Goal: Transaction & Acquisition: Purchase product/service

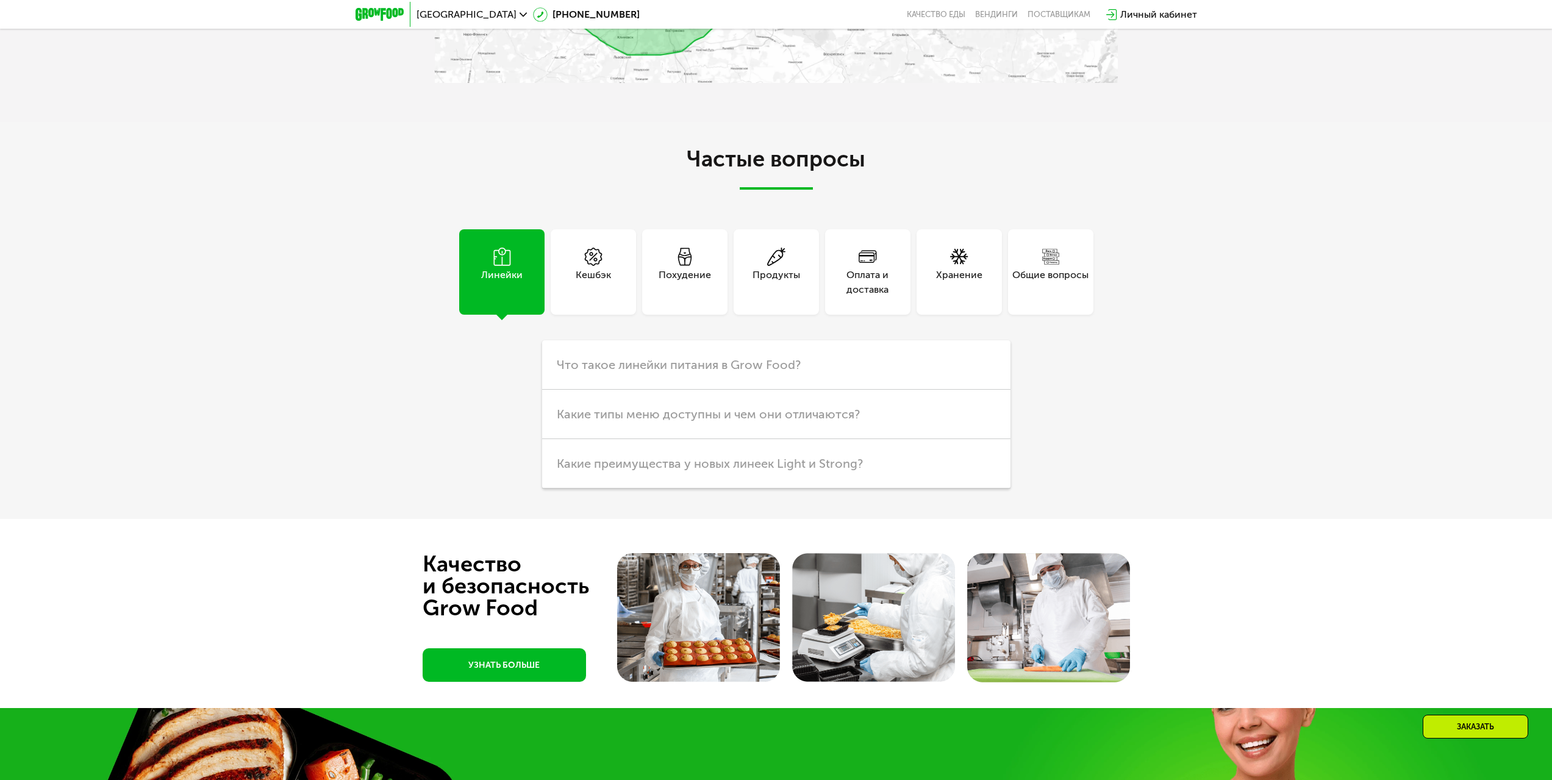
scroll to position [3361, 0]
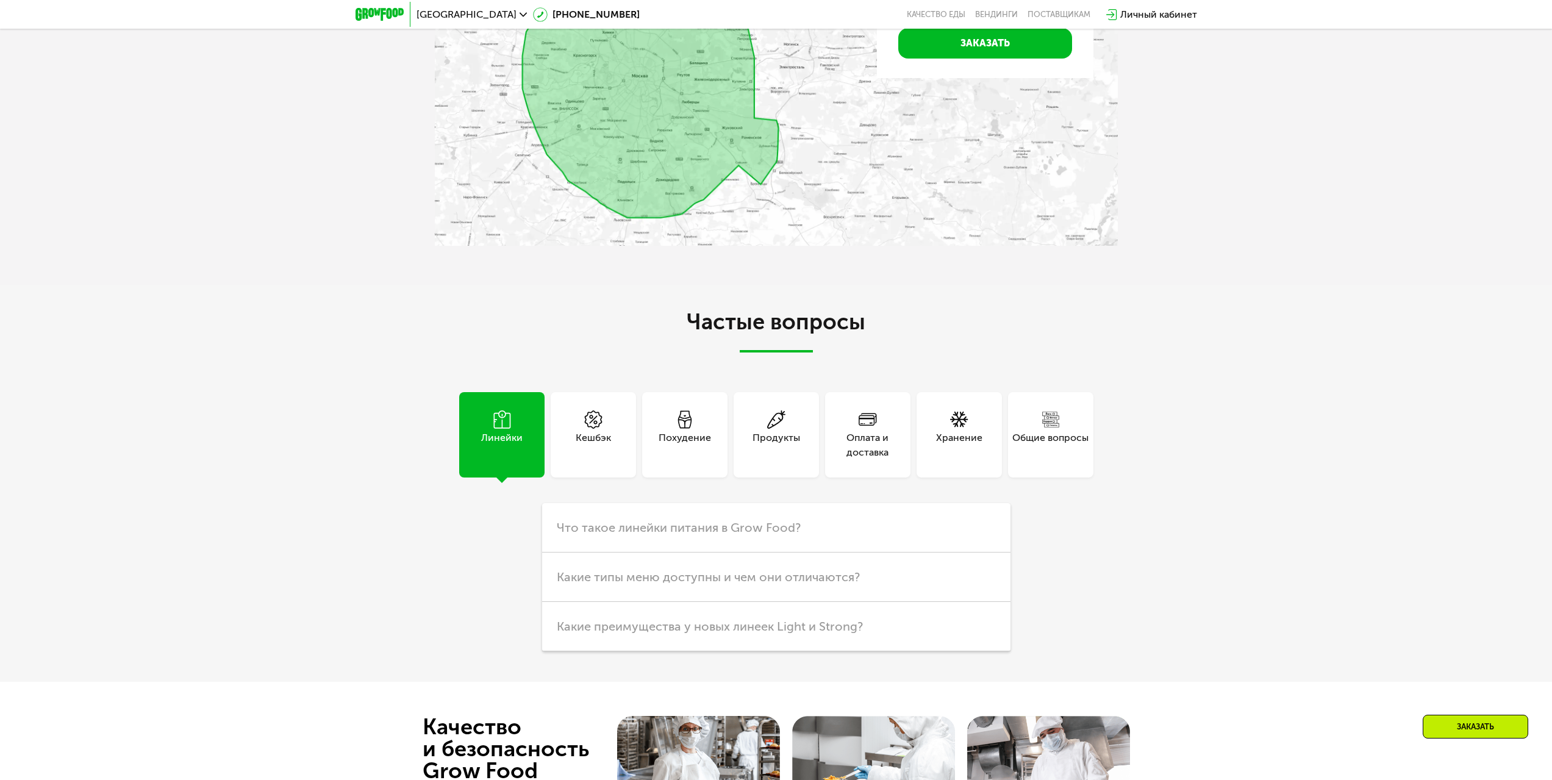
click at [726, 416] on div "Похудение" at bounding box center [684, 434] width 85 height 85
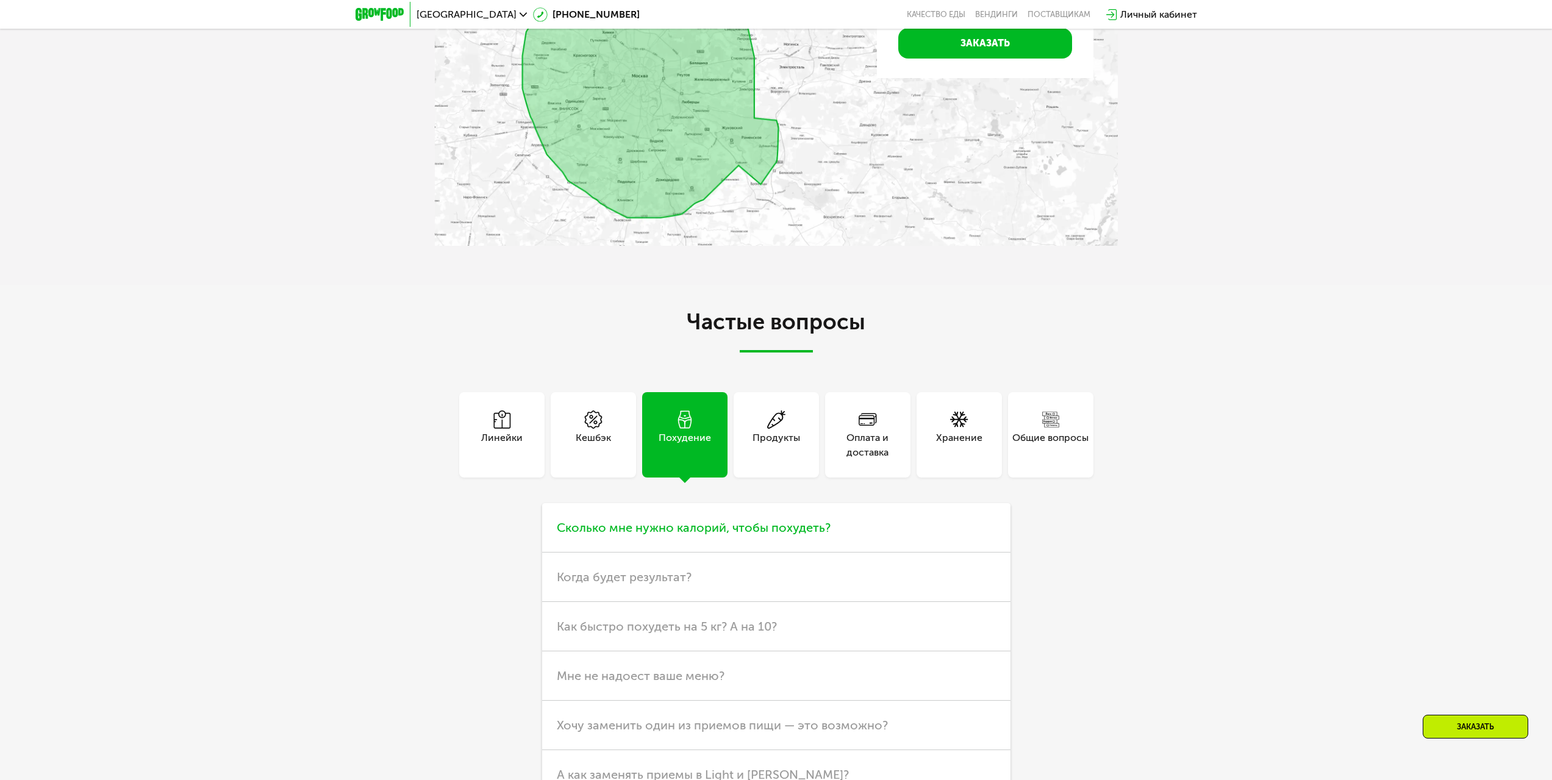
click at [737, 520] on span "Сколько мне нужно калорий, чтобы похудеть?" at bounding box center [694, 527] width 274 height 15
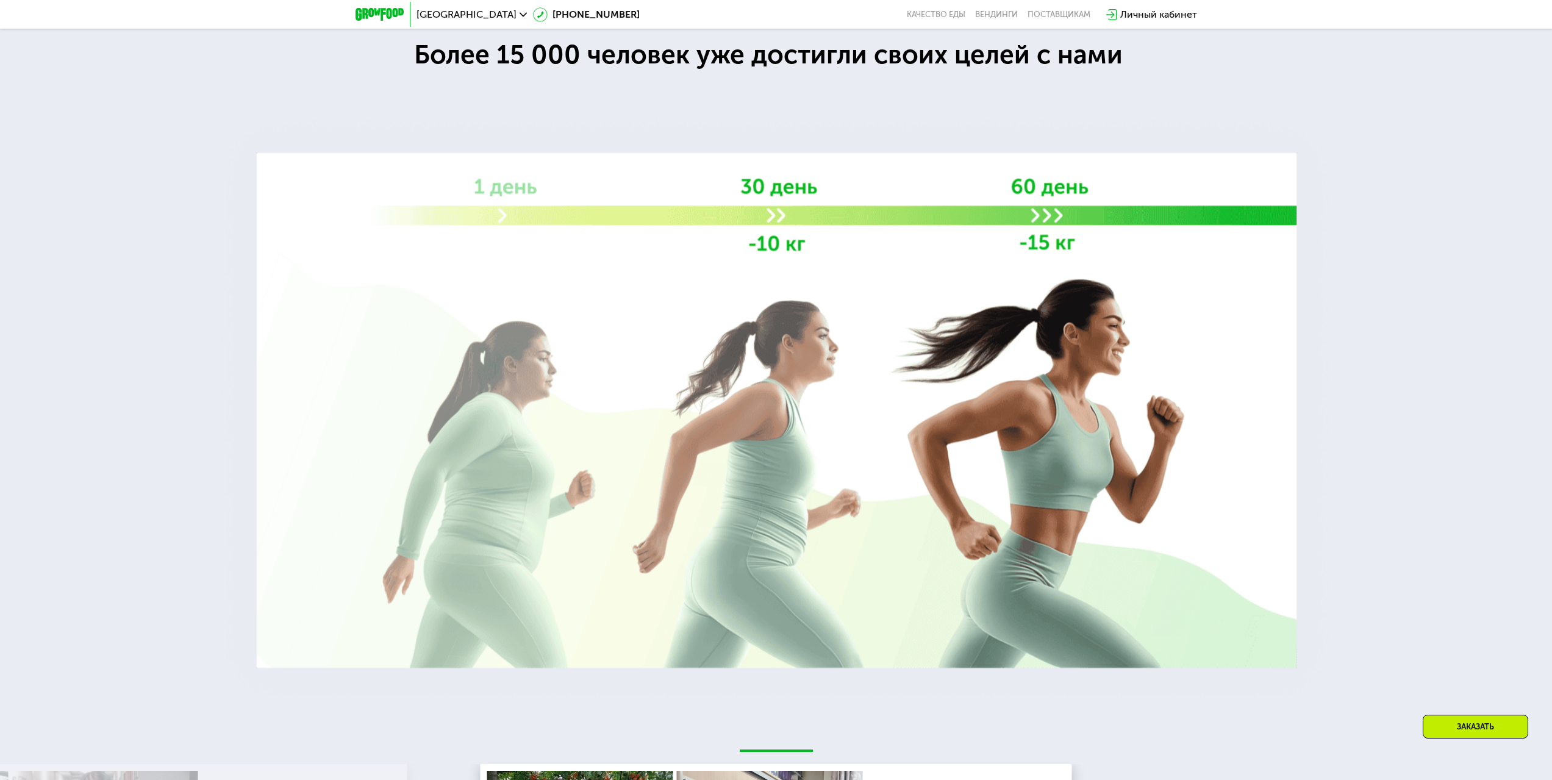
scroll to position [0, 0]
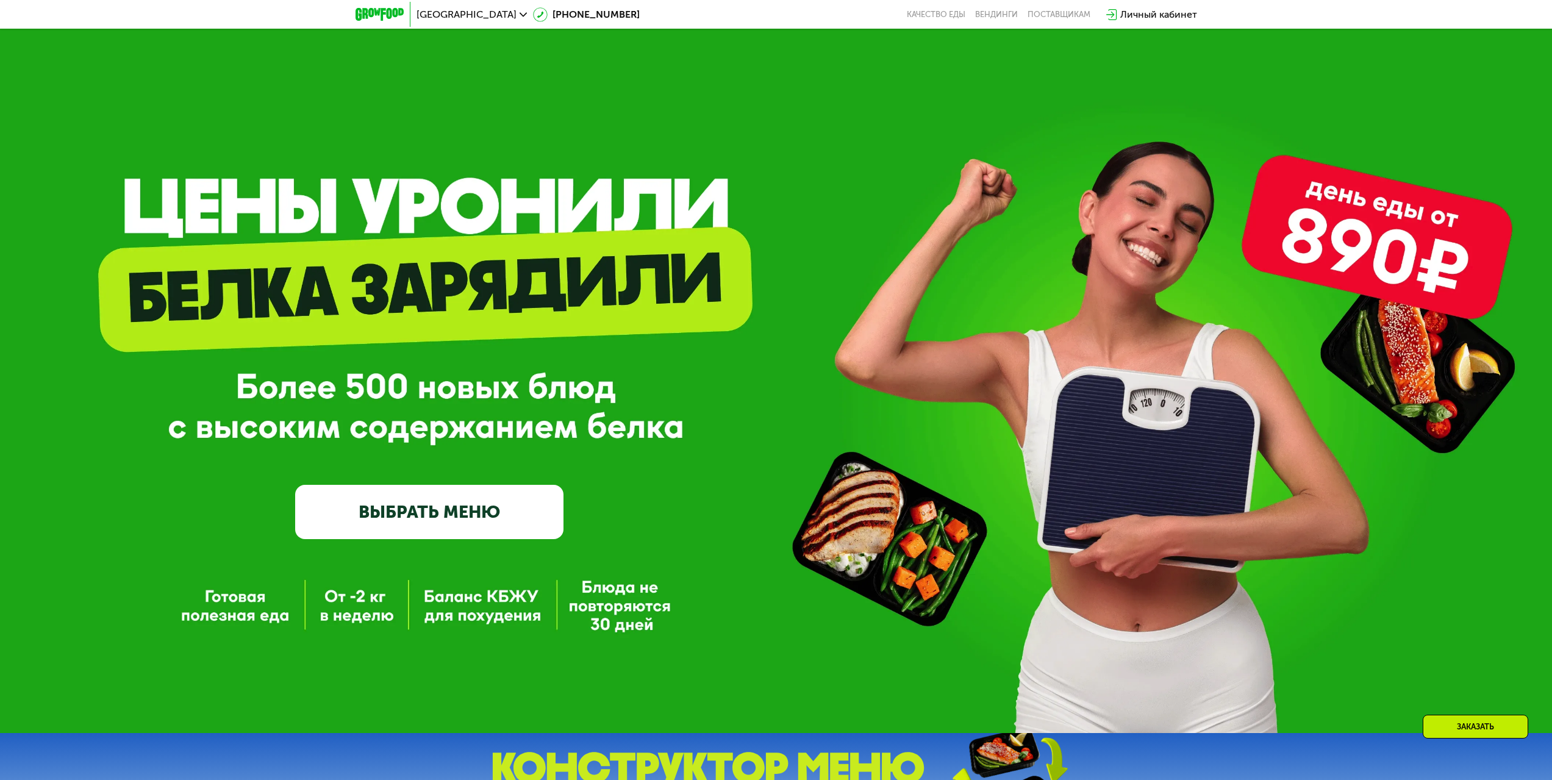
drag, startPoint x: 1104, startPoint y: 634, endPoint x: 1088, endPoint y: 305, distance: 329.0
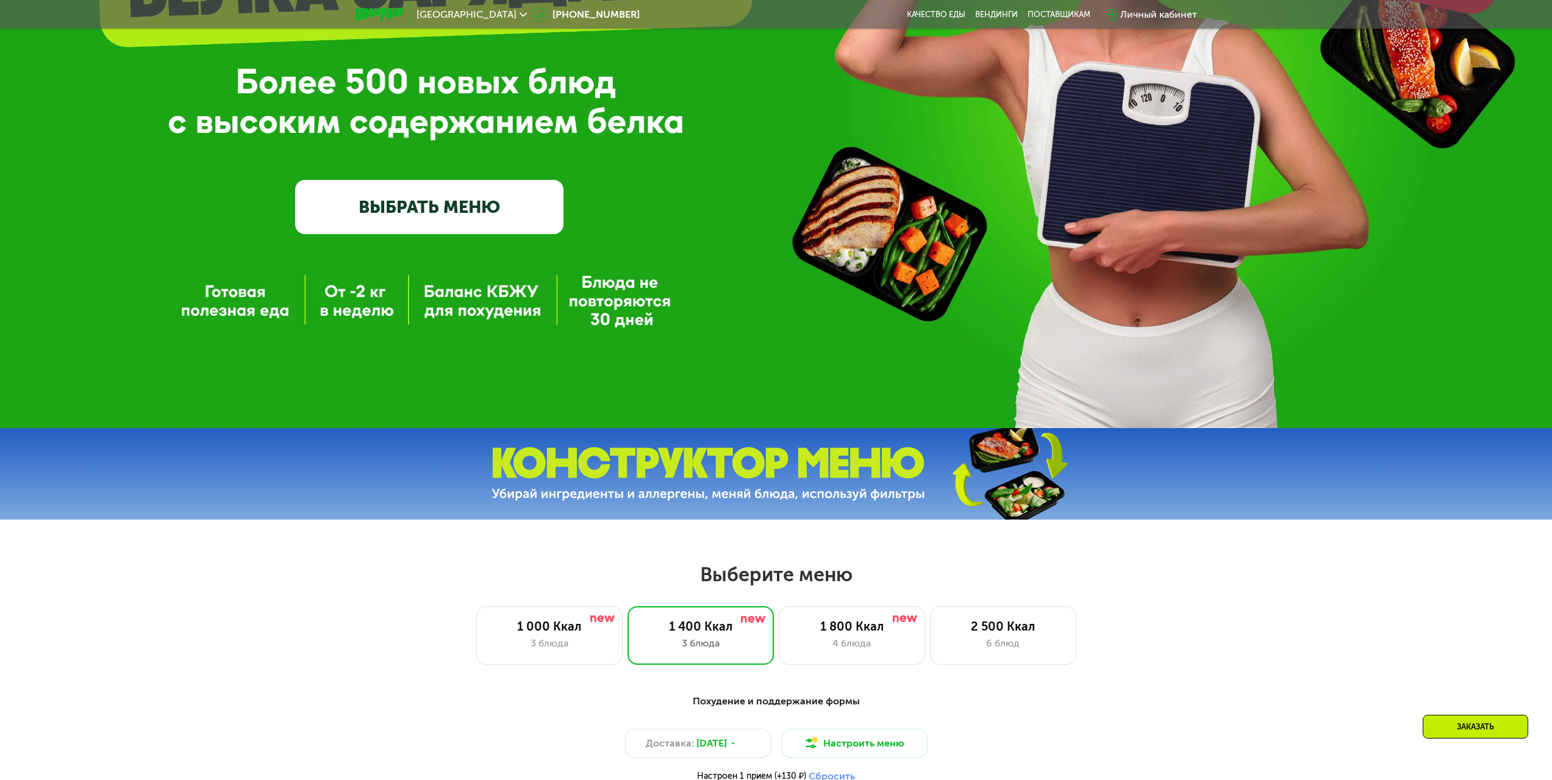
scroll to position [671, 0]
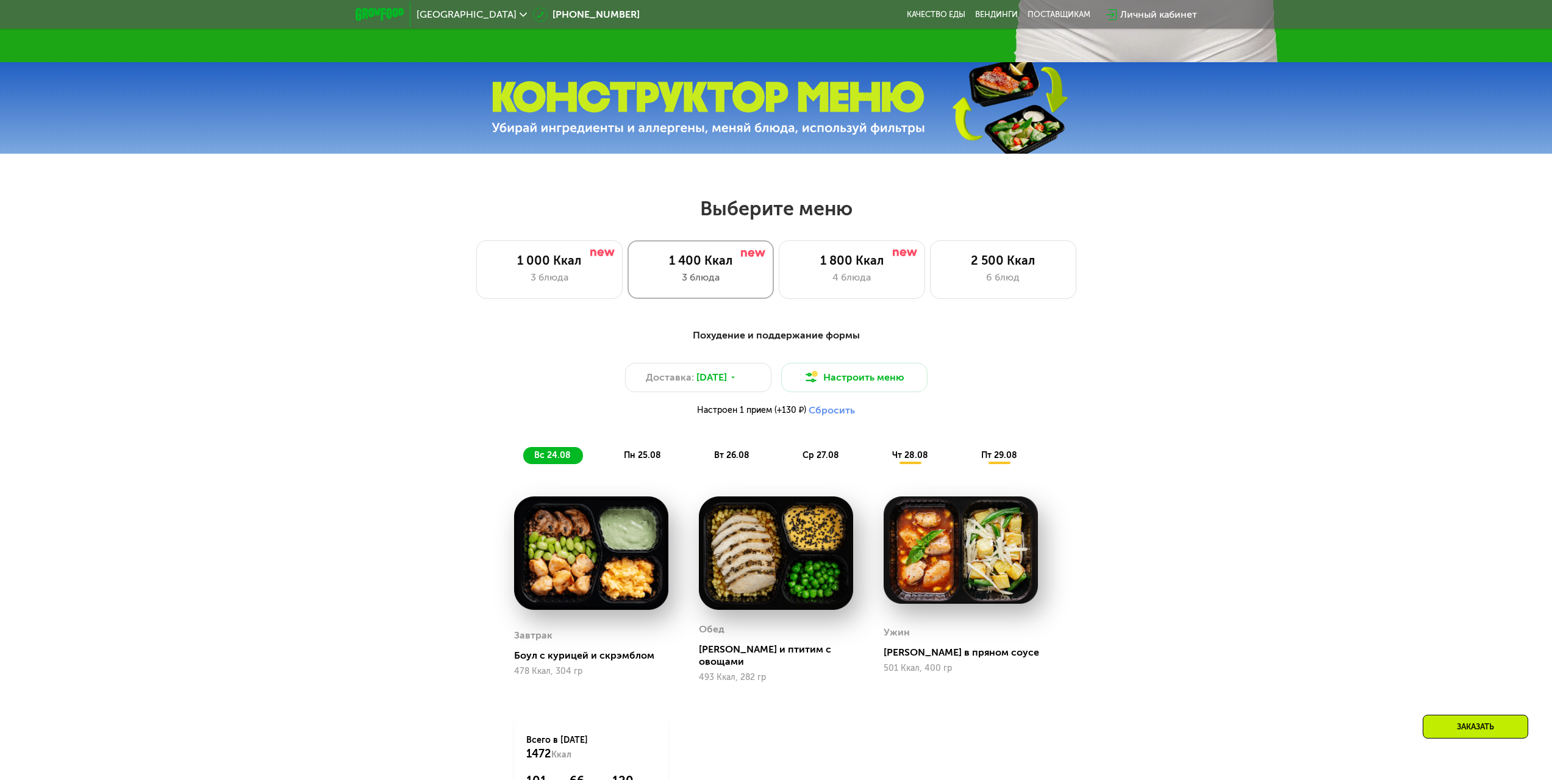
click at [665, 275] on div "3 блюда" at bounding box center [700, 277] width 121 height 15
click at [627, 289] on div "1 000 Ккал 3 блюда" at bounding box center [700, 269] width 146 height 59
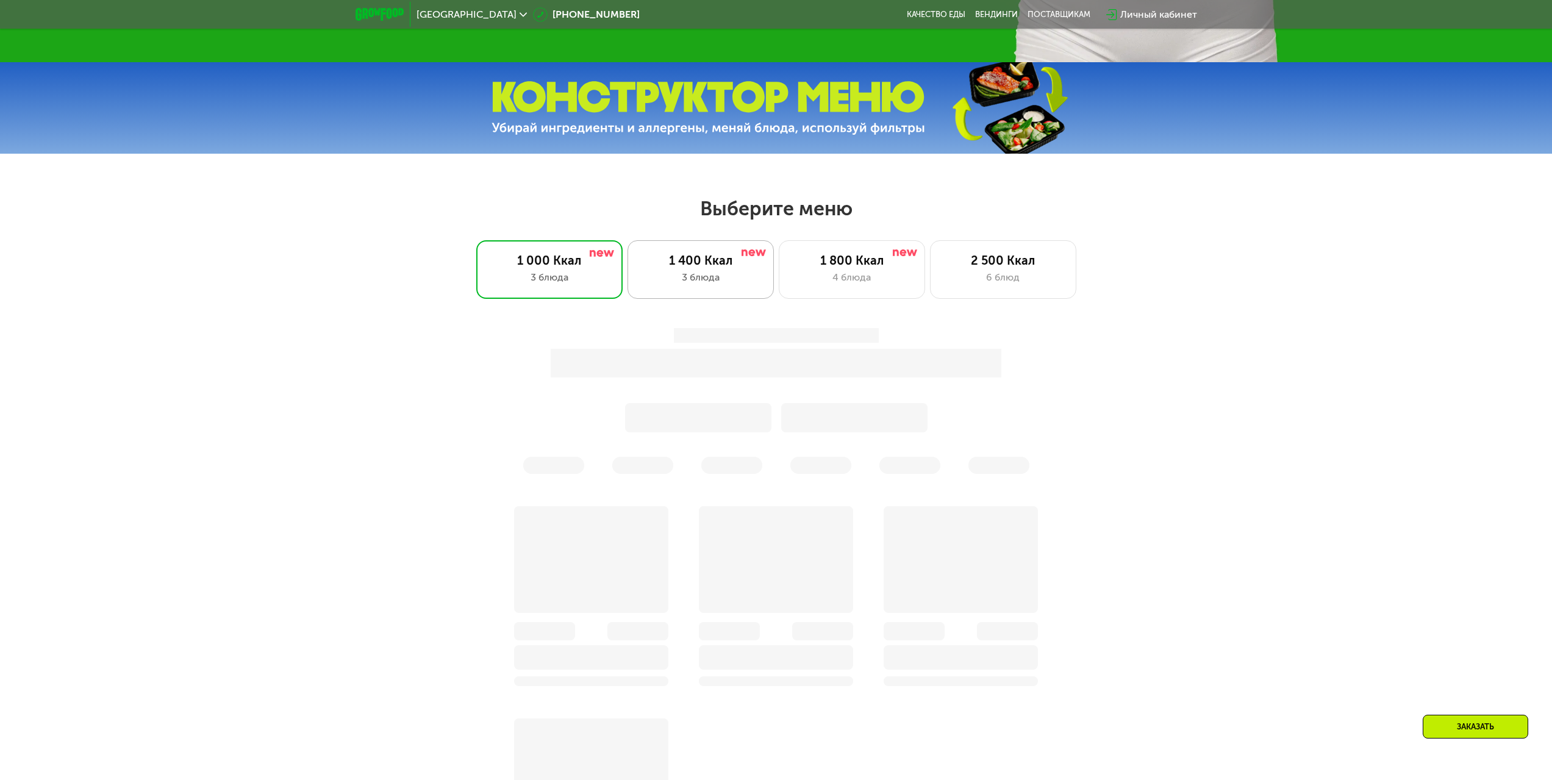
click at [731, 263] on div "1 400 Ккал" at bounding box center [700, 260] width 121 height 15
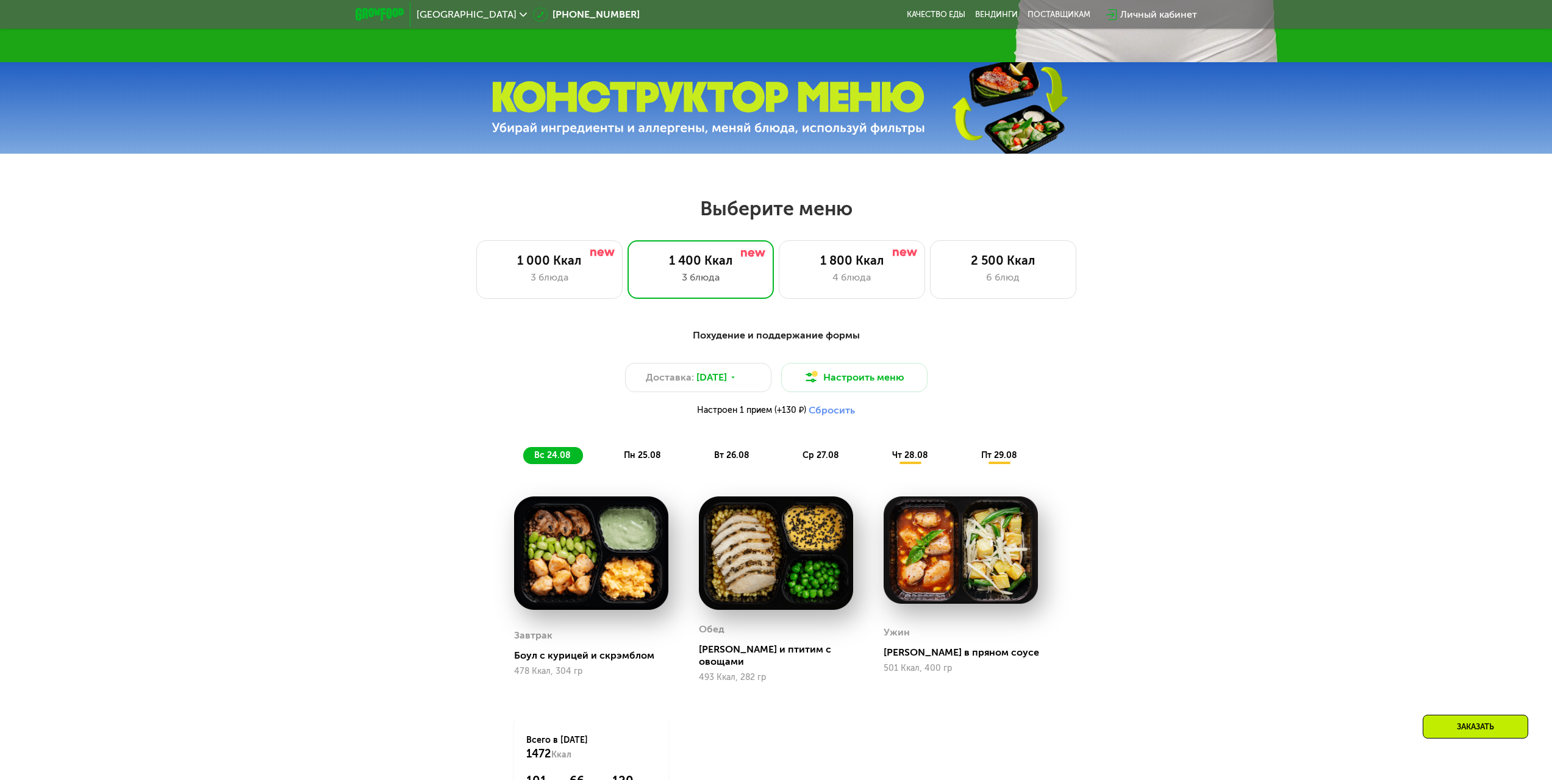
click at [602, 303] on div "Выберите меню 1 000 Ккал 3 блюда 1 400 Ккал 3 блюда 1 800 Ккал 4 блюда 2 500 Кк…" at bounding box center [776, 548] width 1552 height 704
click at [598, 256] on img at bounding box center [602, 252] width 24 height 7
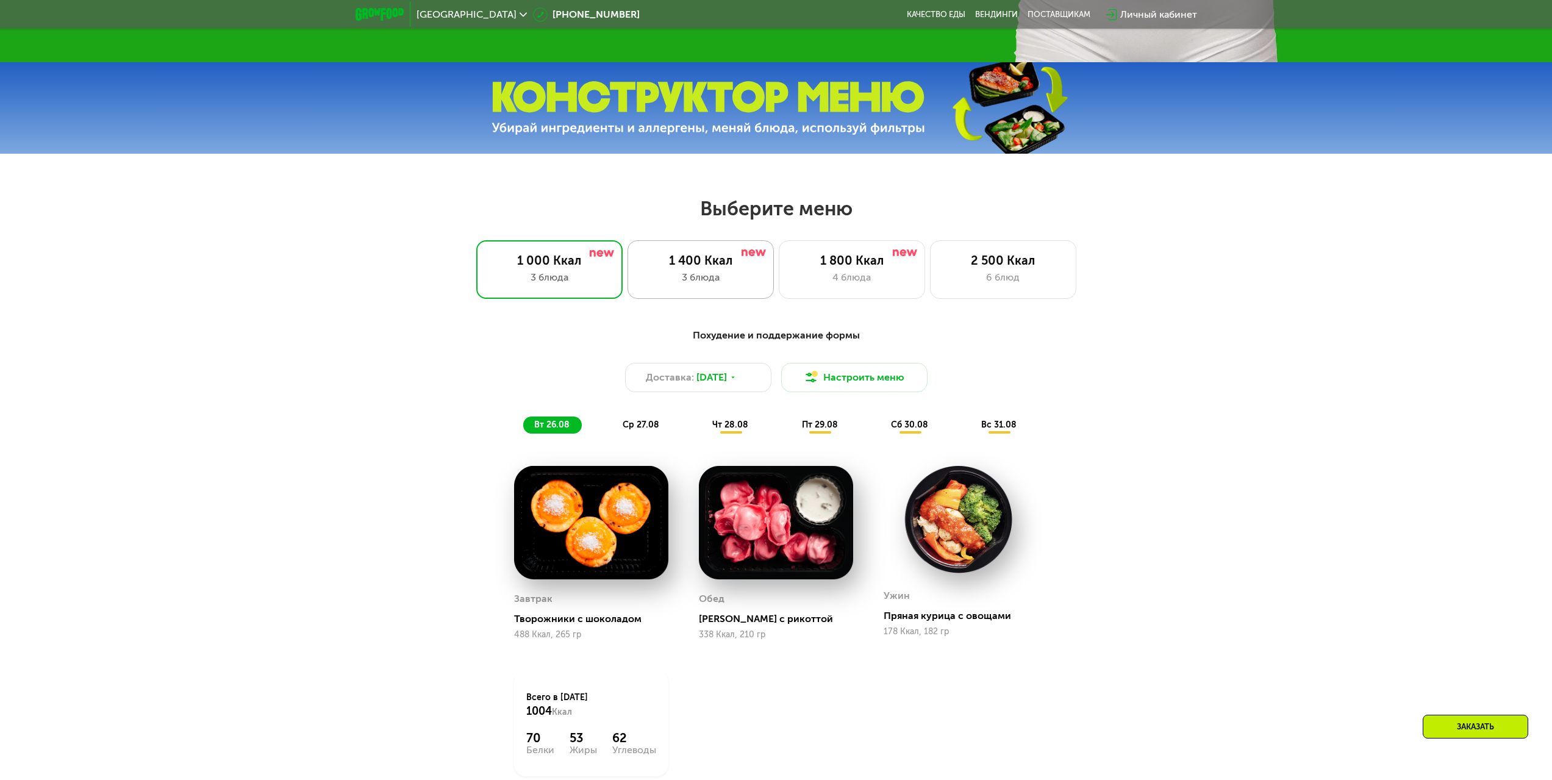
click at [644, 281] on div "3 блюда" at bounding box center [700, 277] width 121 height 15
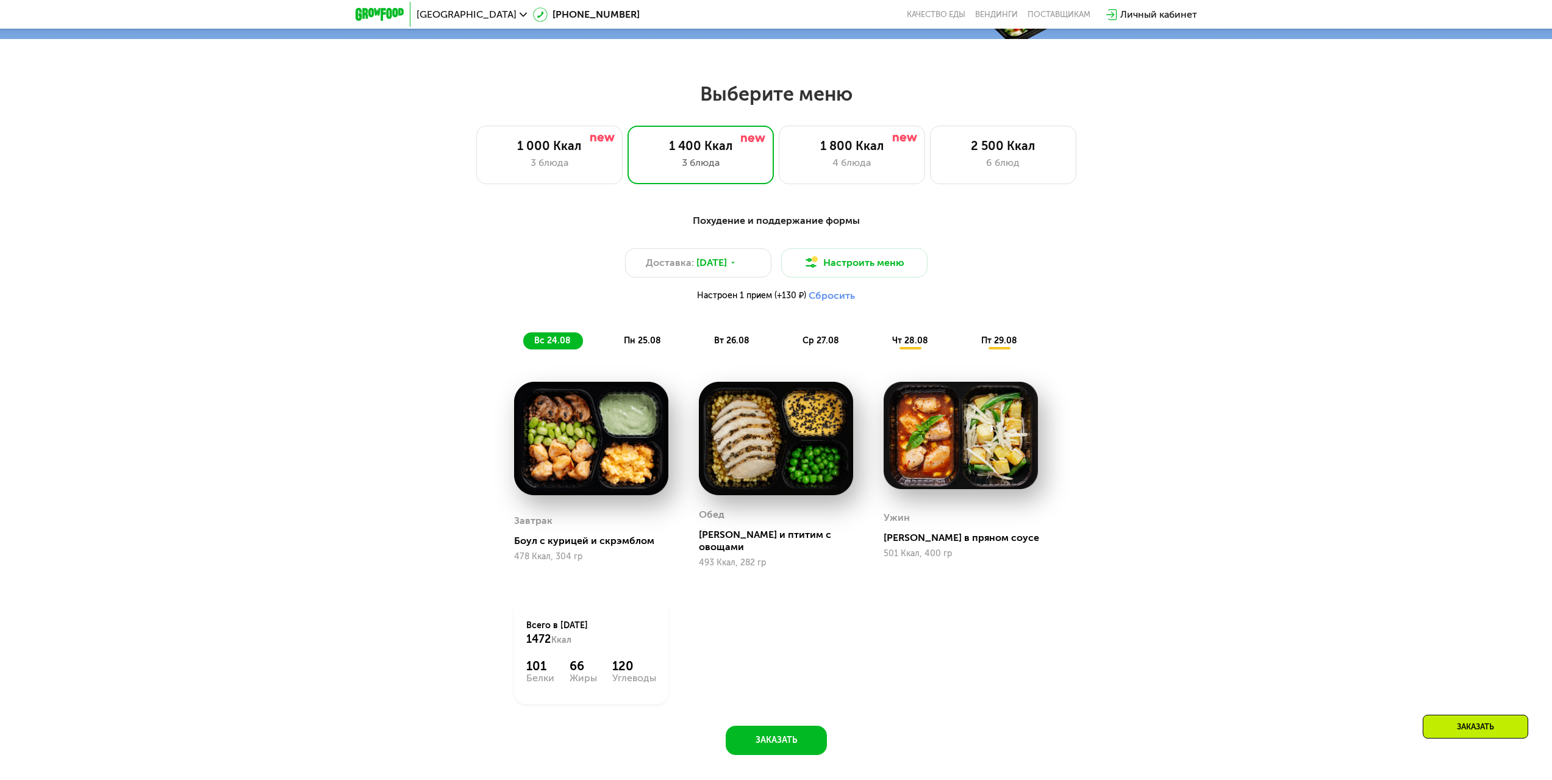
scroll to position [793, 0]
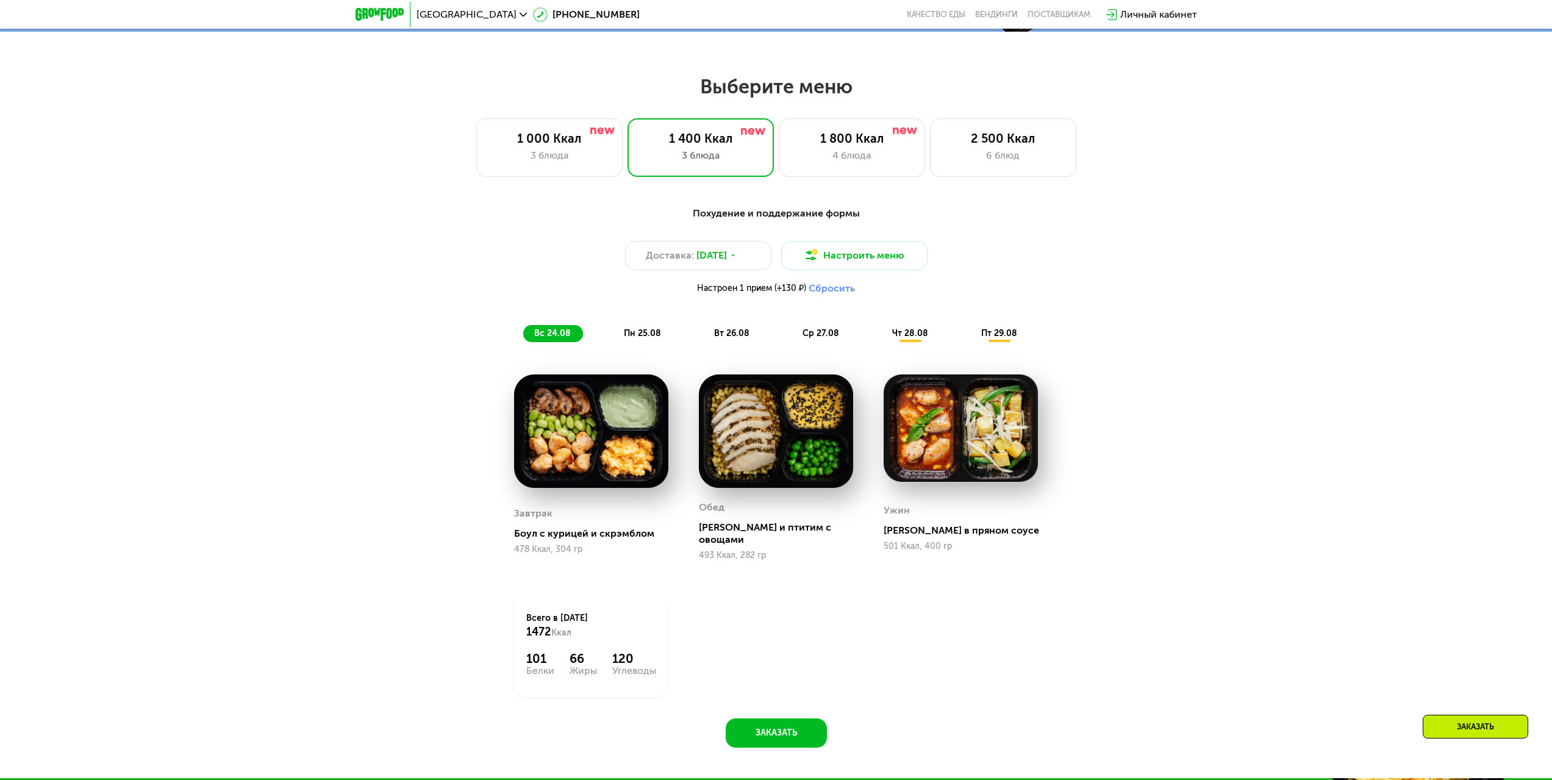
click at [636, 338] on span "пн 25.08" at bounding box center [642, 333] width 37 height 10
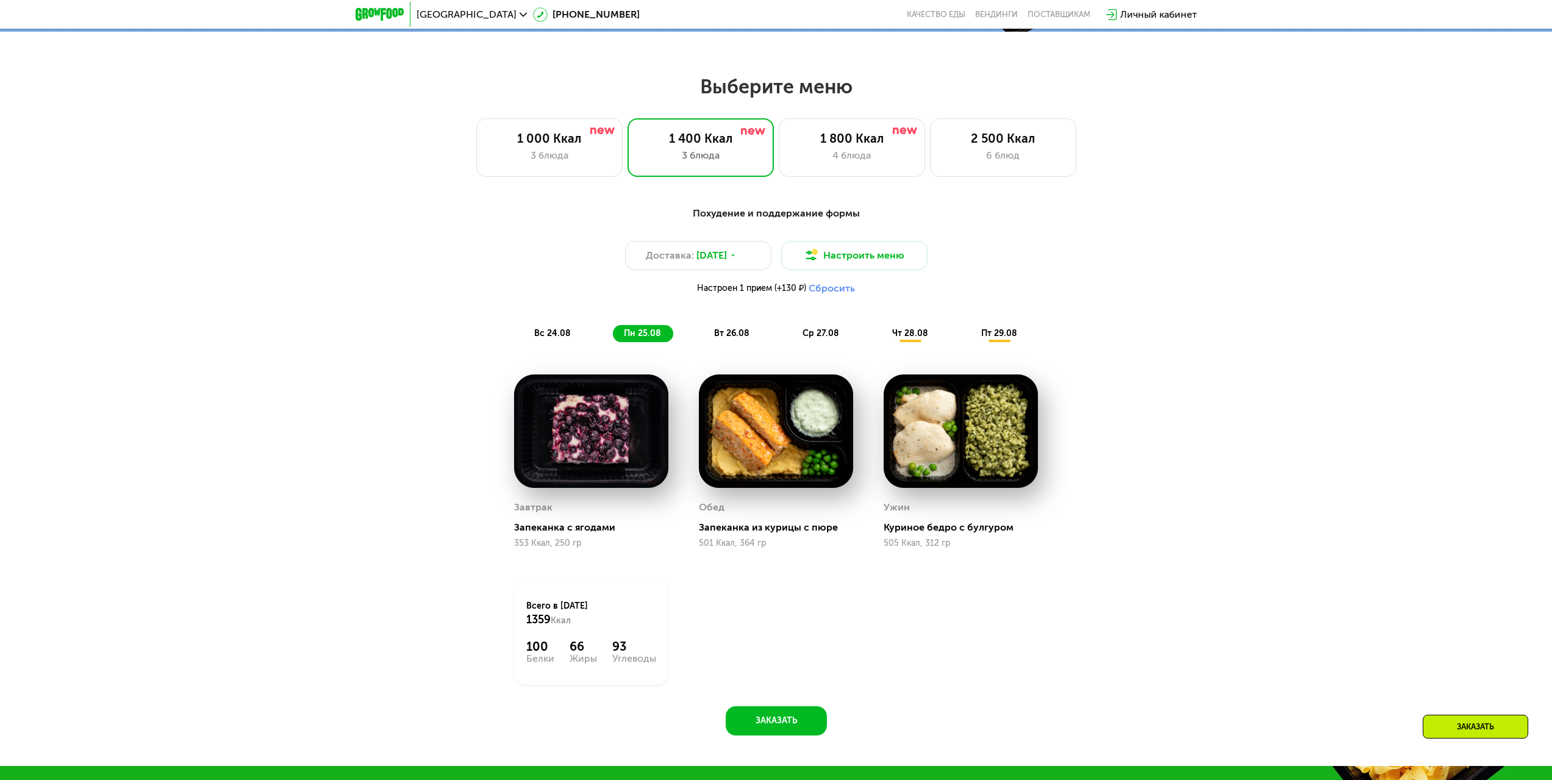
click at [702, 332] on div "вс 24.08 пн 25.08 вт 26.08 ср 27.08 чт 28.08 пт 29.08" at bounding box center [776, 333] width 506 height 17
click at [730, 338] on span "вт 26.08" at bounding box center [731, 333] width 35 height 10
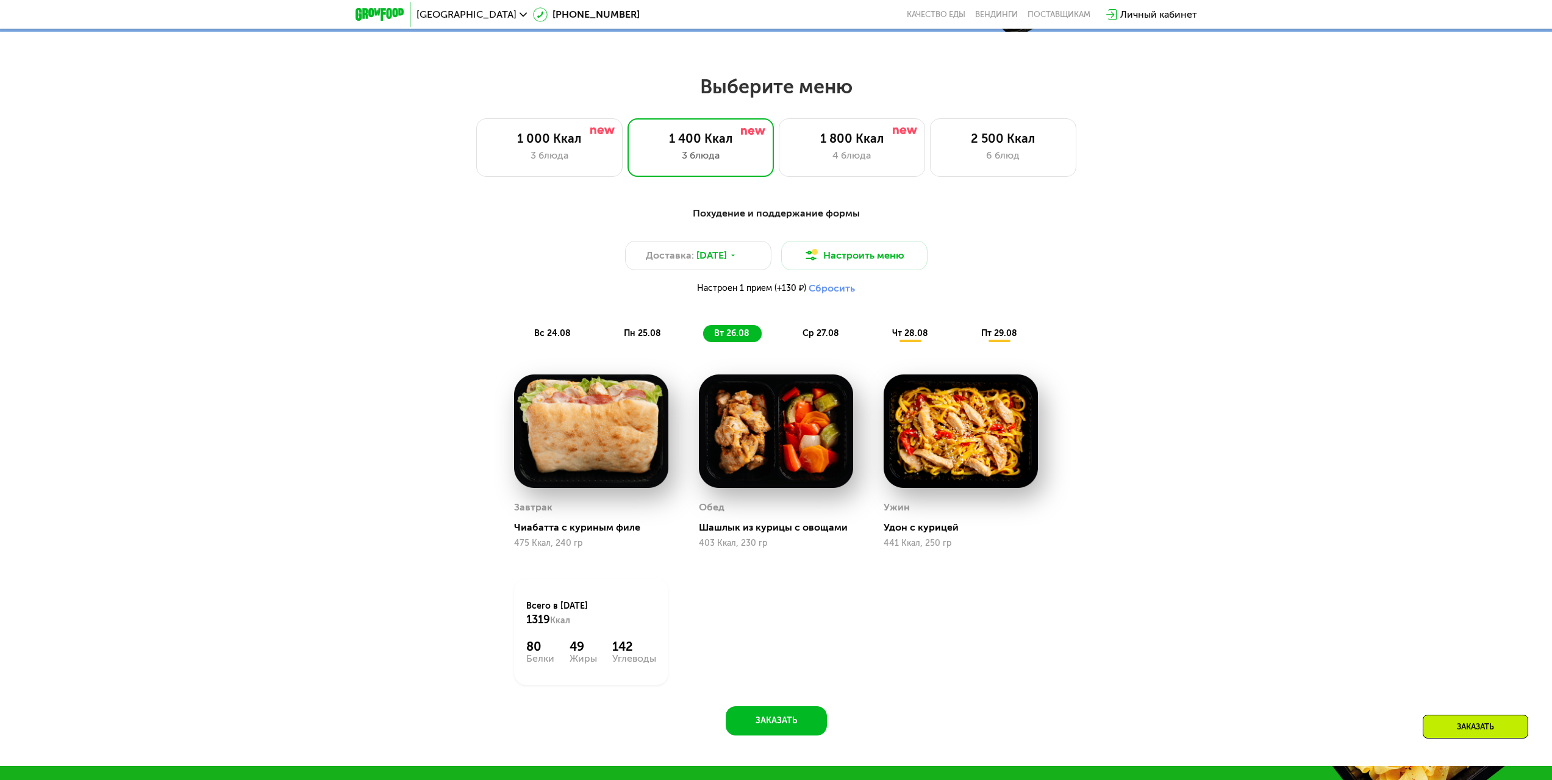
click at [820, 335] on span "ср 27.08" at bounding box center [820, 333] width 37 height 10
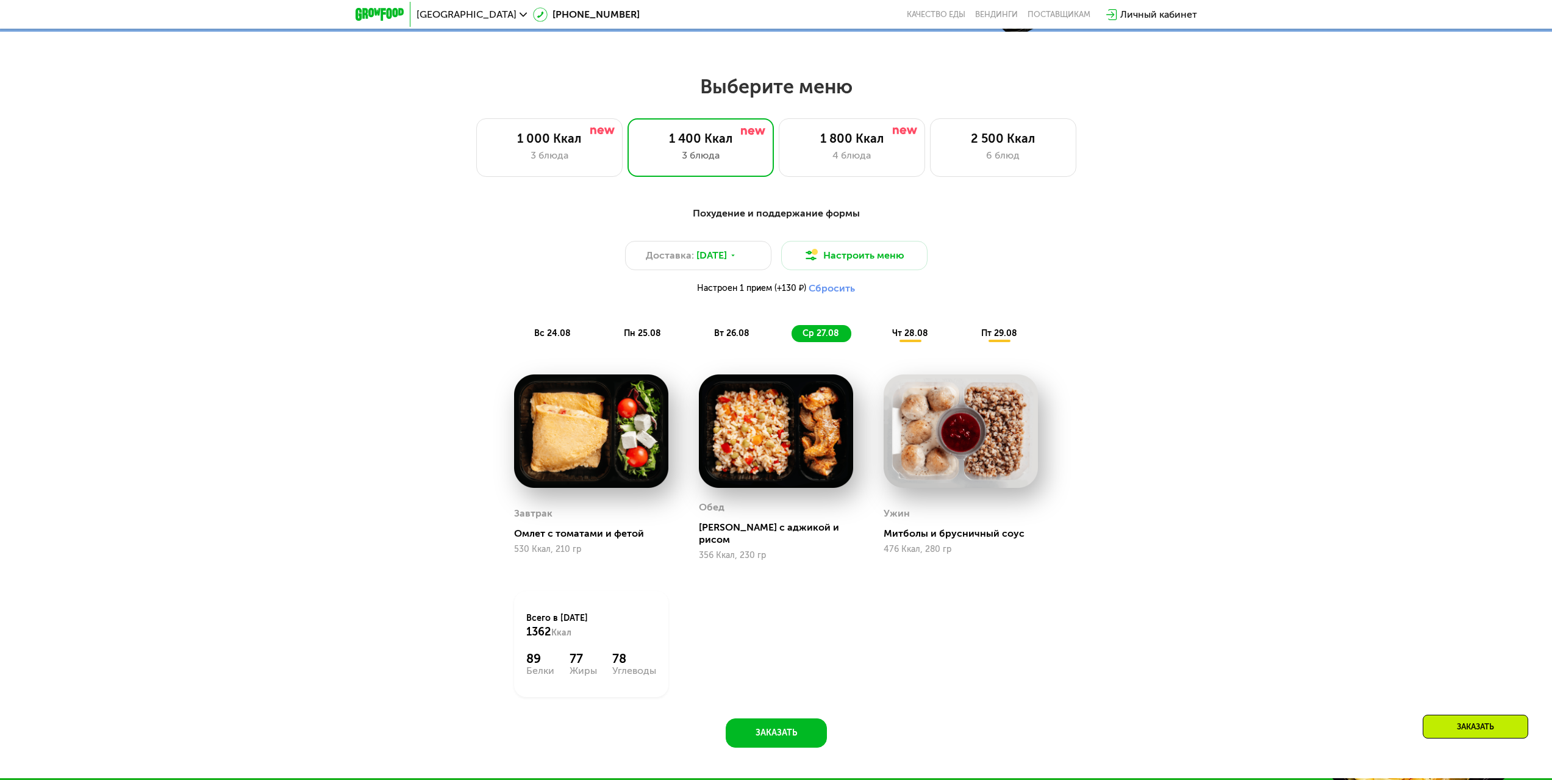
click at [911, 334] on span "чт 28.08" at bounding box center [910, 333] width 36 height 10
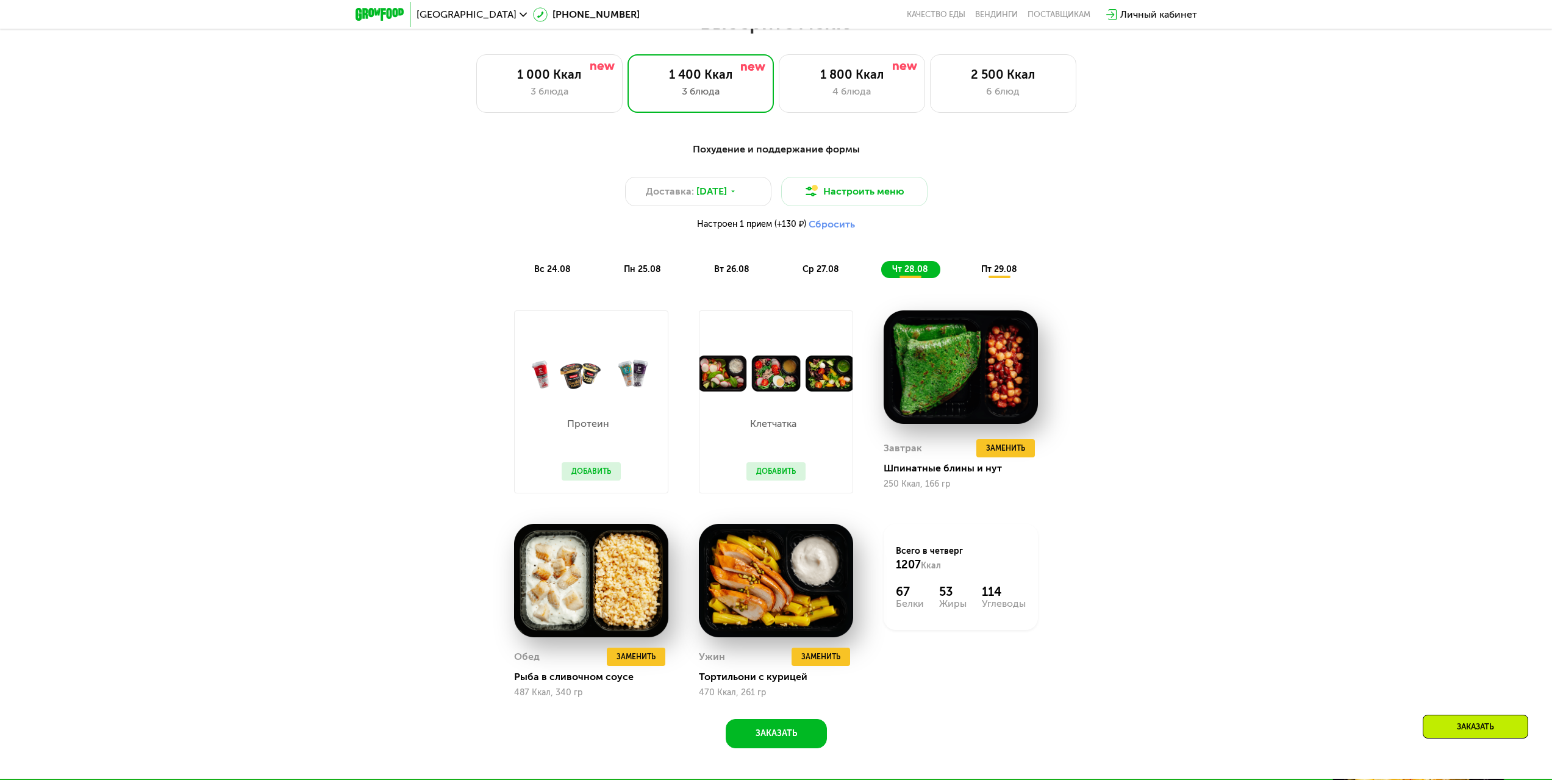
scroll to position [854, 0]
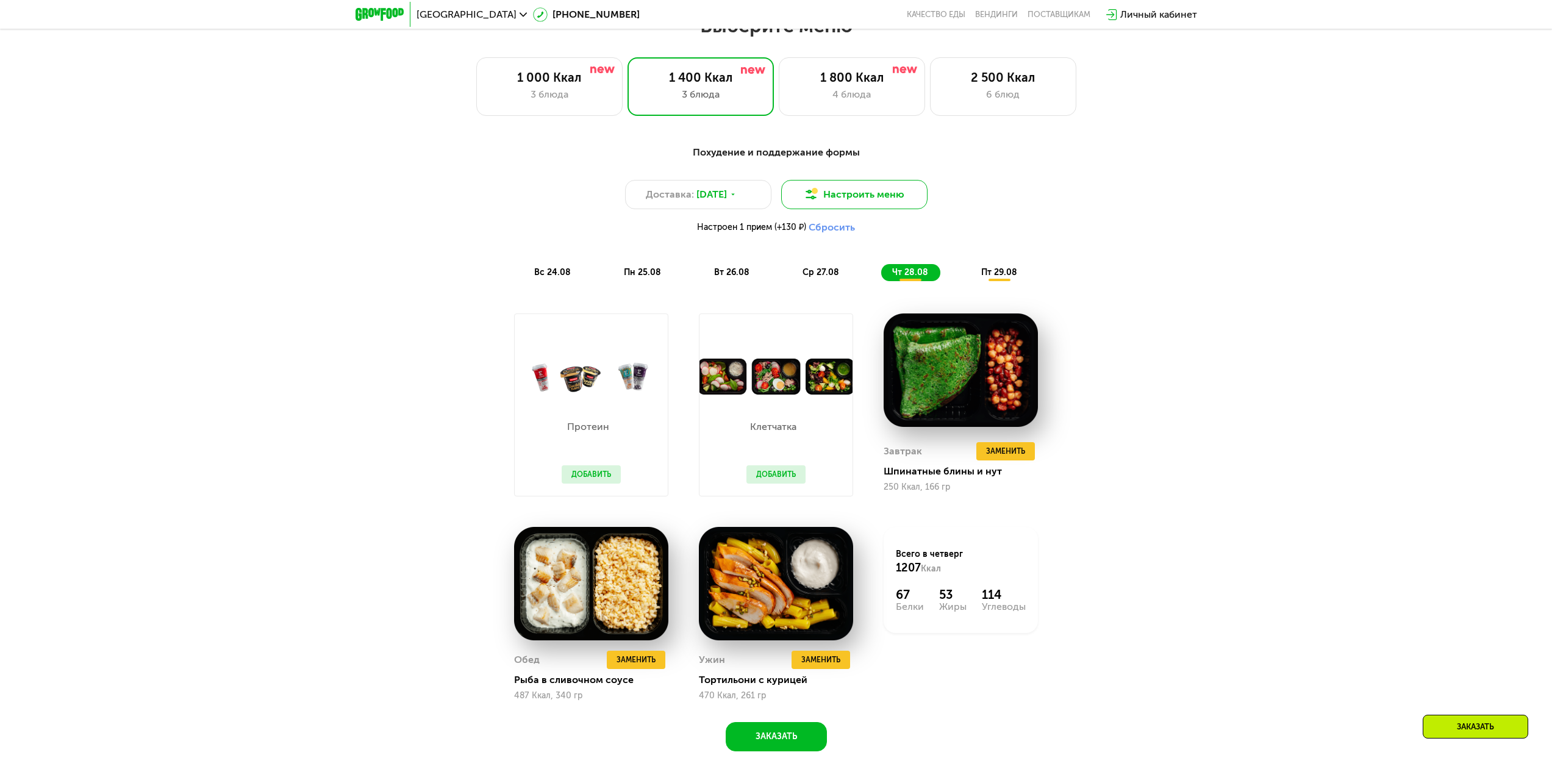
click at [849, 199] on button "Настроить меню" at bounding box center [854, 194] width 146 height 29
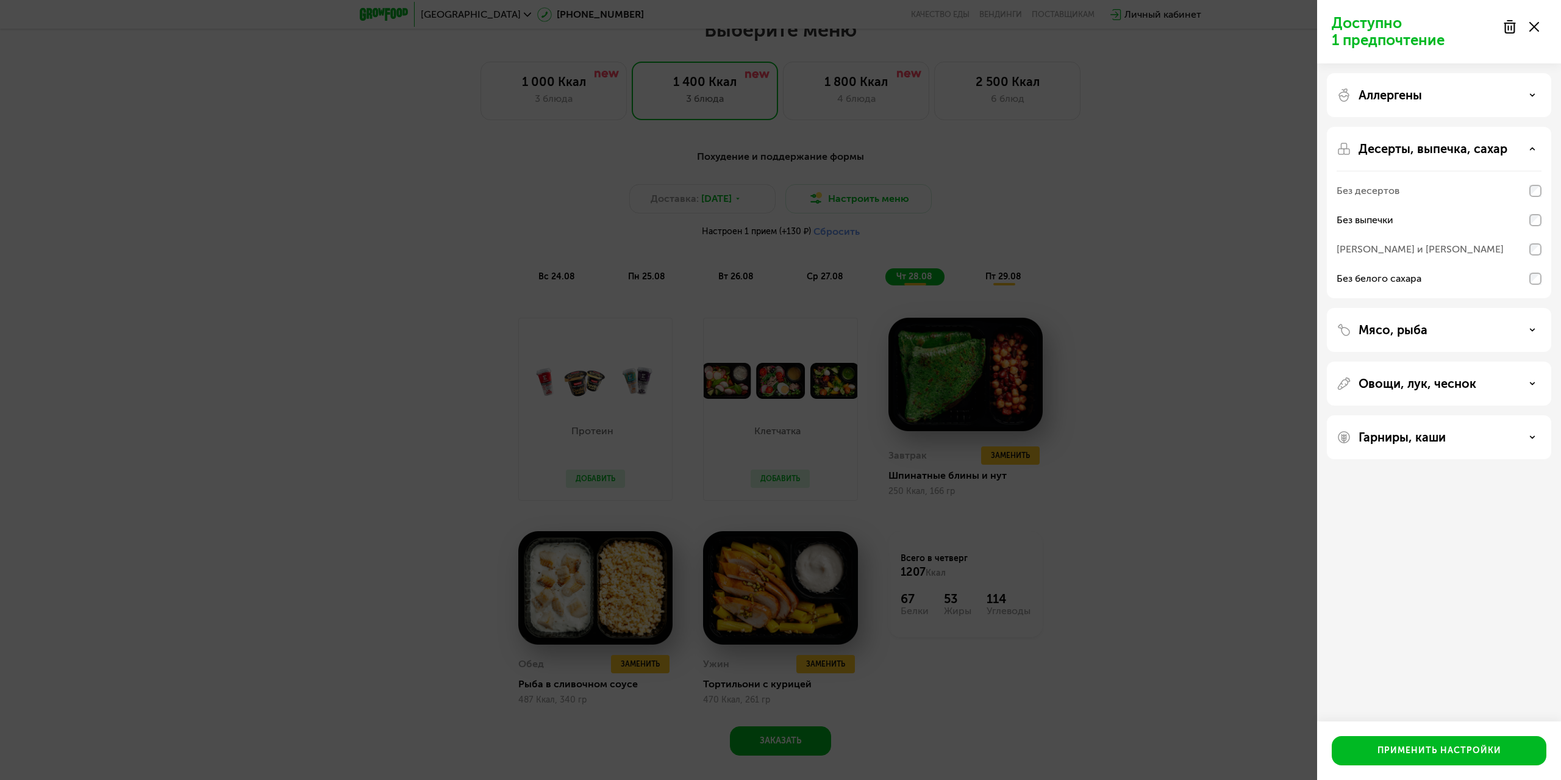
click at [1238, 205] on div "Доступно 1 предпочтение Аллергены Десерты, выпечка, сахар Без десертов Без выпе…" at bounding box center [780, 390] width 1561 height 780
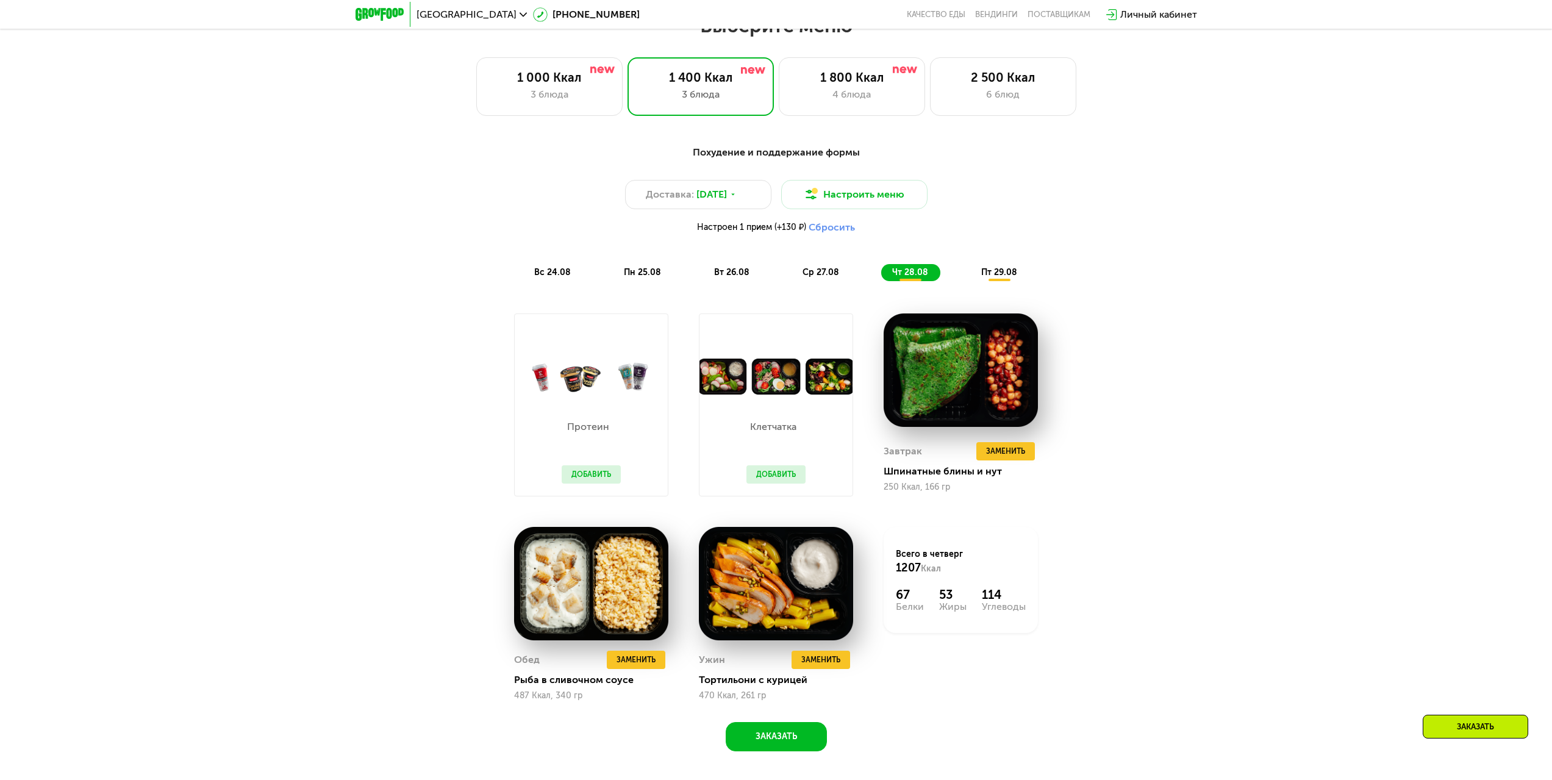
click at [791, 270] on div "вт 26.08" at bounding box center [821, 272] width 60 height 17
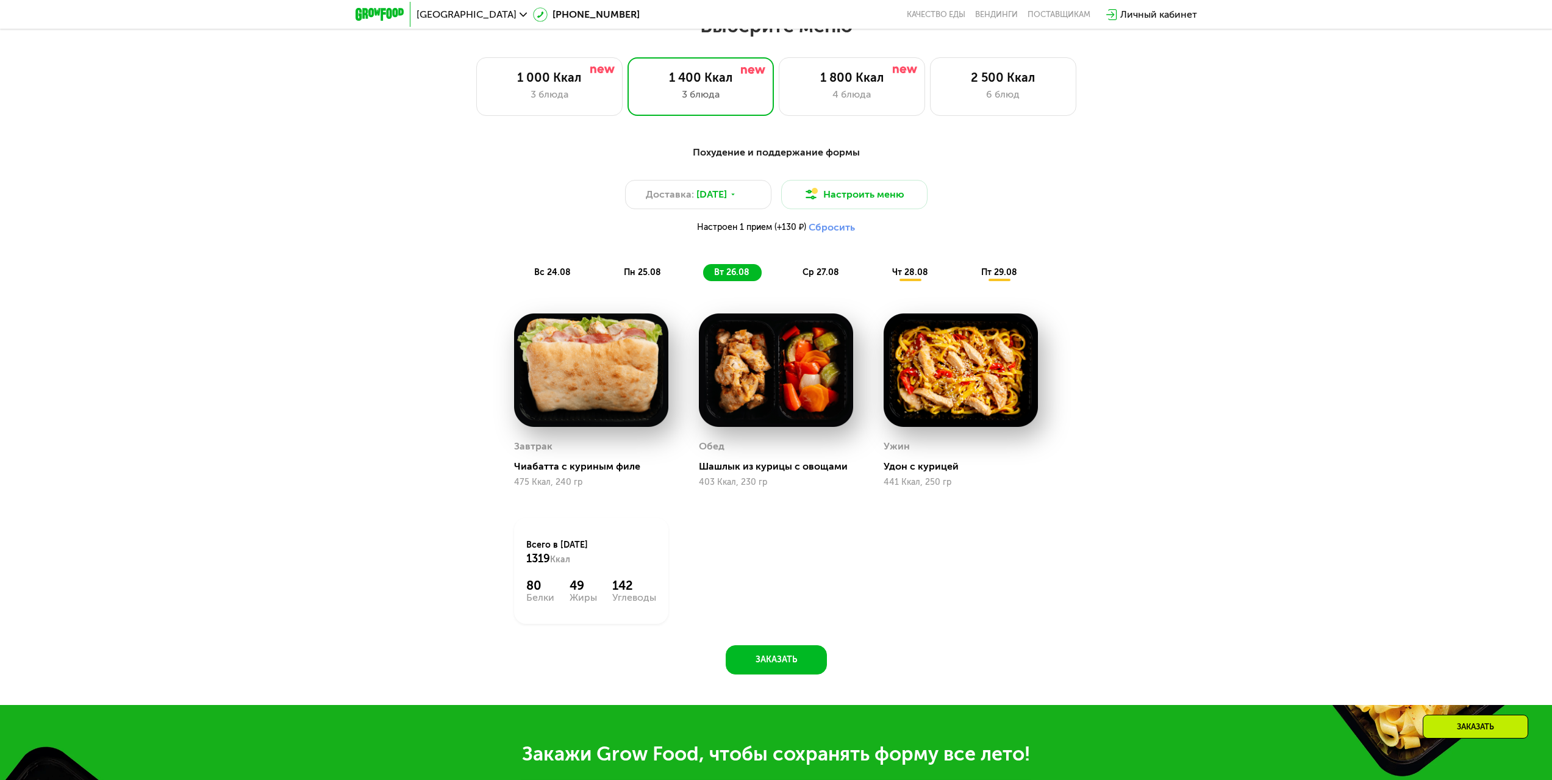
click at [843, 232] on button "Сбросить" at bounding box center [831, 227] width 46 height 12
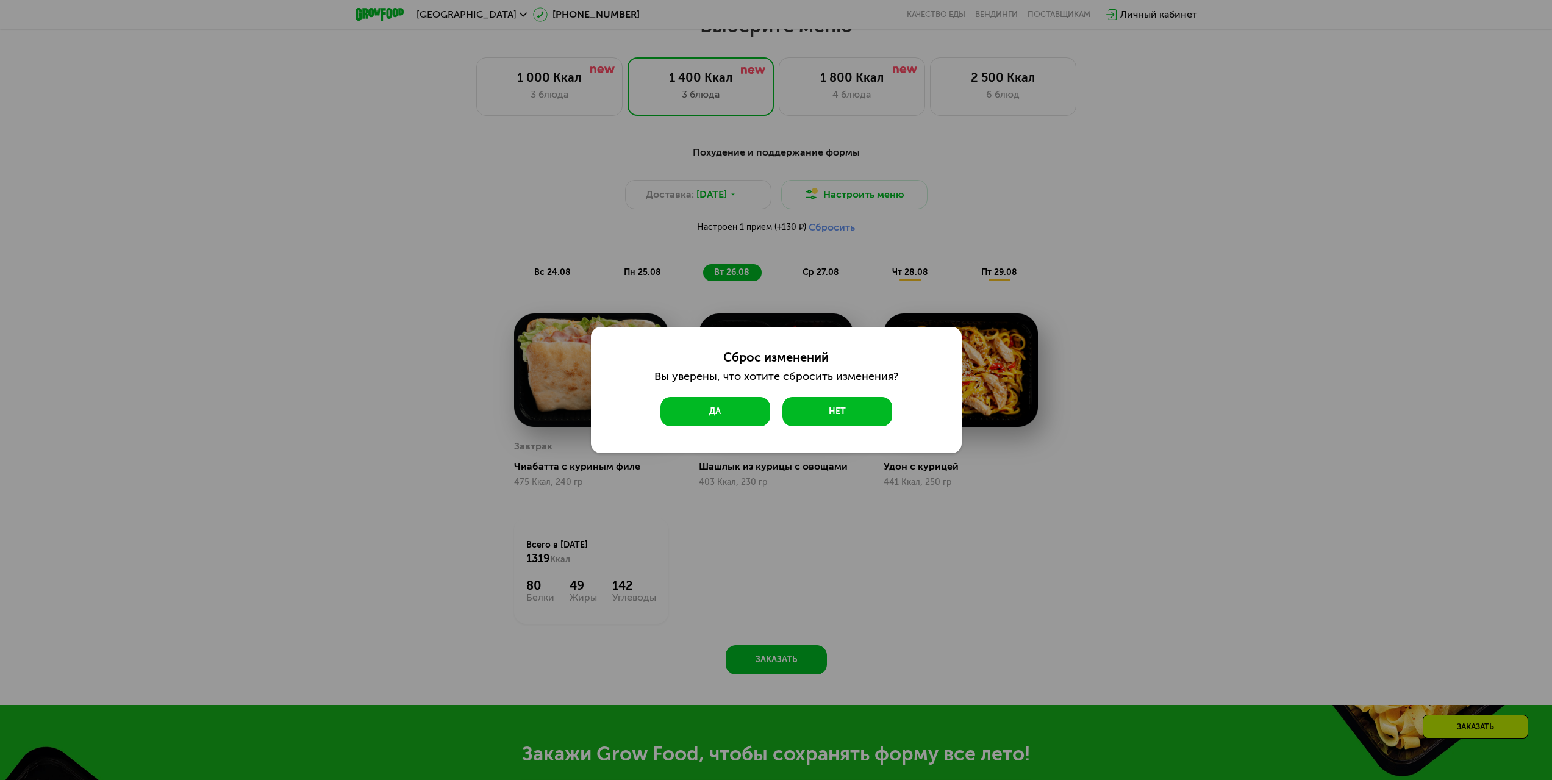
click at [762, 413] on button "Да" at bounding box center [715, 411] width 110 height 29
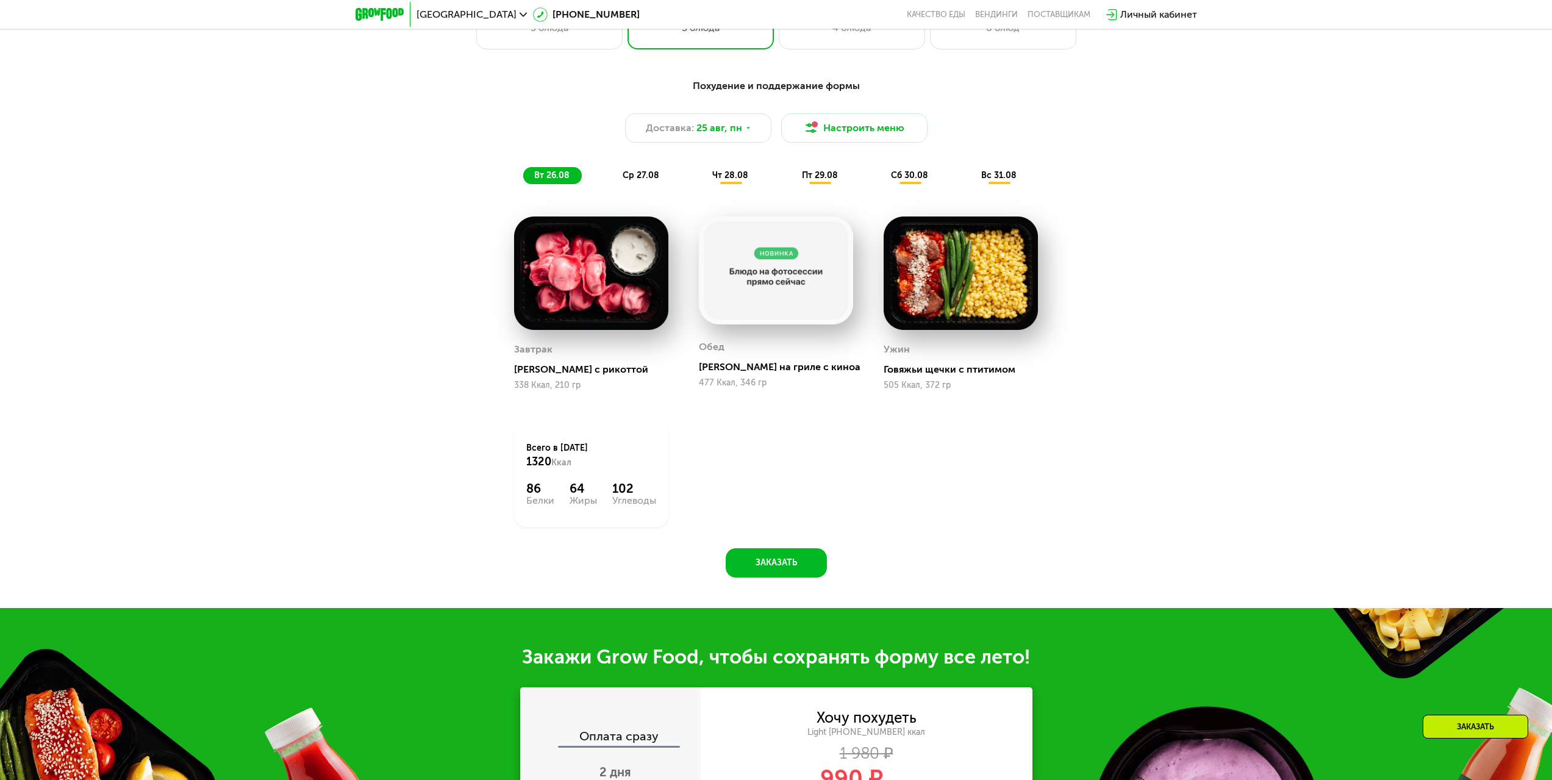
scroll to position [915, 0]
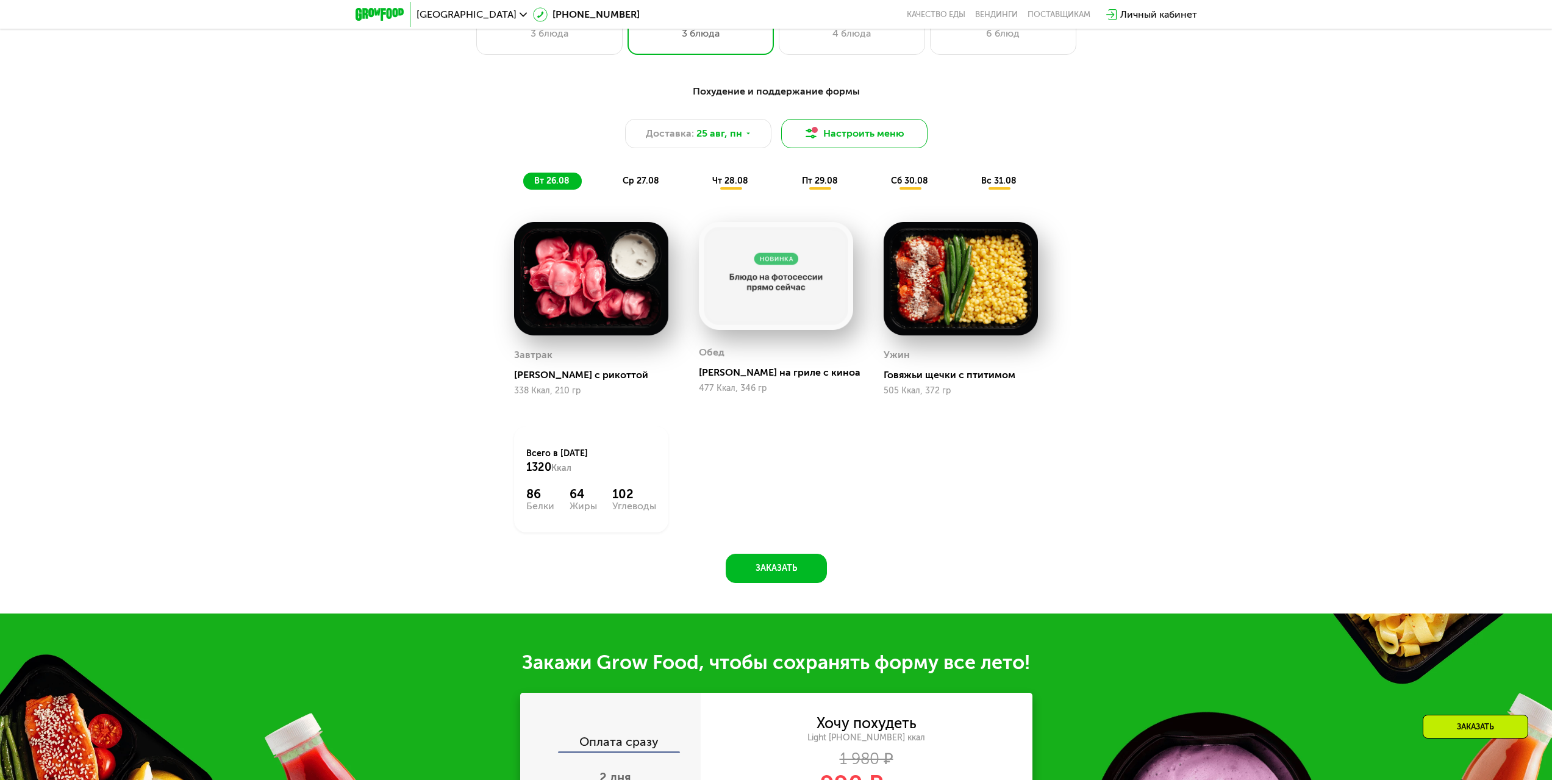
click at [892, 128] on button "Настроить меню" at bounding box center [854, 133] width 146 height 29
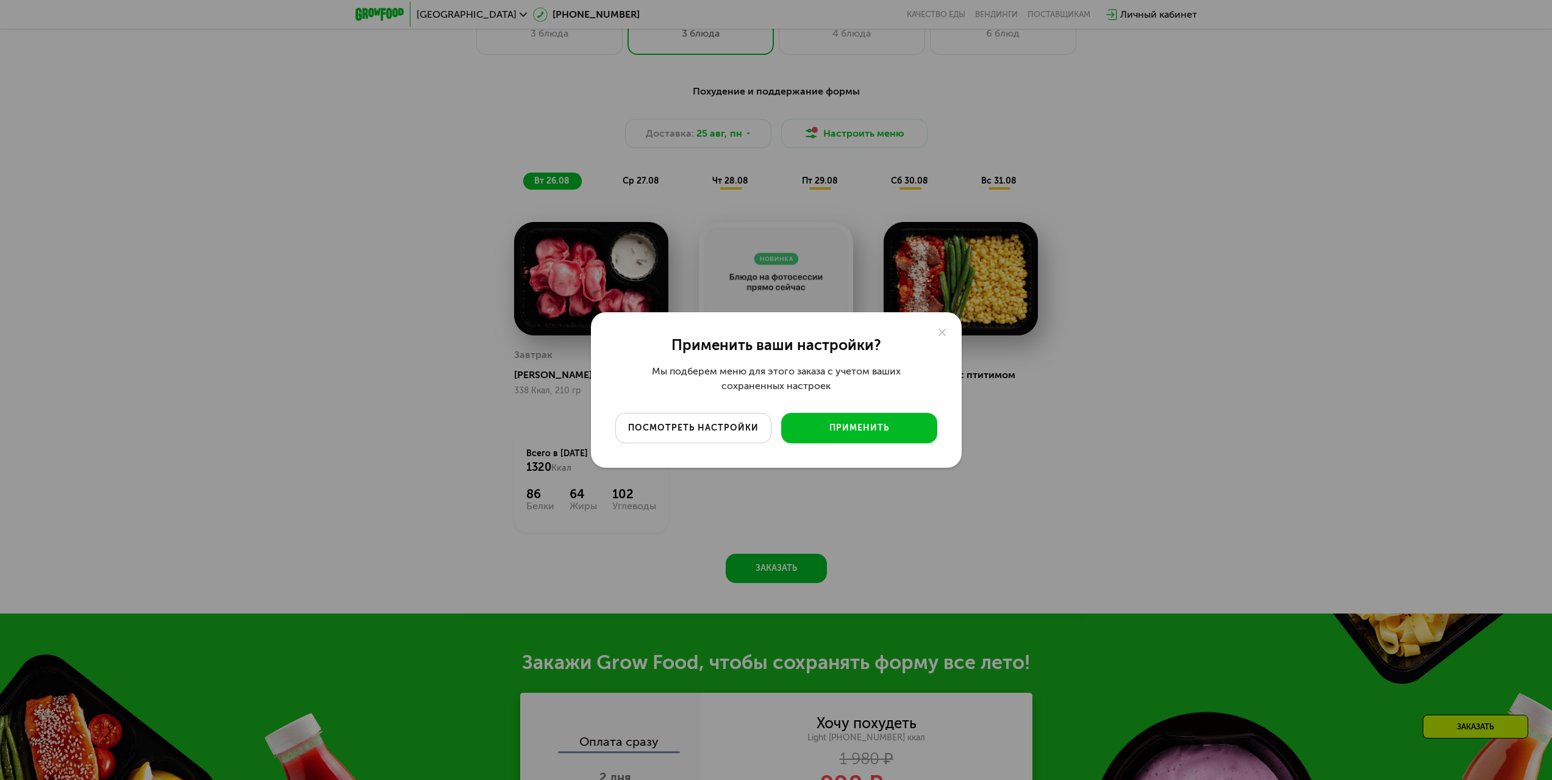
click at [754, 430] on div "посмотреть настройки" at bounding box center [693, 428] width 138 height 12
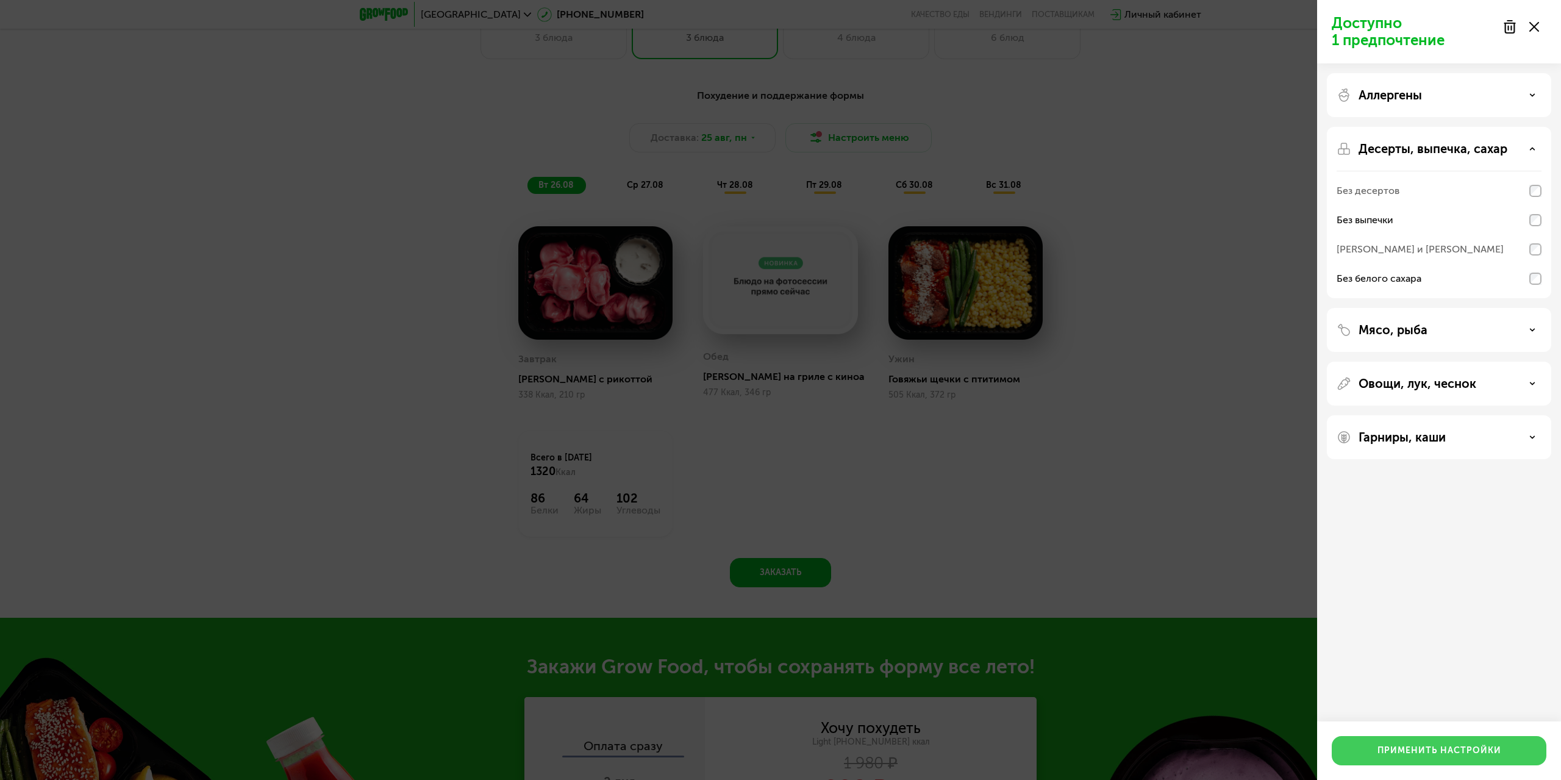
click at [1441, 751] on div "Применить настройки" at bounding box center [1439, 750] width 124 height 12
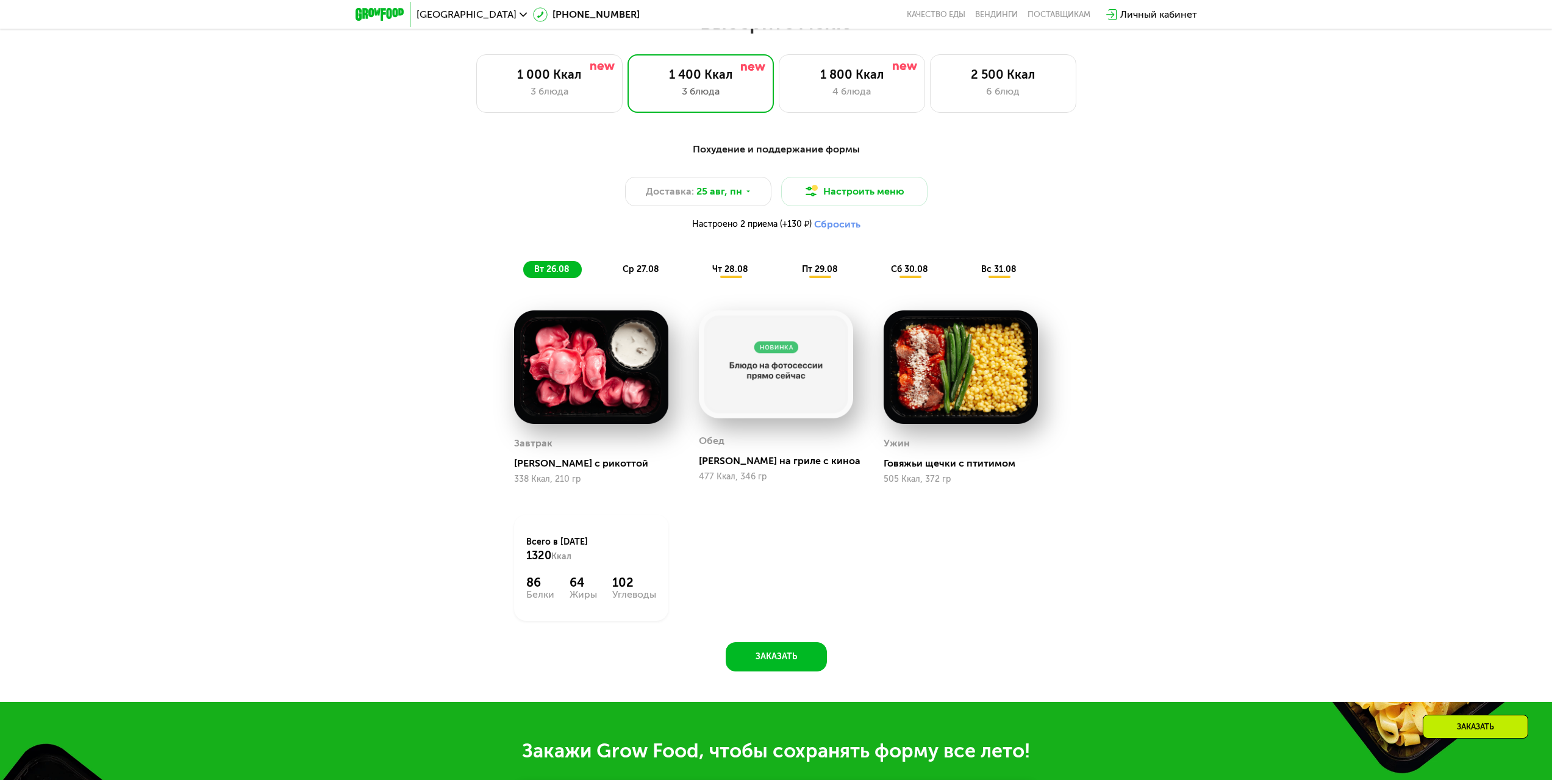
scroll to position [854, 0]
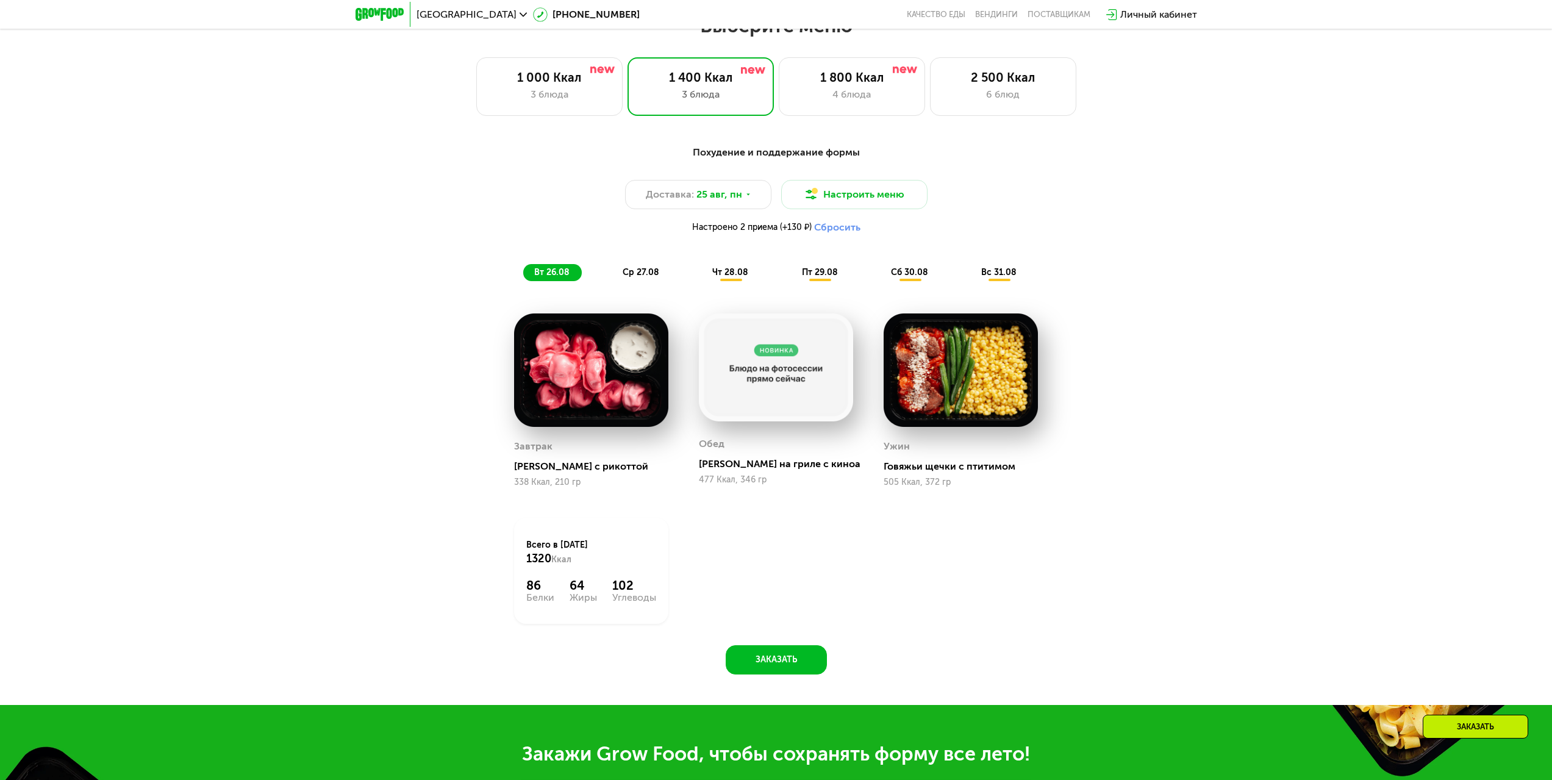
click at [844, 229] on button "Сбросить" at bounding box center [837, 227] width 46 height 12
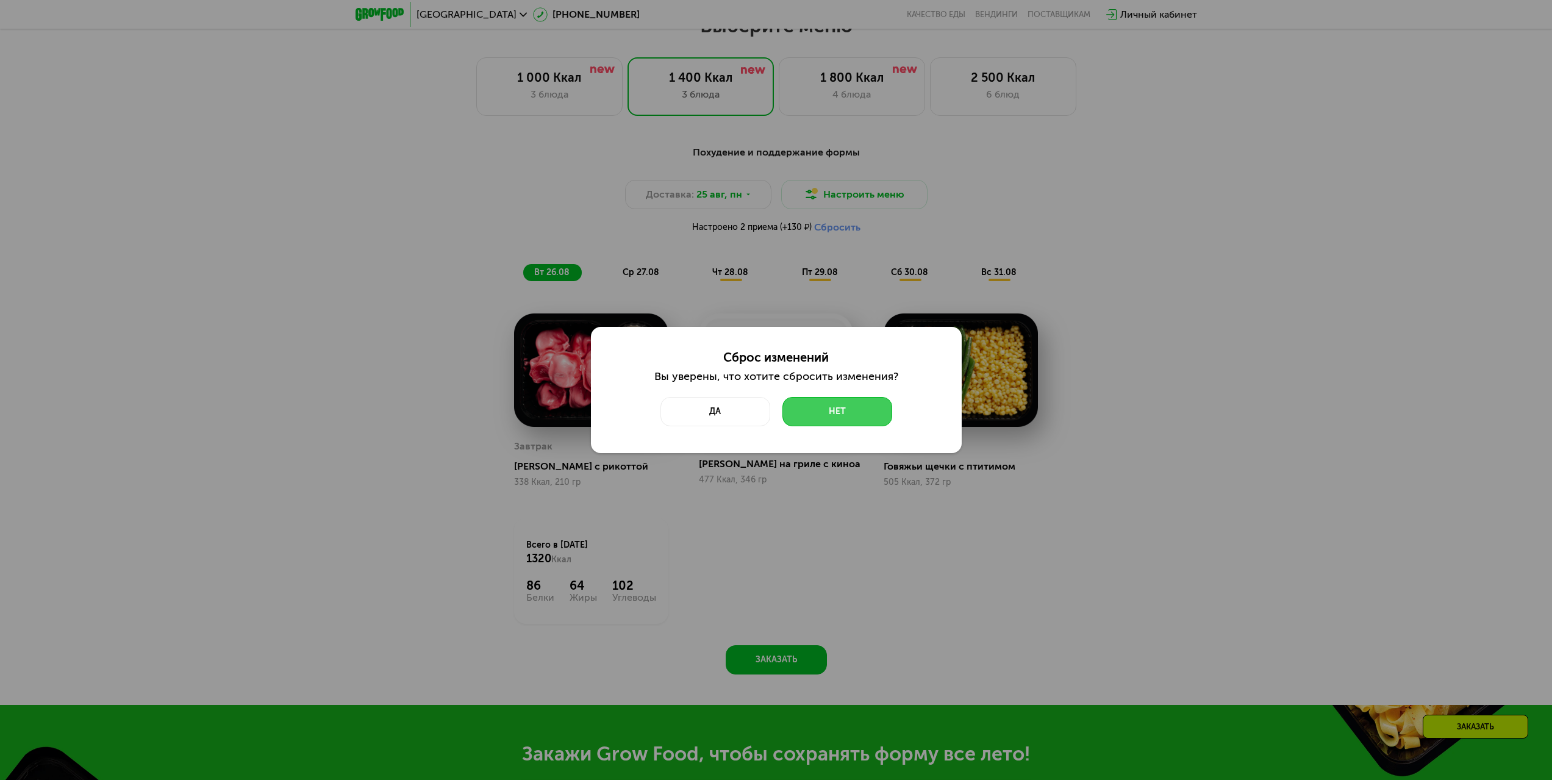
click at [823, 409] on button "Нет" at bounding box center [837, 411] width 110 height 29
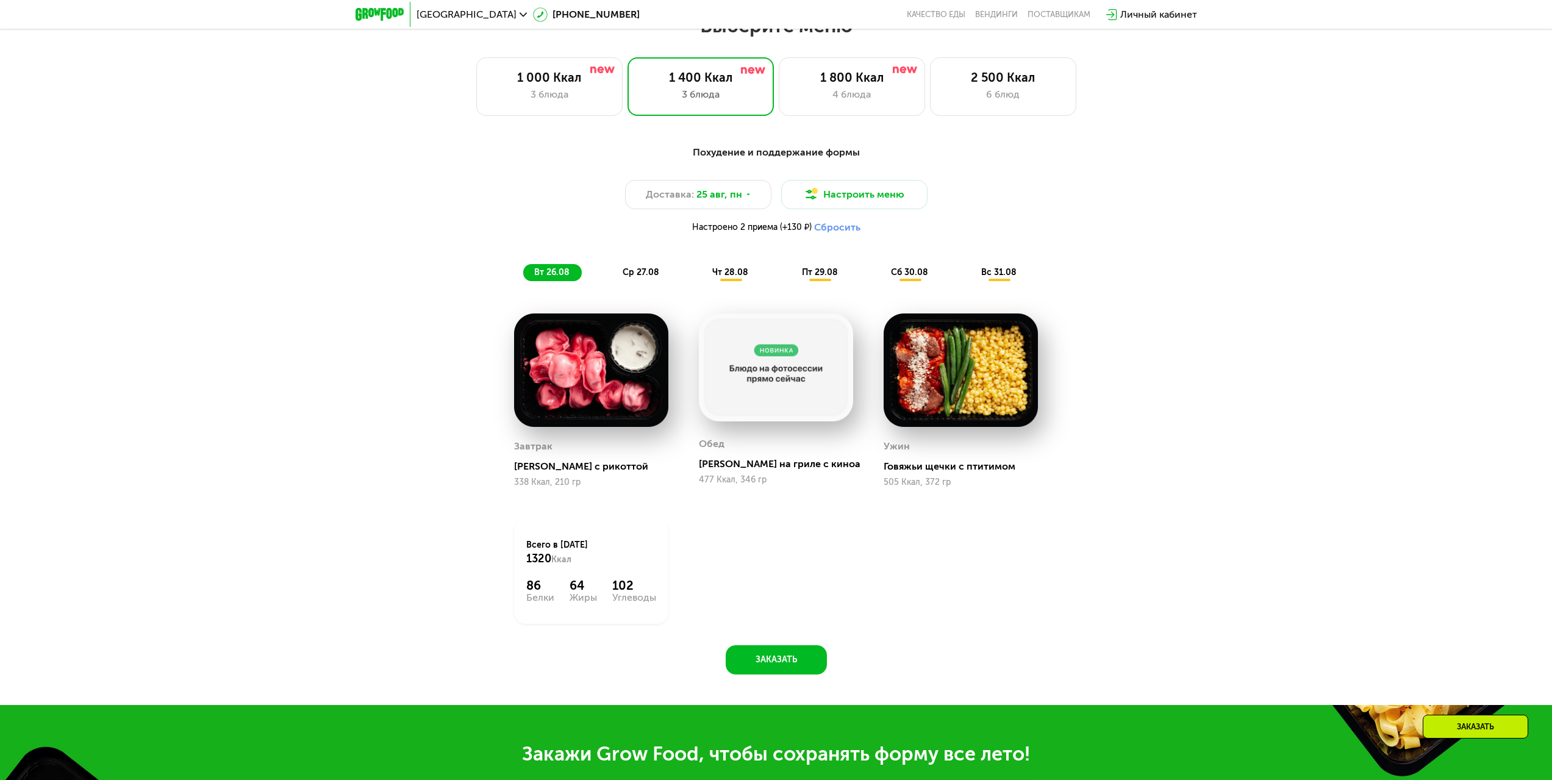
click at [701, 281] on div "ср 27.08" at bounding box center [730, 272] width 59 height 17
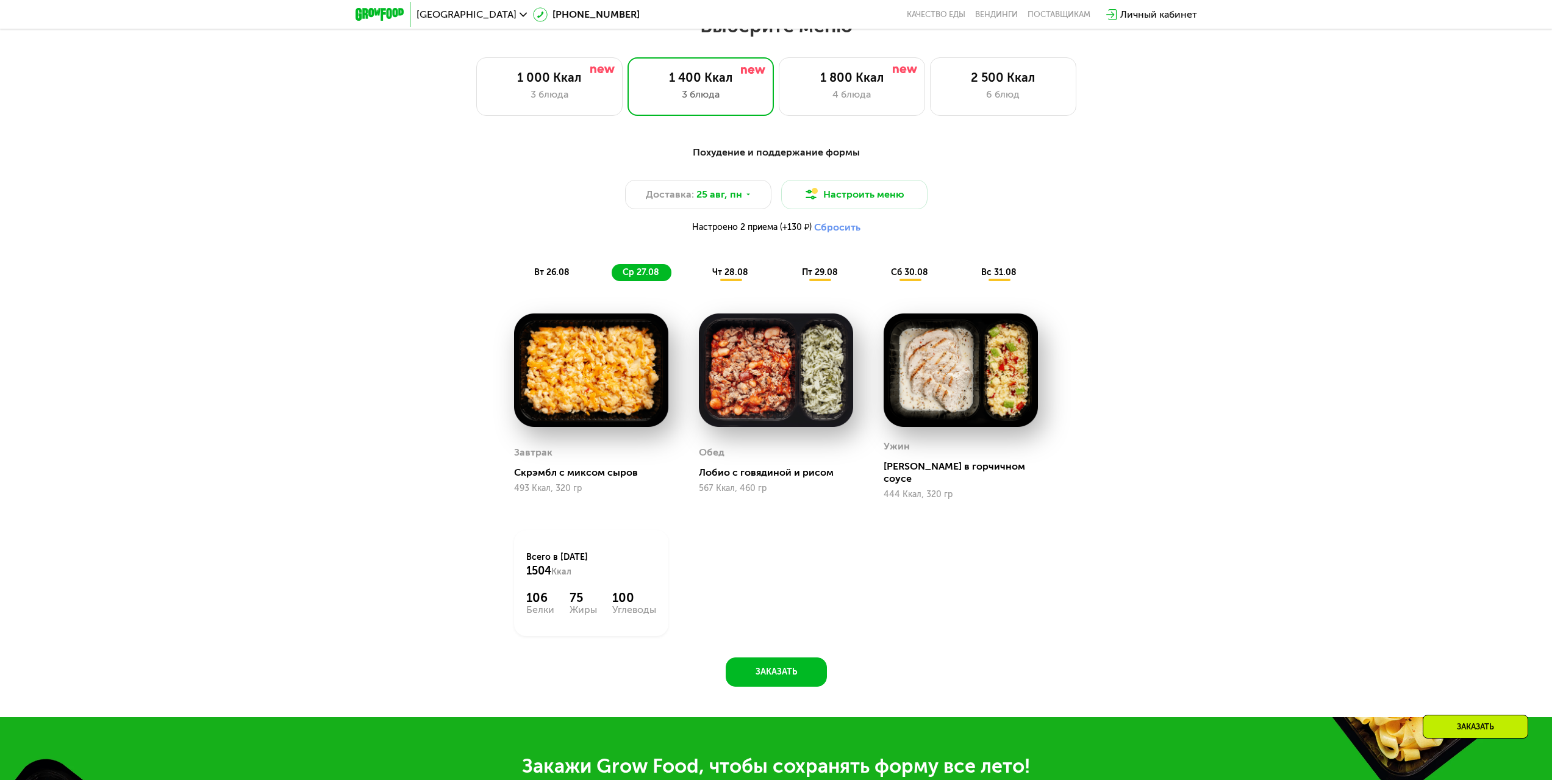
click at [880, 279] on div "пт 29.08" at bounding box center [910, 272] width 60 height 17
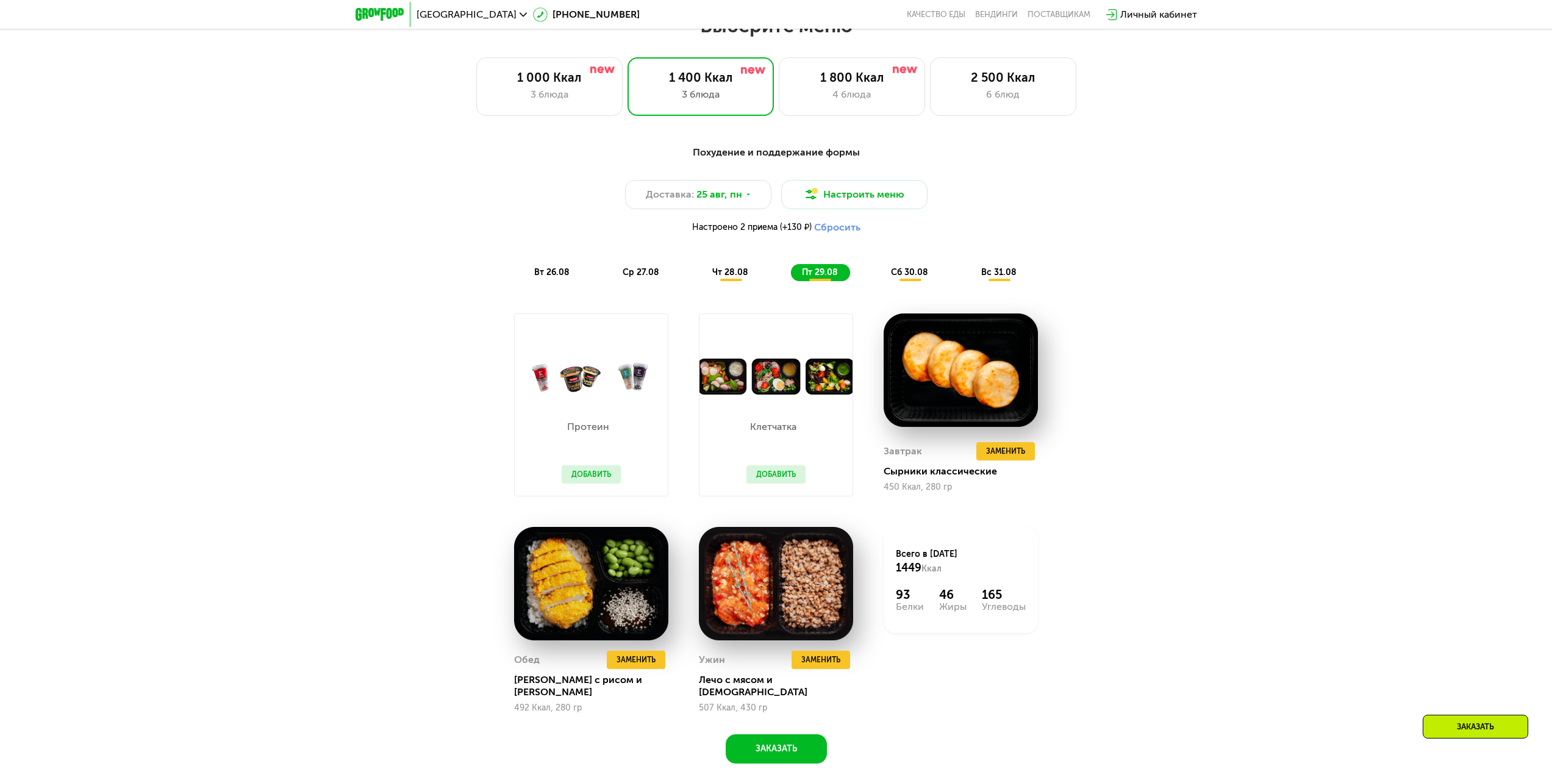
click at [898, 277] on span "сб 30.08" at bounding box center [909, 272] width 37 height 10
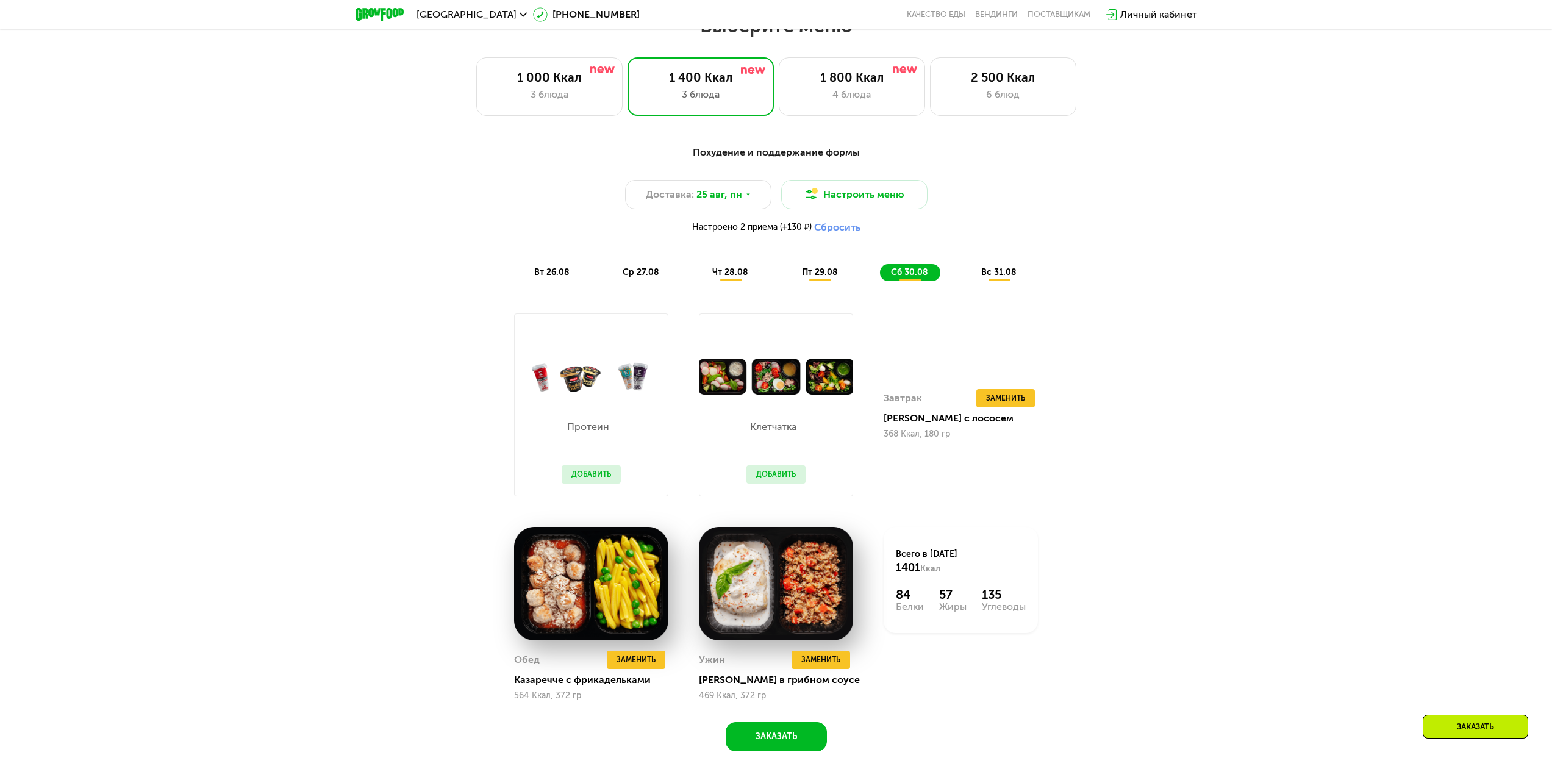
click at [1029, 288] on div "Похудение и поддержание формы Доставка: [DATE] Настроить меню Настроено 2 прием…" at bounding box center [776, 213] width 737 height 151
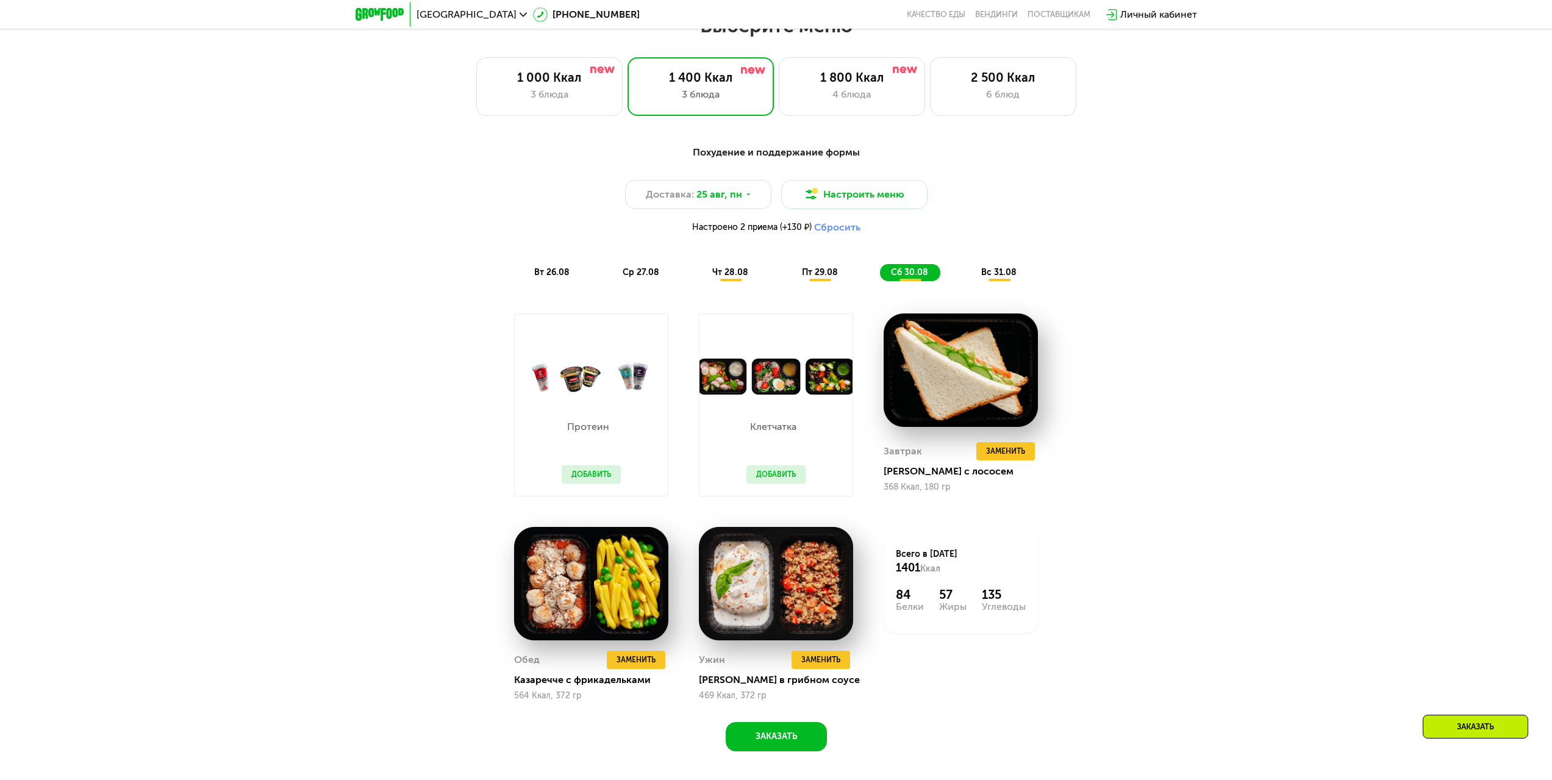
click at [1021, 277] on div "вс 31.08" at bounding box center [999, 272] width 59 height 17
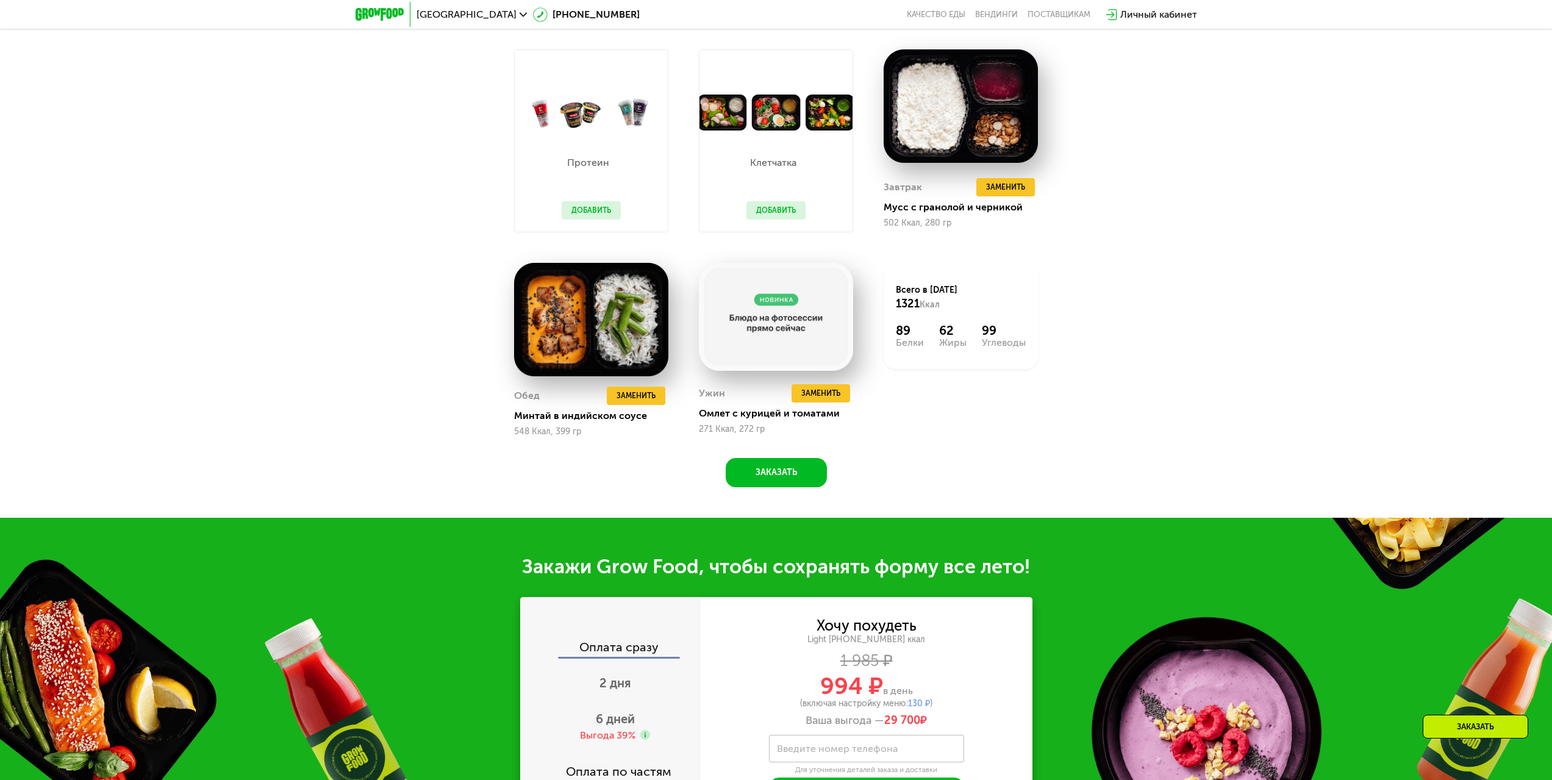
scroll to position [1219, 0]
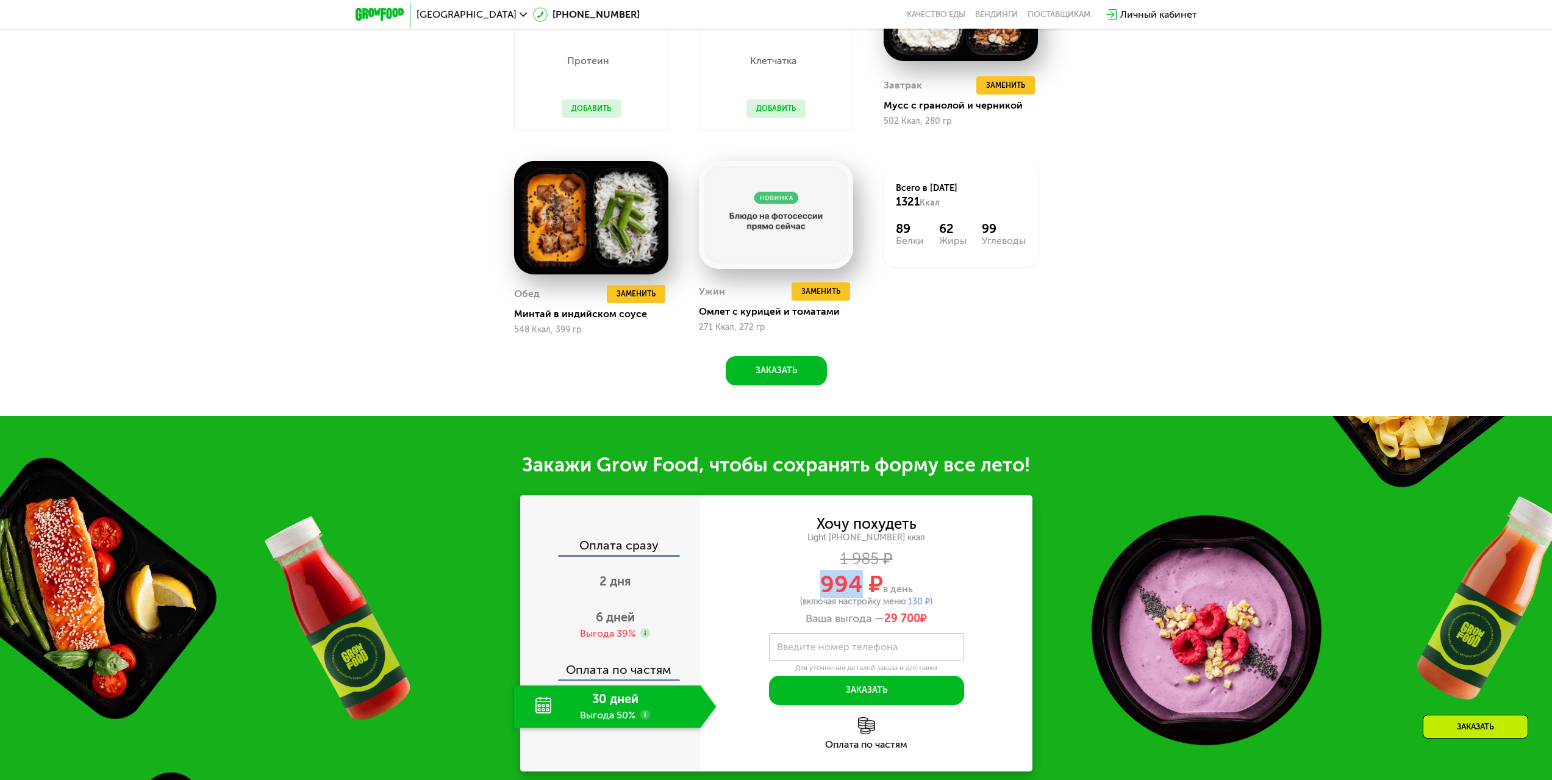
drag, startPoint x: 819, startPoint y: 589, endPoint x: 858, endPoint y: 577, distance: 40.7
click at [858, 577] on span "994 ₽" at bounding box center [851, 584] width 63 height 28
click at [961, 551] on div "Хочу похудеть Light [PHONE_NUMBER] ккал 1 985 ₽ 994 ₽ в день (включая настройку…" at bounding box center [867, 571] width 332 height 108
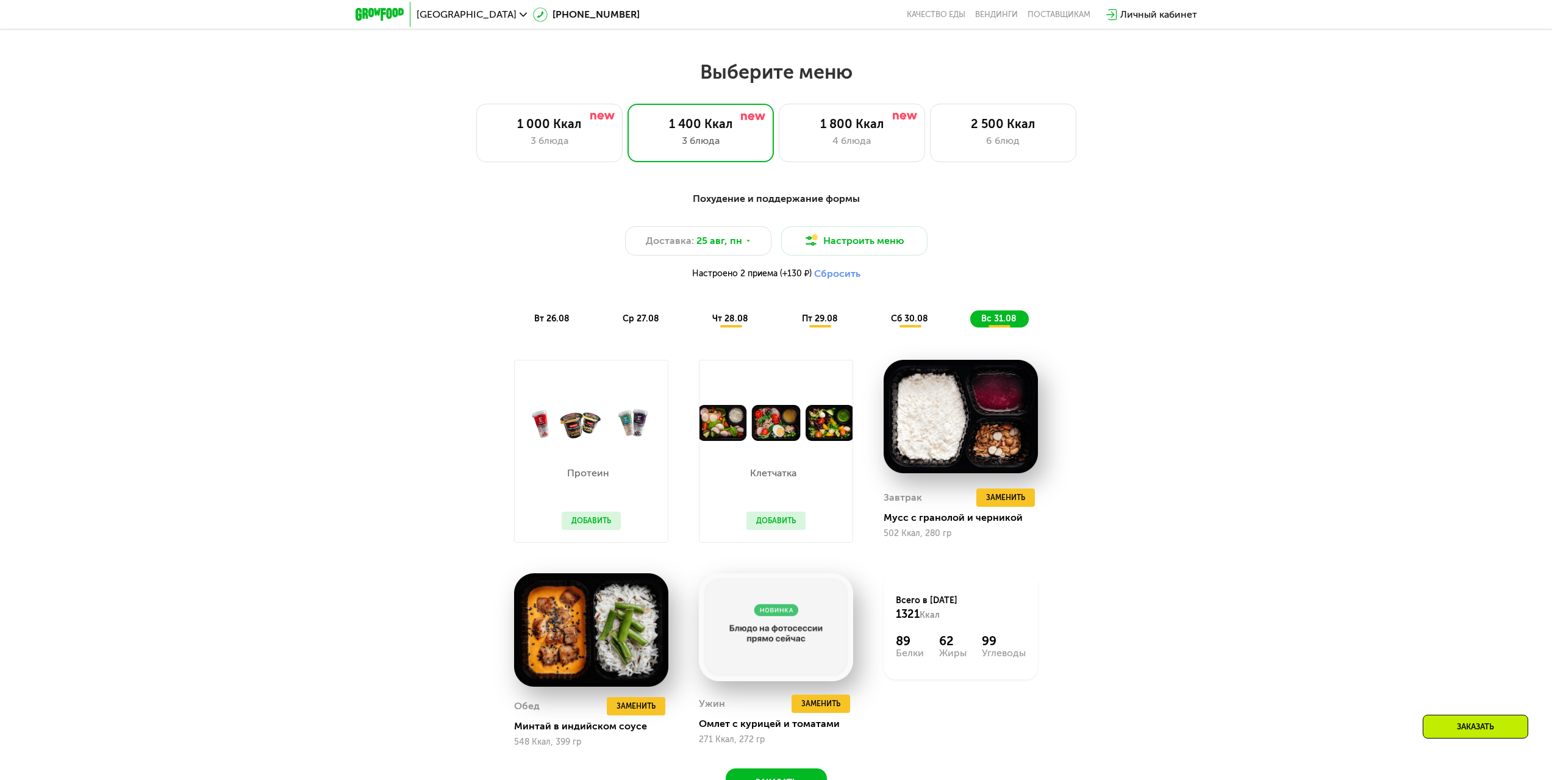
scroll to position [793, 0]
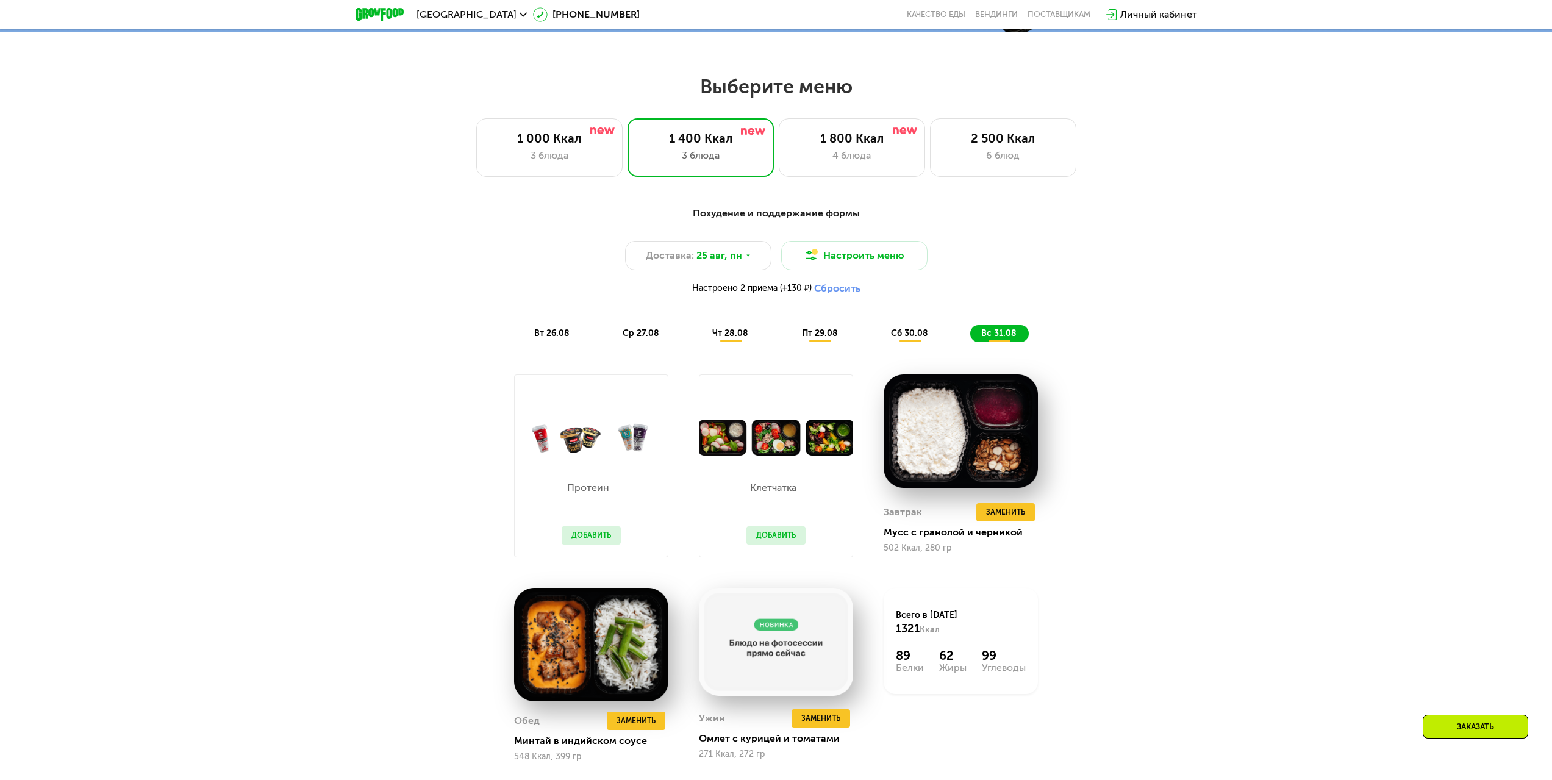
click at [856, 294] on button "Сбросить" at bounding box center [837, 288] width 46 height 12
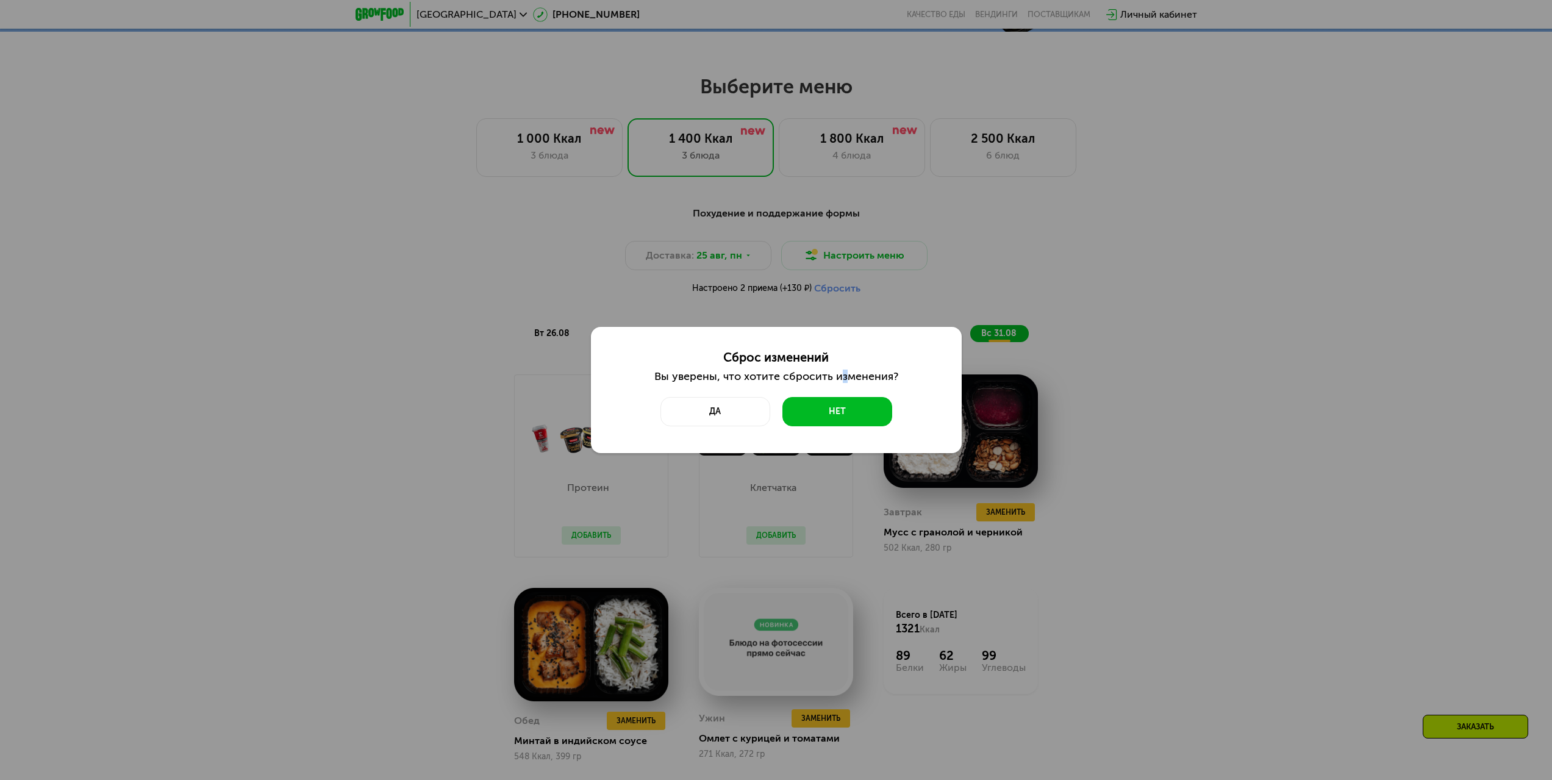
click at [839, 368] on div "Сброс изменений Вы уверены, что хотите сбросить изменения? Да Нет" at bounding box center [776, 388] width 244 height 76
click at [852, 394] on div "Сброс изменений Вы уверены, что хотите сбросить изменения? Да Нет" at bounding box center [776, 388] width 244 height 76
click at [751, 406] on button "Да" at bounding box center [715, 411] width 110 height 29
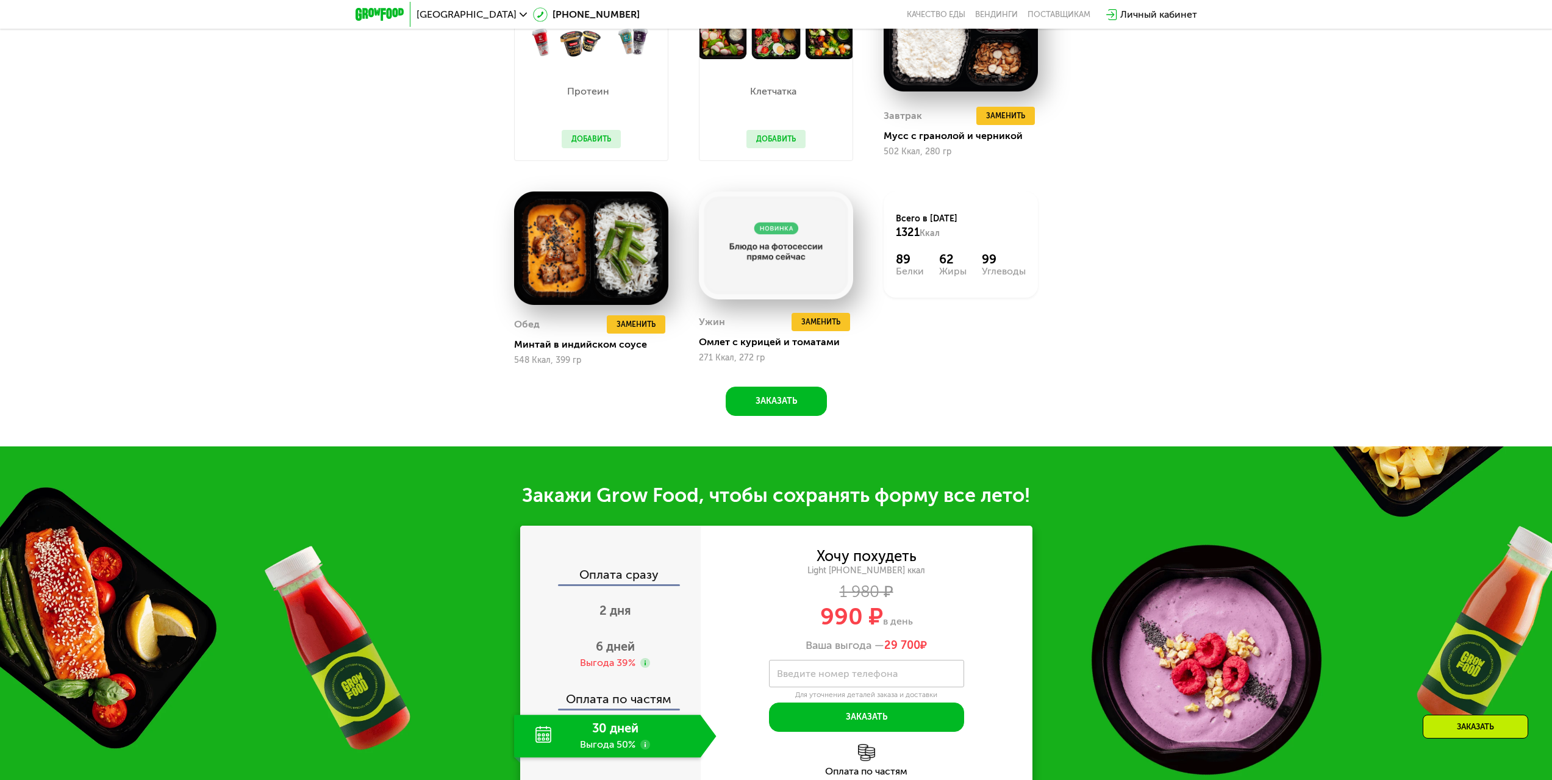
scroll to position [1524, 0]
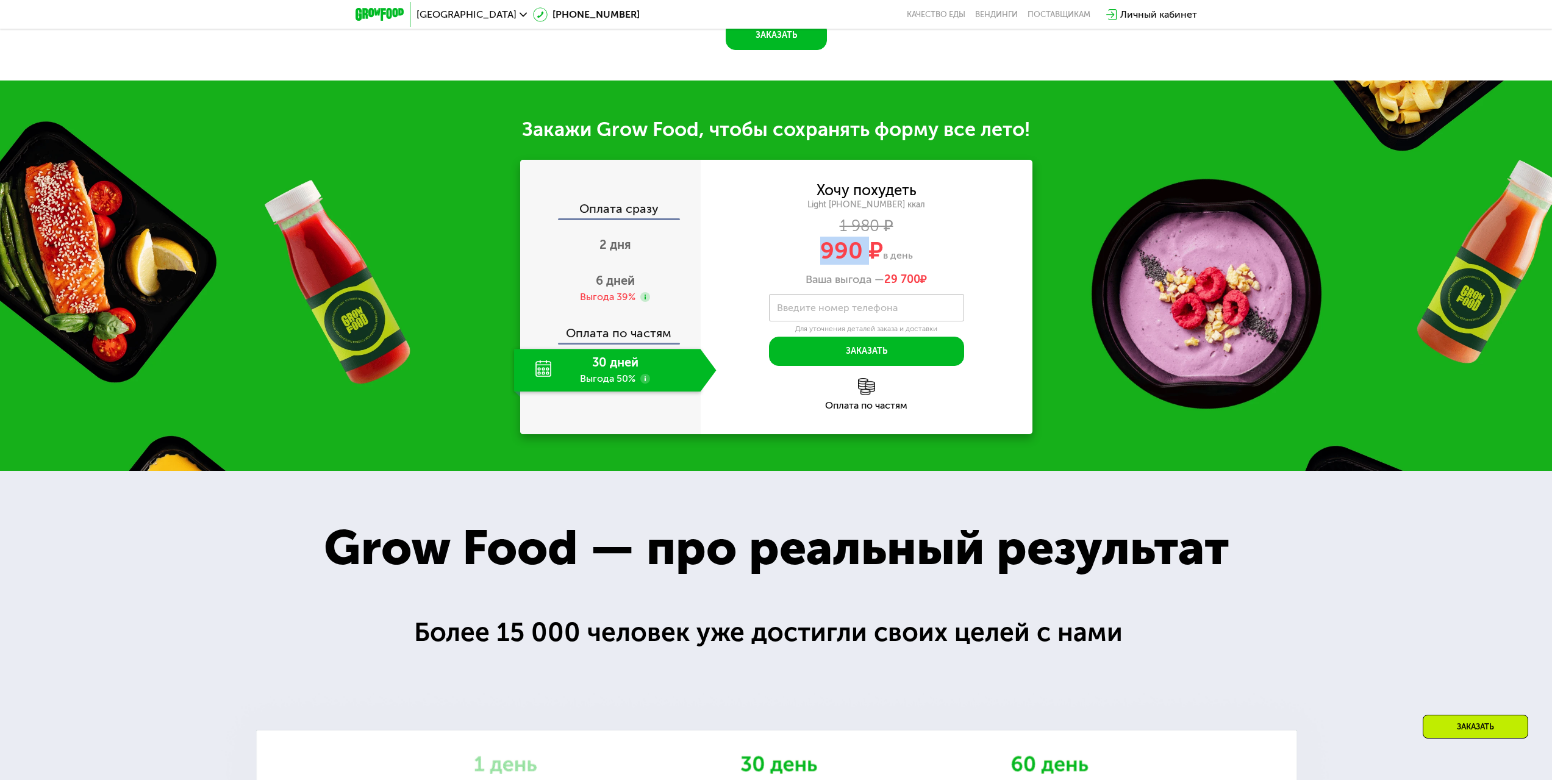
drag, startPoint x: 818, startPoint y: 260, endPoint x: 878, endPoint y: 248, distance: 61.7
click at [868, 252] on div "990 ₽ в день" at bounding box center [867, 250] width 332 height 23
click at [958, 210] on div "Light [PHONE_NUMBER] ккал" at bounding box center [867, 204] width 332 height 11
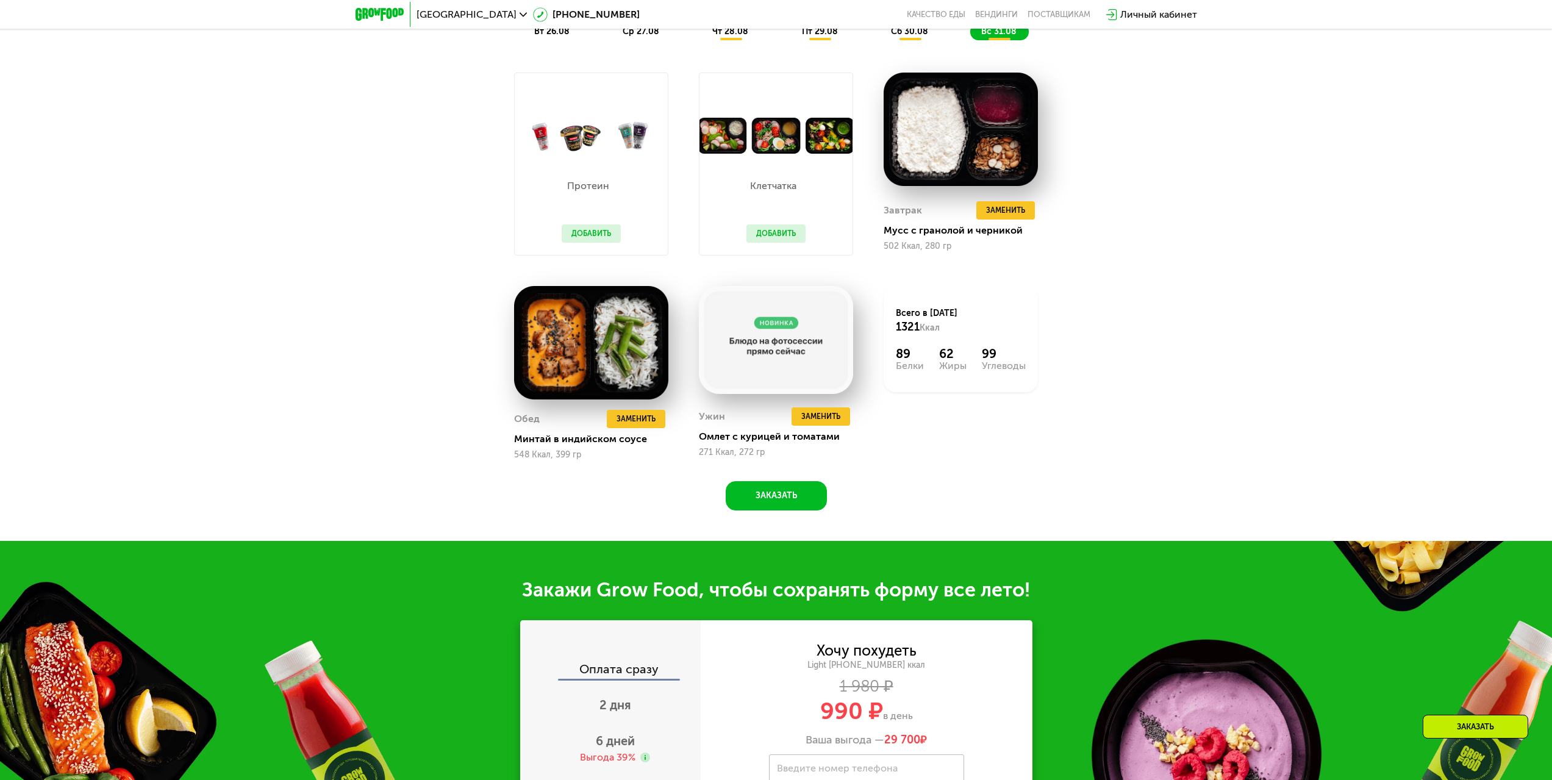
scroll to position [793, 0]
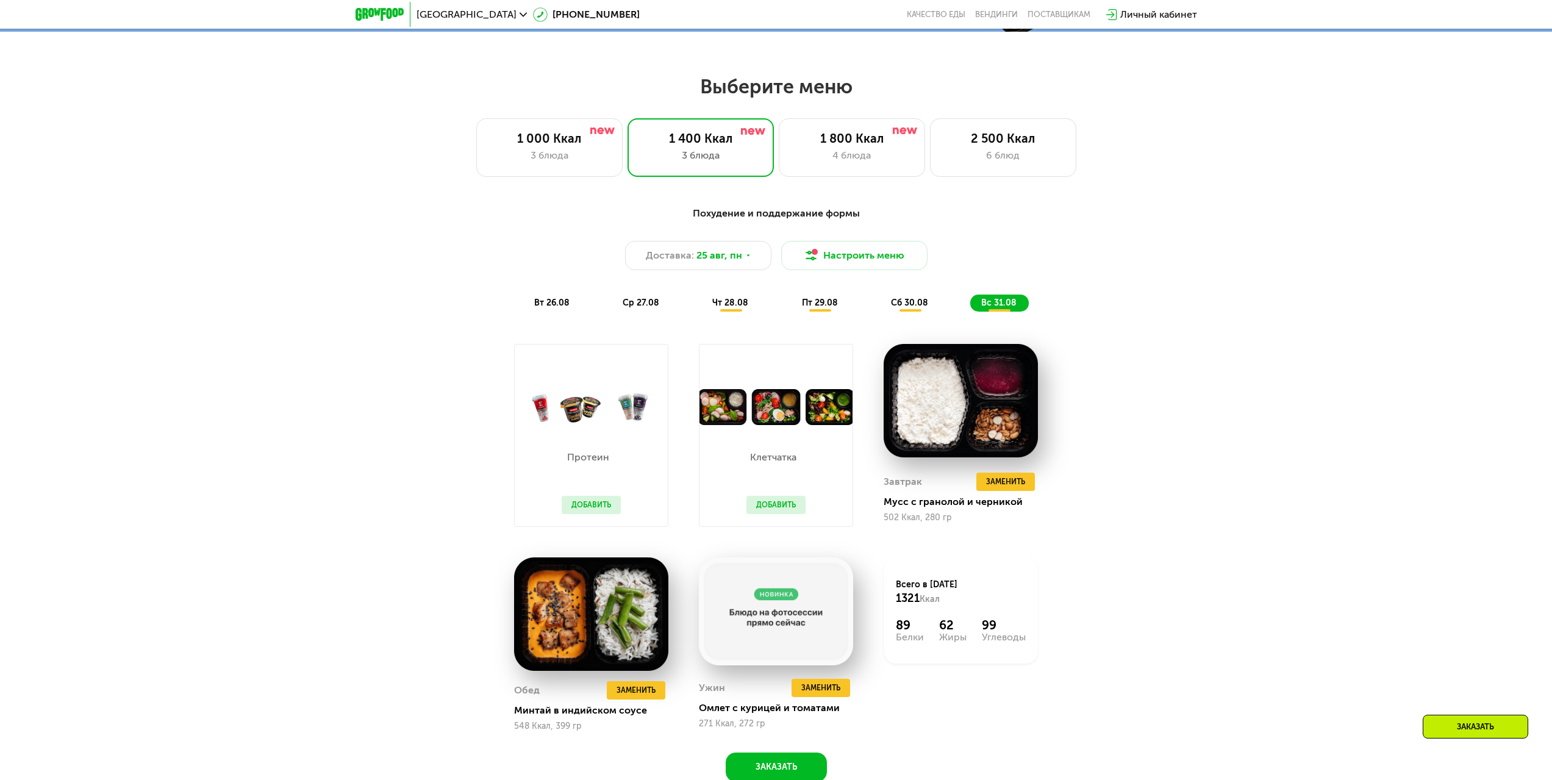
click at [1122, 449] on div "Похудение и поддержание формы Доставка: [DATE] Настроить меню вт 26.08 ср 27.08…" at bounding box center [776, 490] width 751 height 583
click at [899, 304] on span "сб 30.08" at bounding box center [909, 303] width 37 height 10
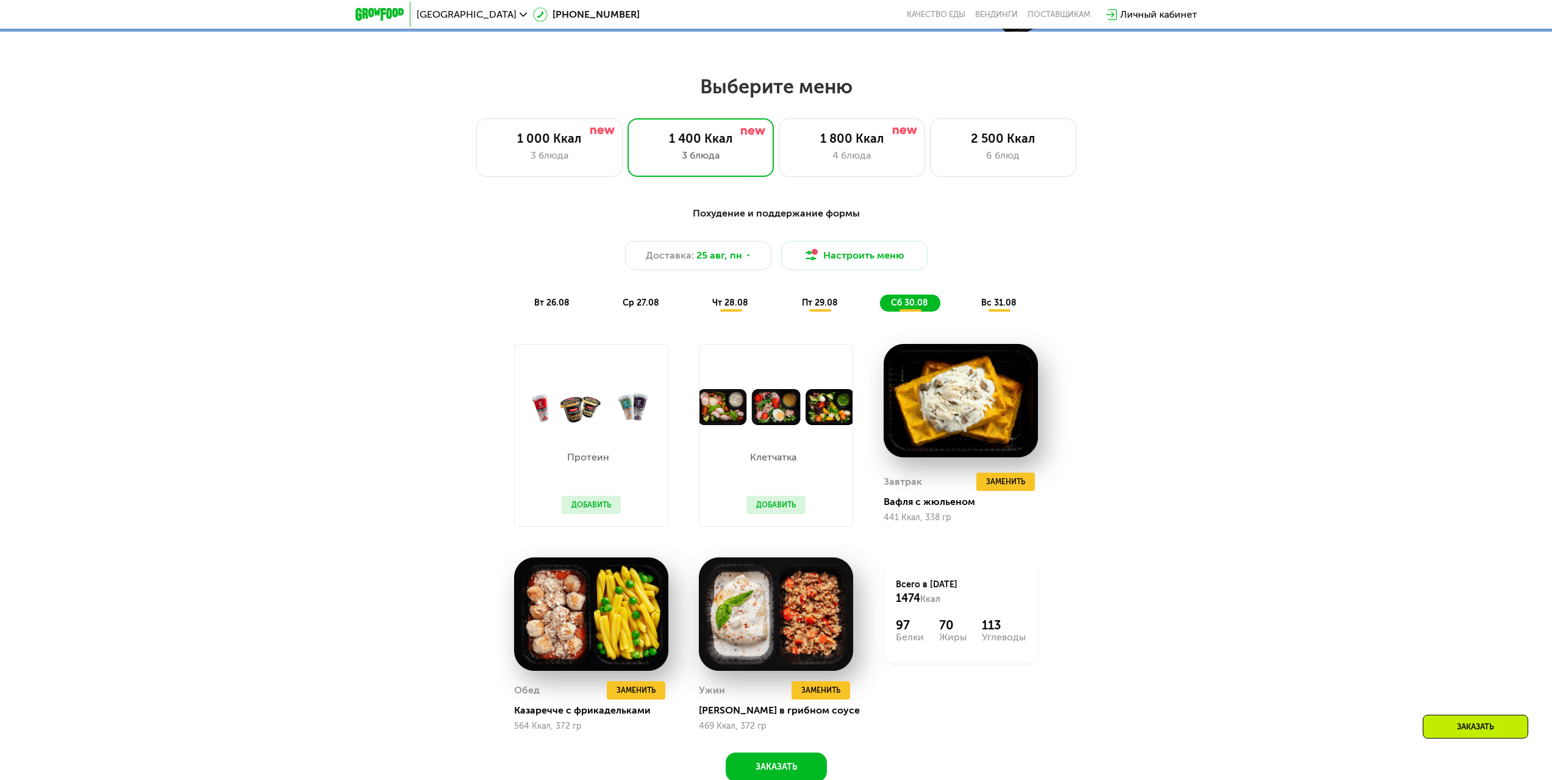
click at [854, 312] on div "вт 26.08 ср 27.08 чт 28.08 пт 29.08 сб 30.08 вс 31.08" at bounding box center [776, 302] width 506 height 17
click at [832, 307] on span "пт 29.08" at bounding box center [820, 303] width 36 height 10
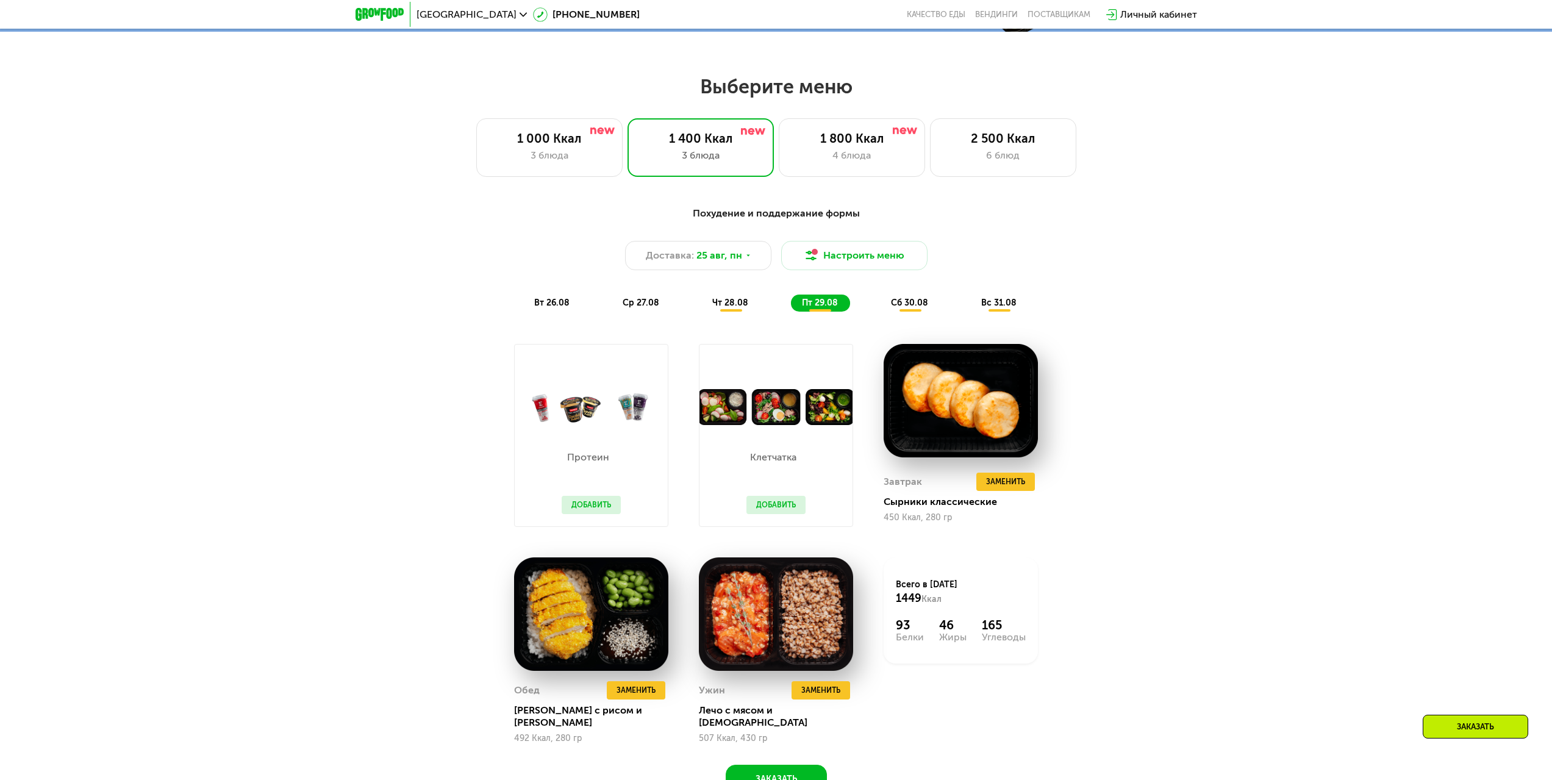
click at [970, 299] on div "сб 30.08" at bounding box center [999, 302] width 59 height 17
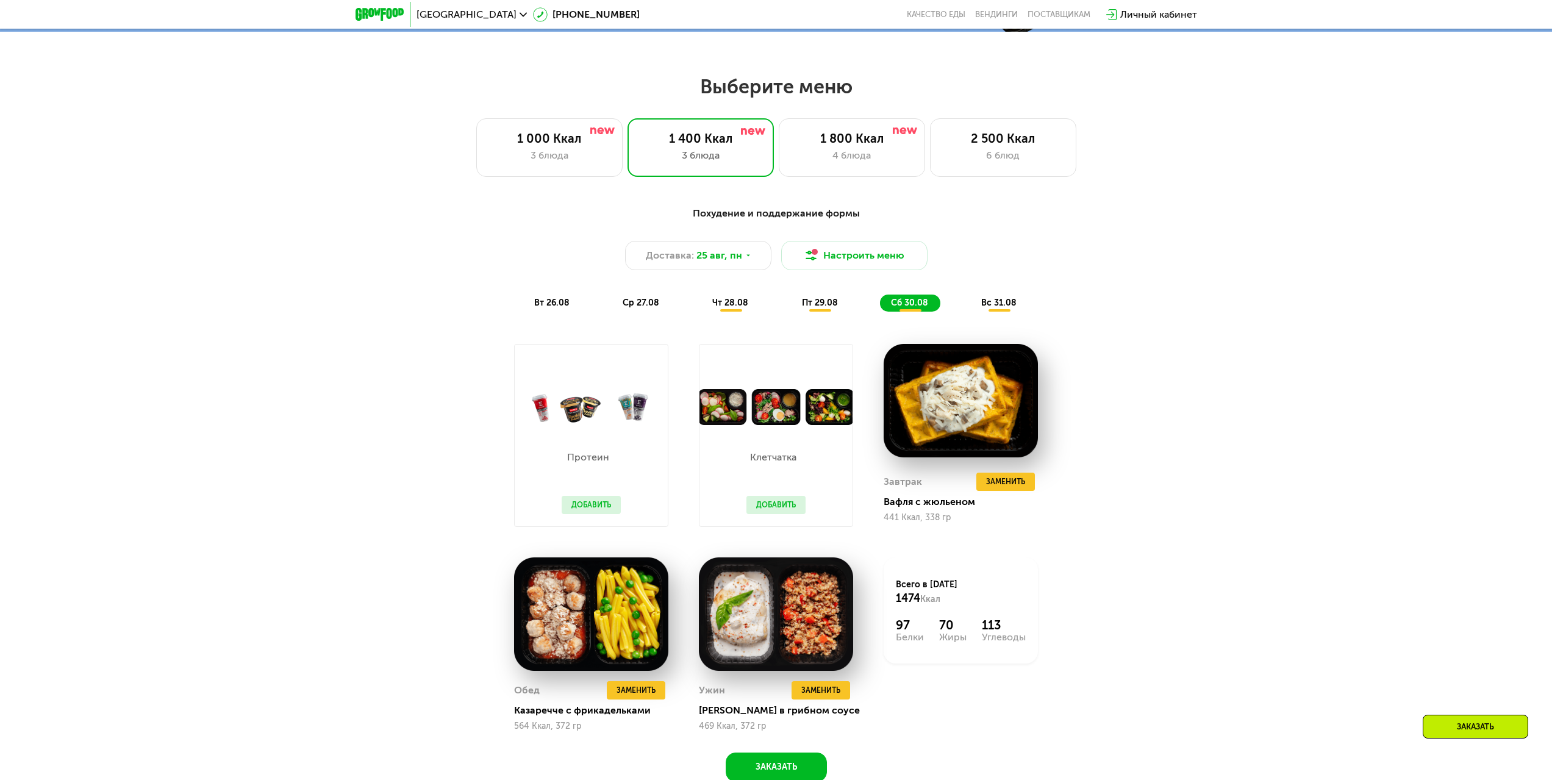
click at [791, 311] on div "чт 28.08" at bounding box center [820, 302] width 59 height 17
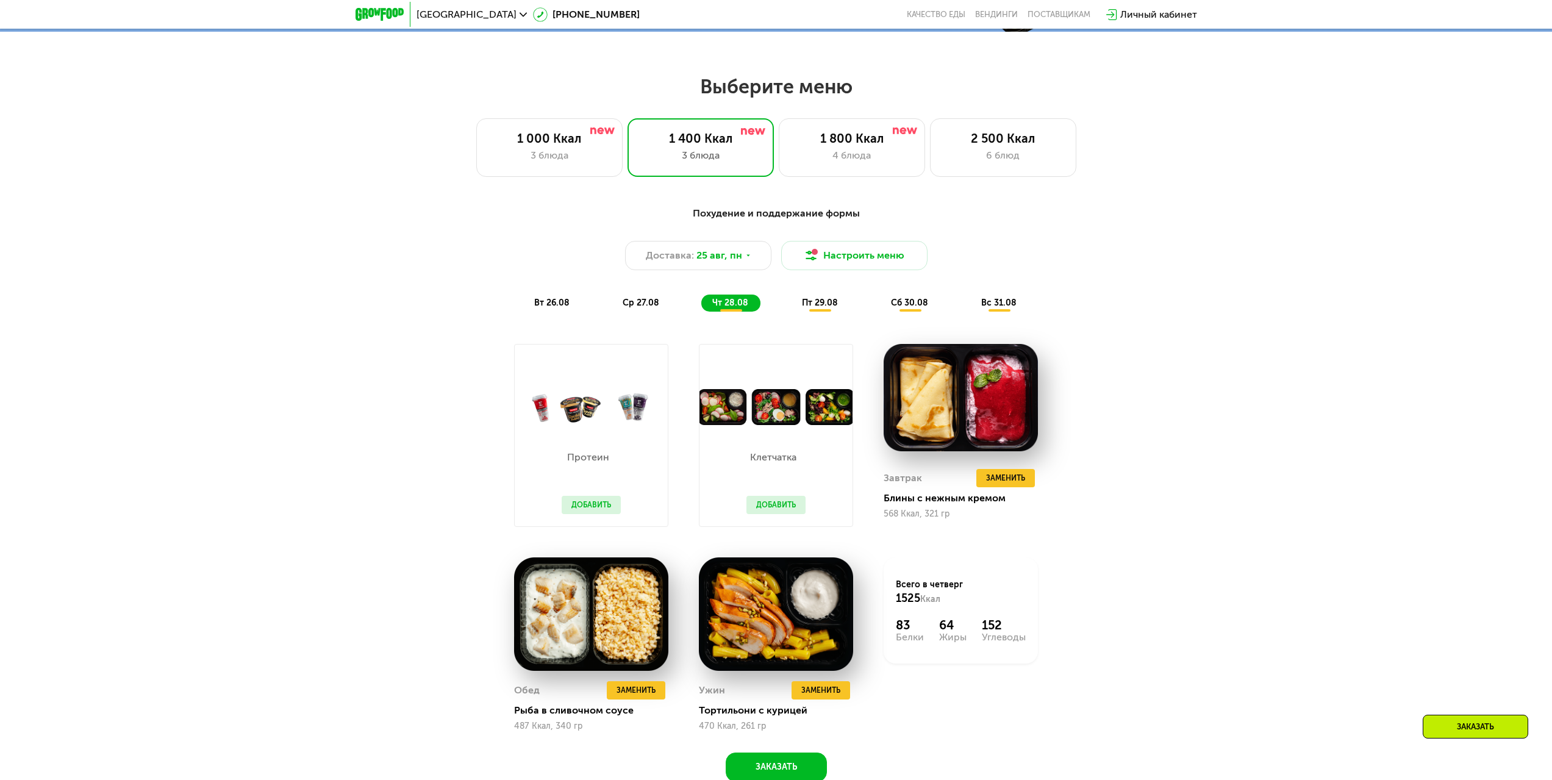
click at [880, 307] on div "пт 29.08" at bounding box center [910, 302] width 60 height 17
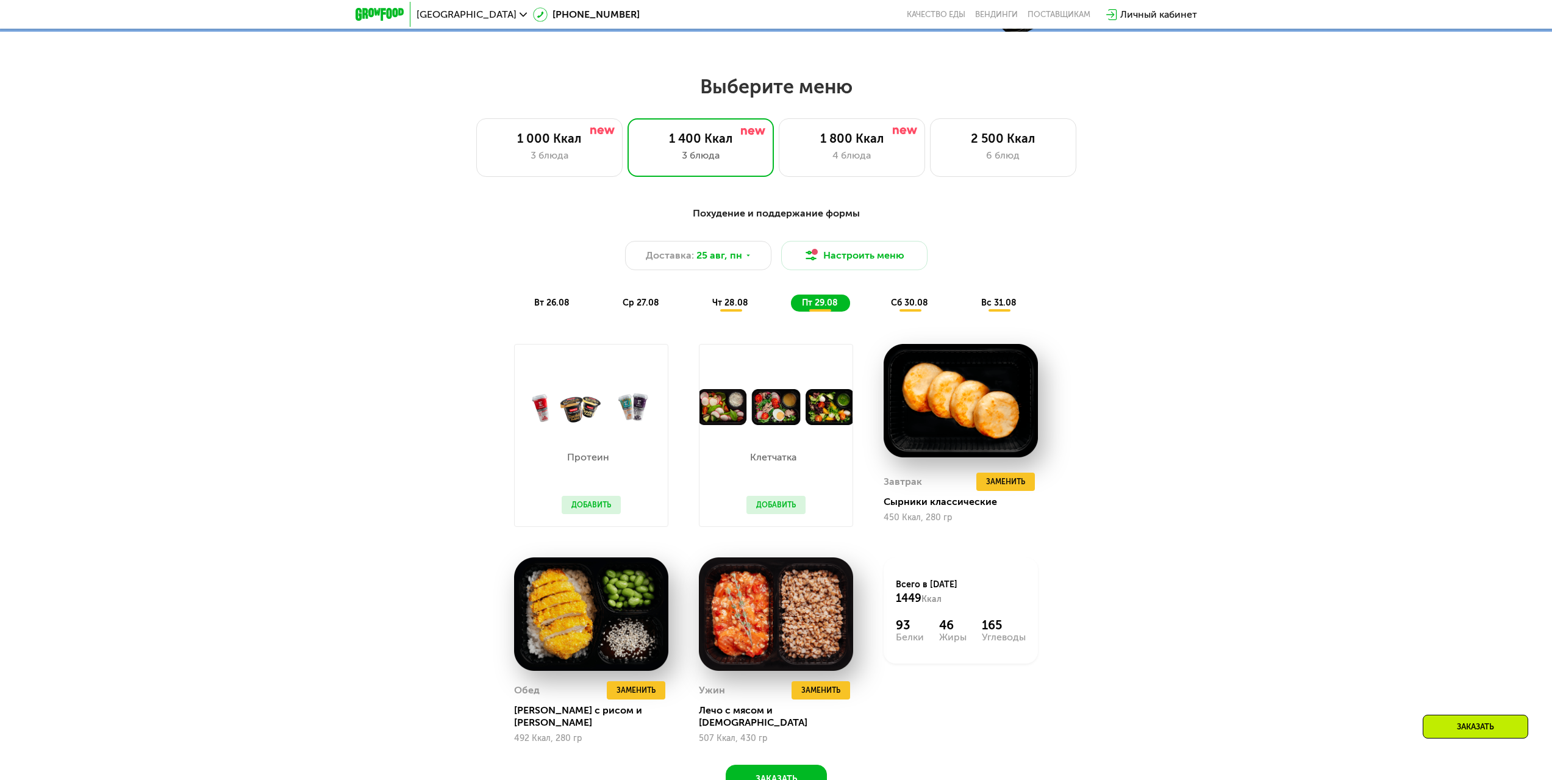
click at [891, 305] on span "сб 30.08" at bounding box center [909, 303] width 37 height 10
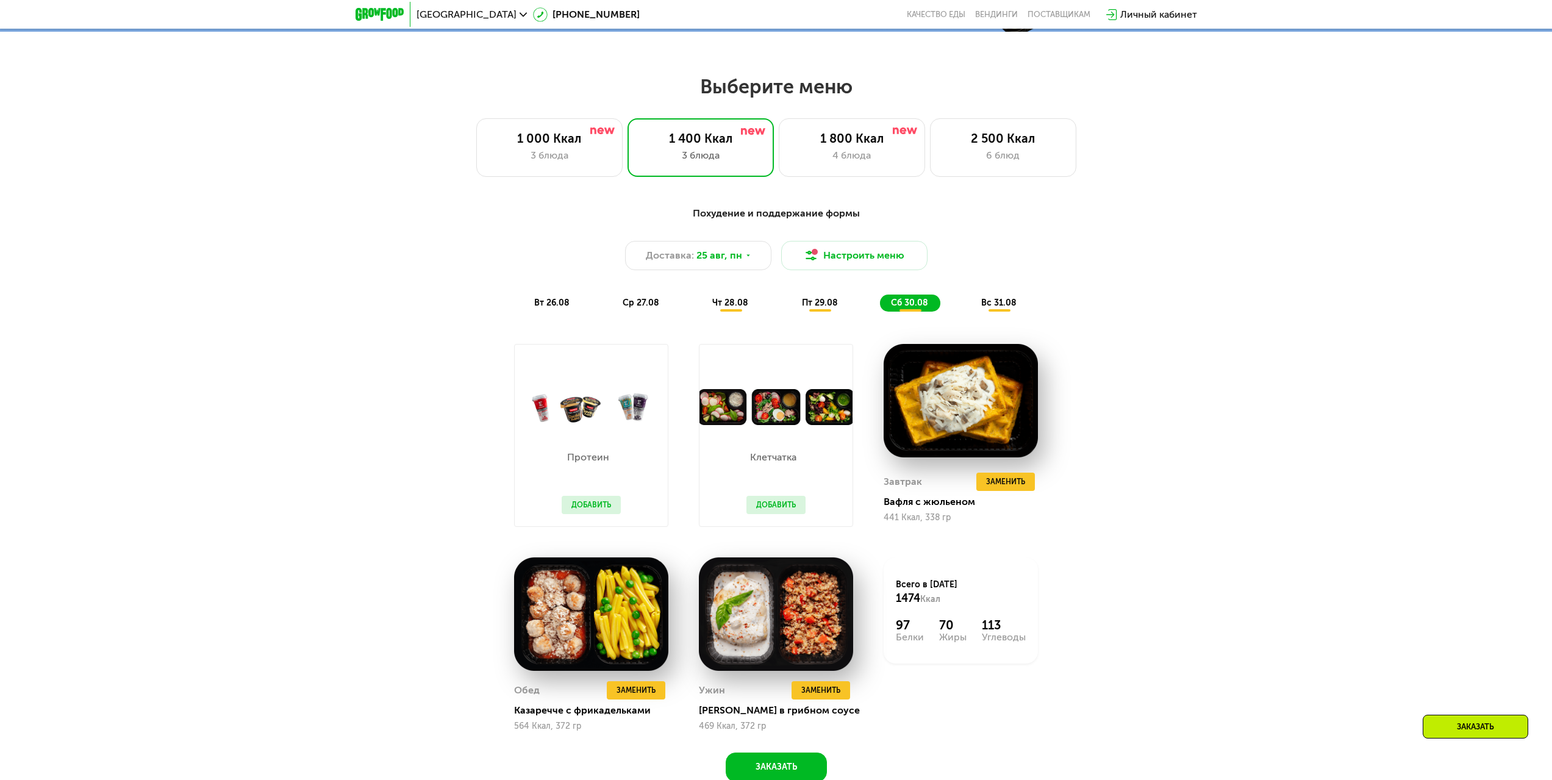
click at [982, 317] on div "Похудение и поддержание формы Доставка: [DATE] Настроить меню вт 26.08 ср 27.08…" at bounding box center [776, 259] width 737 height 120
click at [1027, 318] on div "Похудение и поддержание формы Доставка: [DATE] Настроить меню вт 26.08 ср 27.08…" at bounding box center [776, 259] width 737 height 120
click at [1016, 312] on div "вс 31.08" at bounding box center [999, 302] width 59 height 17
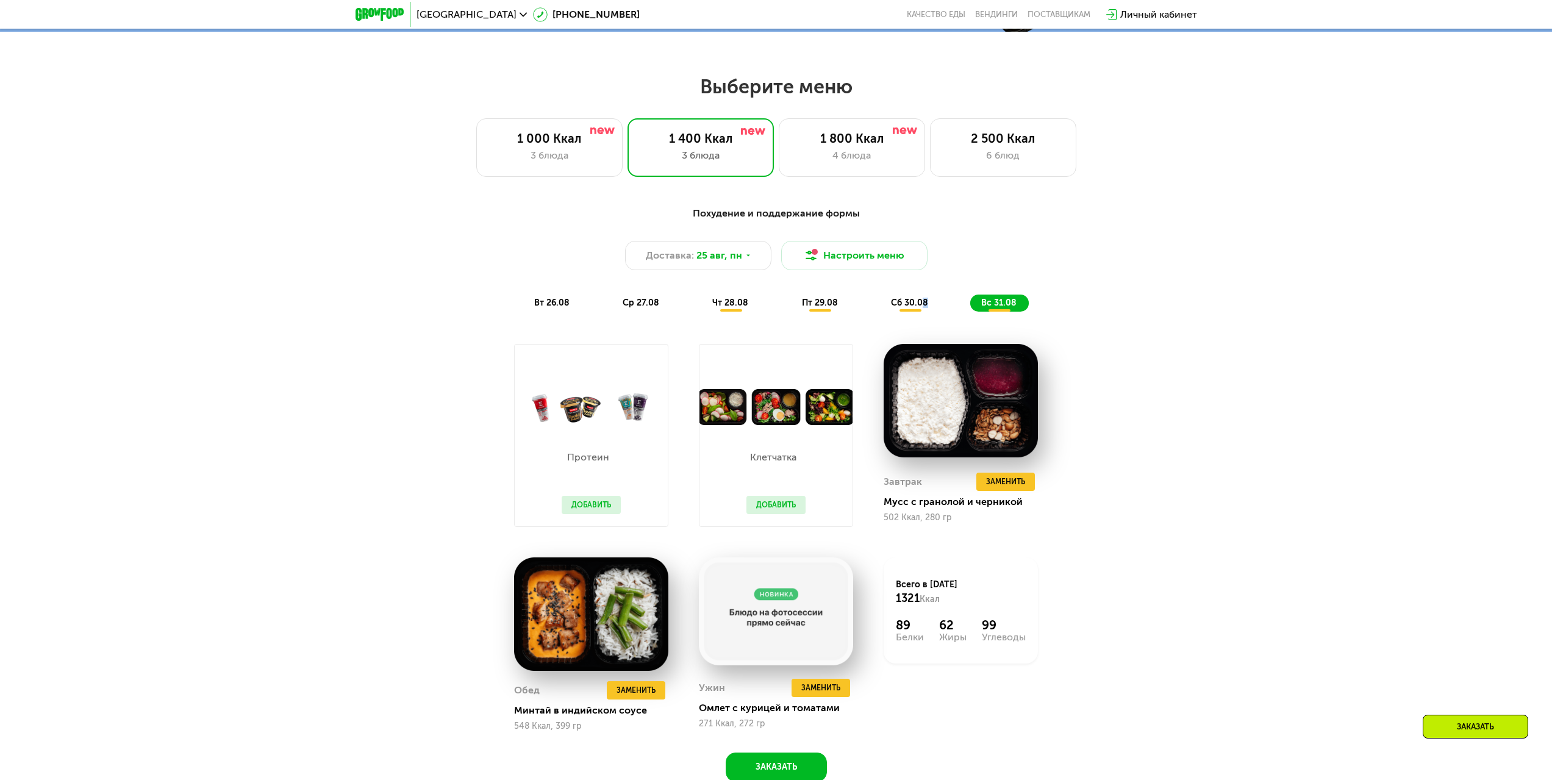
click at [925, 305] on span "сб 30.08" at bounding box center [909, 303] width 37 height 10
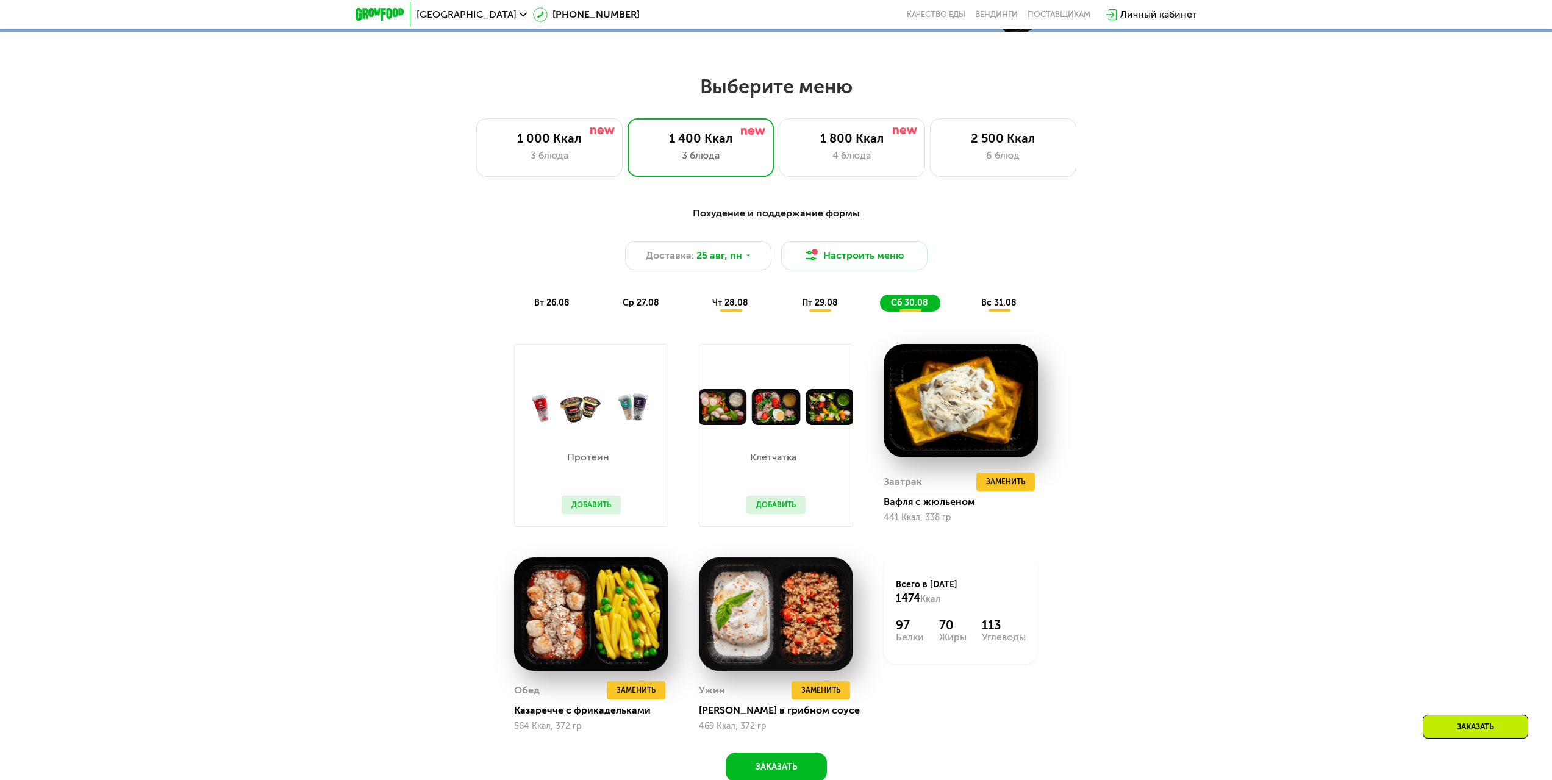
click at [834, 308] on span "пт 29.08" at bounding box center [820, 303] width 36 height 10
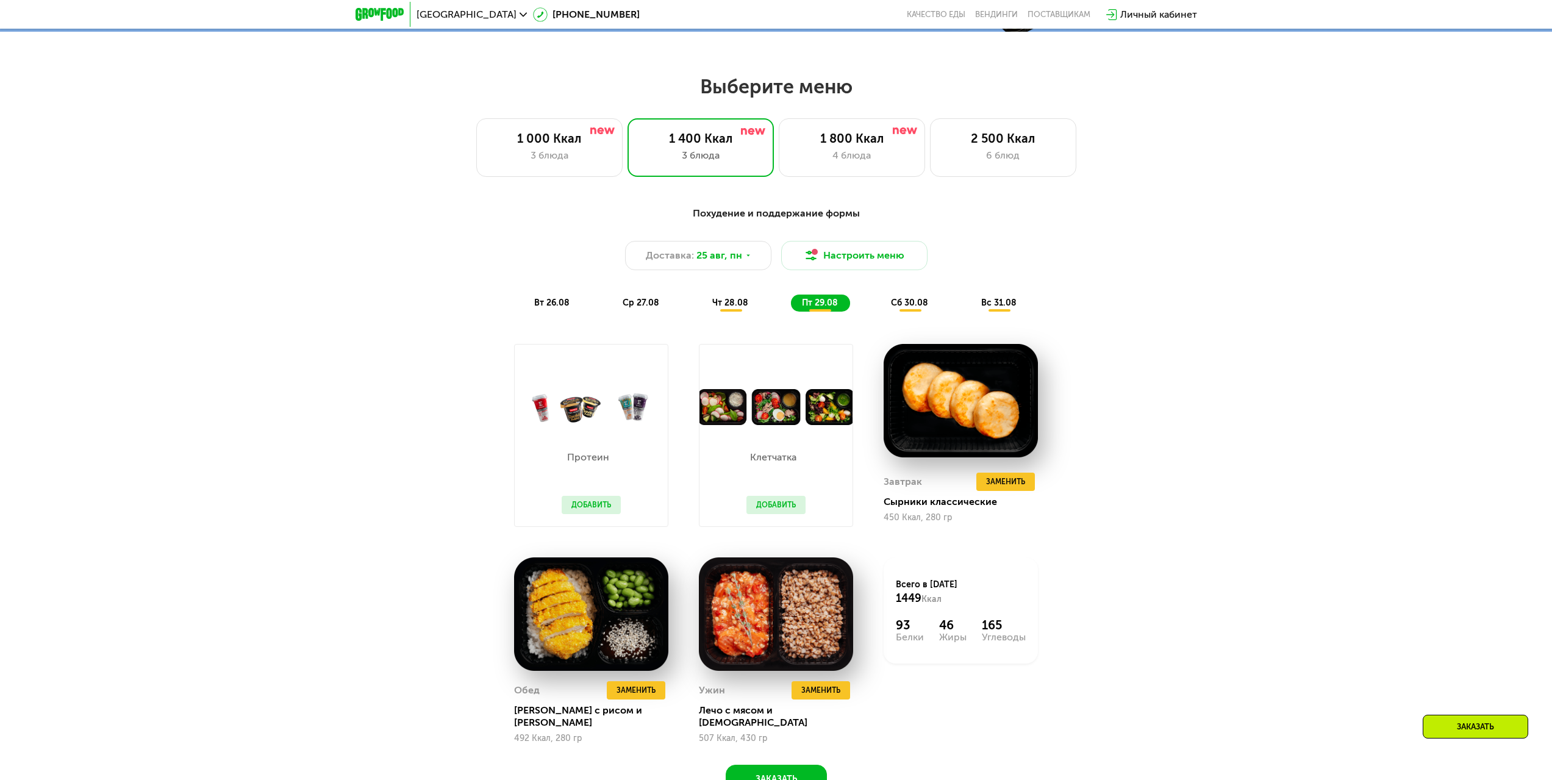
click at [913, 308] on span "сб 30.08" at bounding box center [909, 303] width 37 height 10
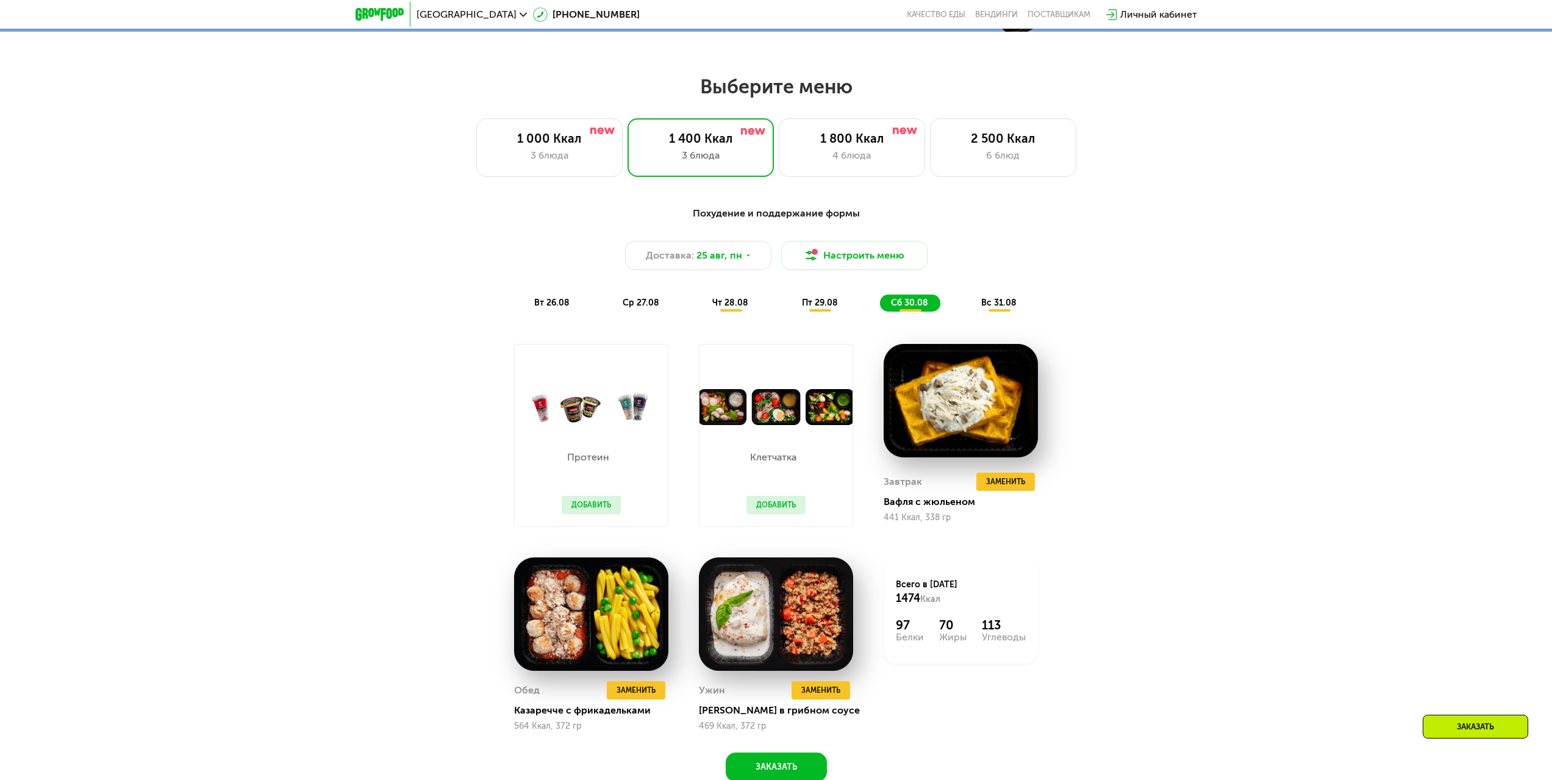
click at [1015, 308] on span "вс 31.08" at bounding box center [998, 303] width 35 height 10
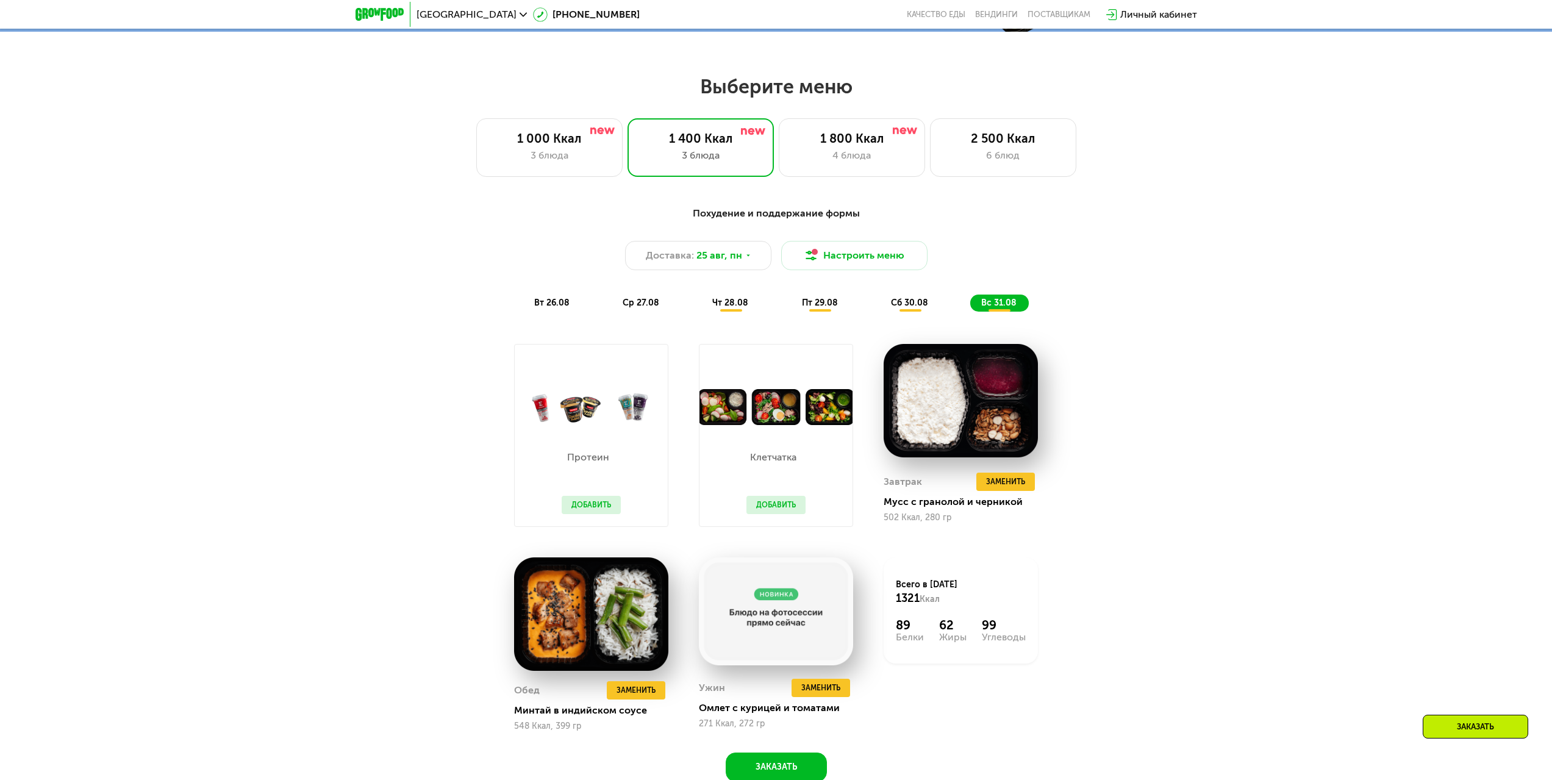
drag, startPoint x: 932, startPoint y: 313, endPoint x: 854, endPoint y: 307, distance: 78.3
click at [970, 312] on div "сб 30.08" at bounding box center [999, 302] width 59 height 17
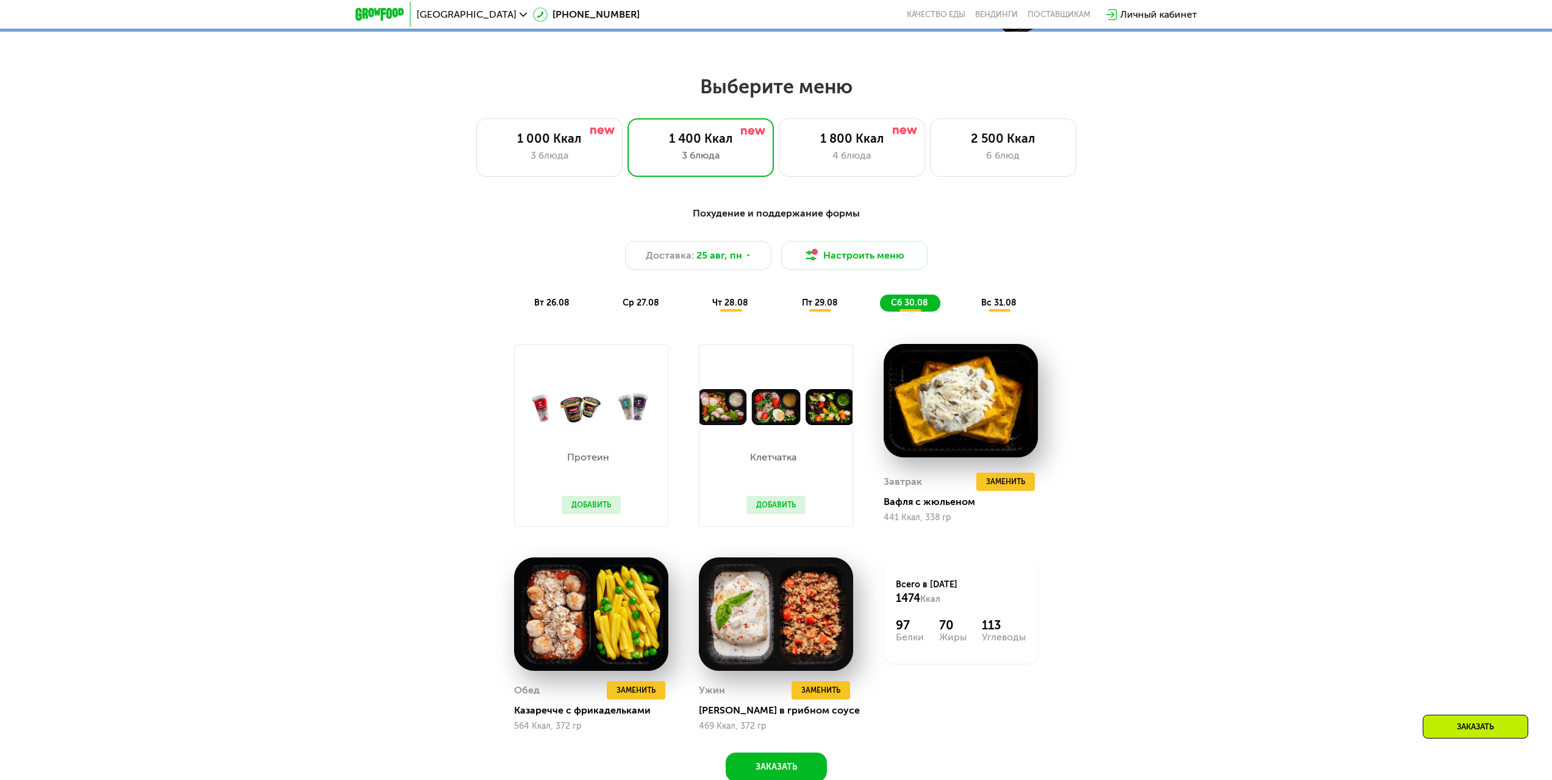
click at [822, 307] on span "пт 29.08" at bounding box center [820, 303] width 36 height 10
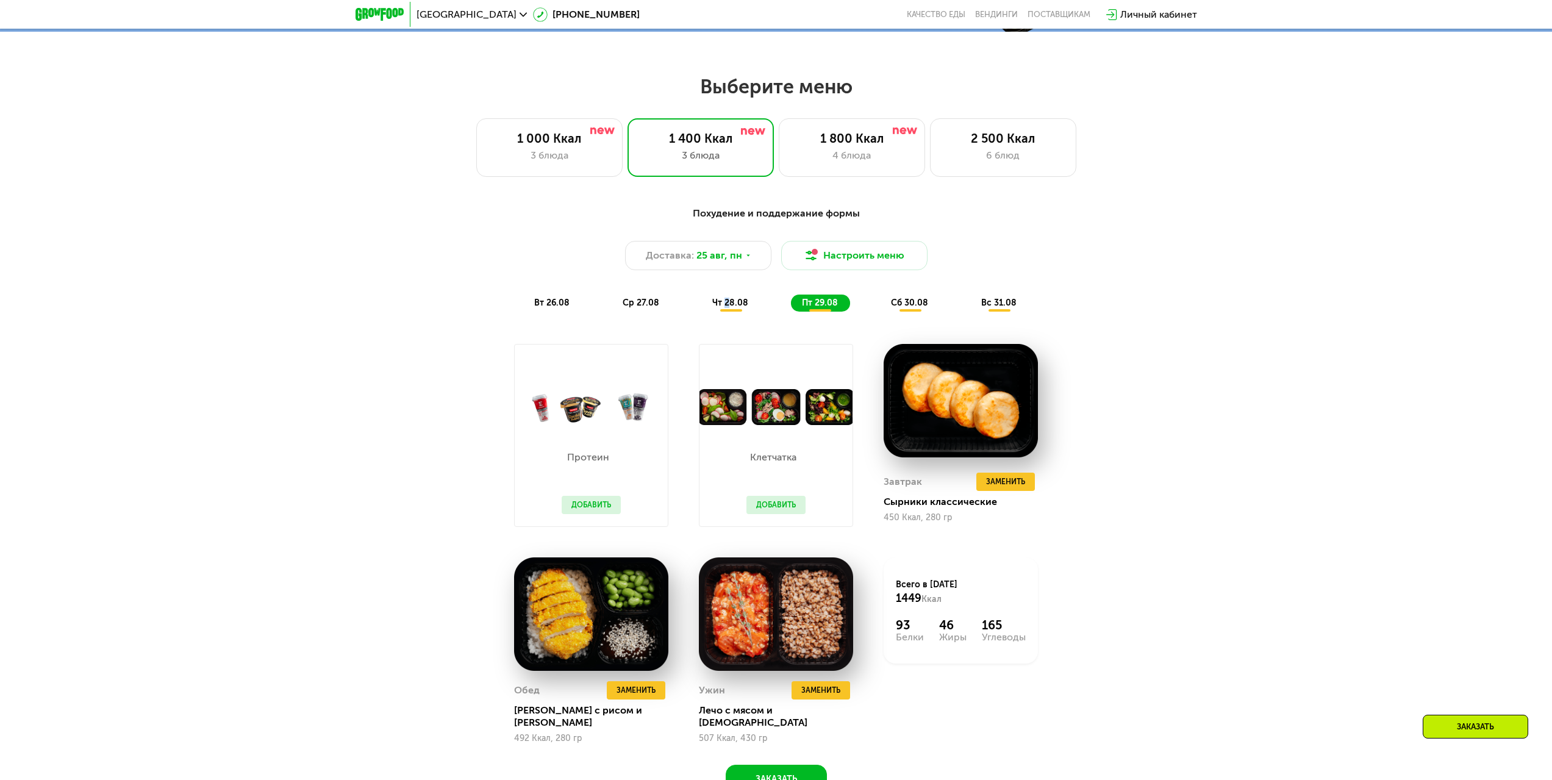
click at [724, 308] on span "чт 28.08" at bounding box center [730, 303] width 36 height 10
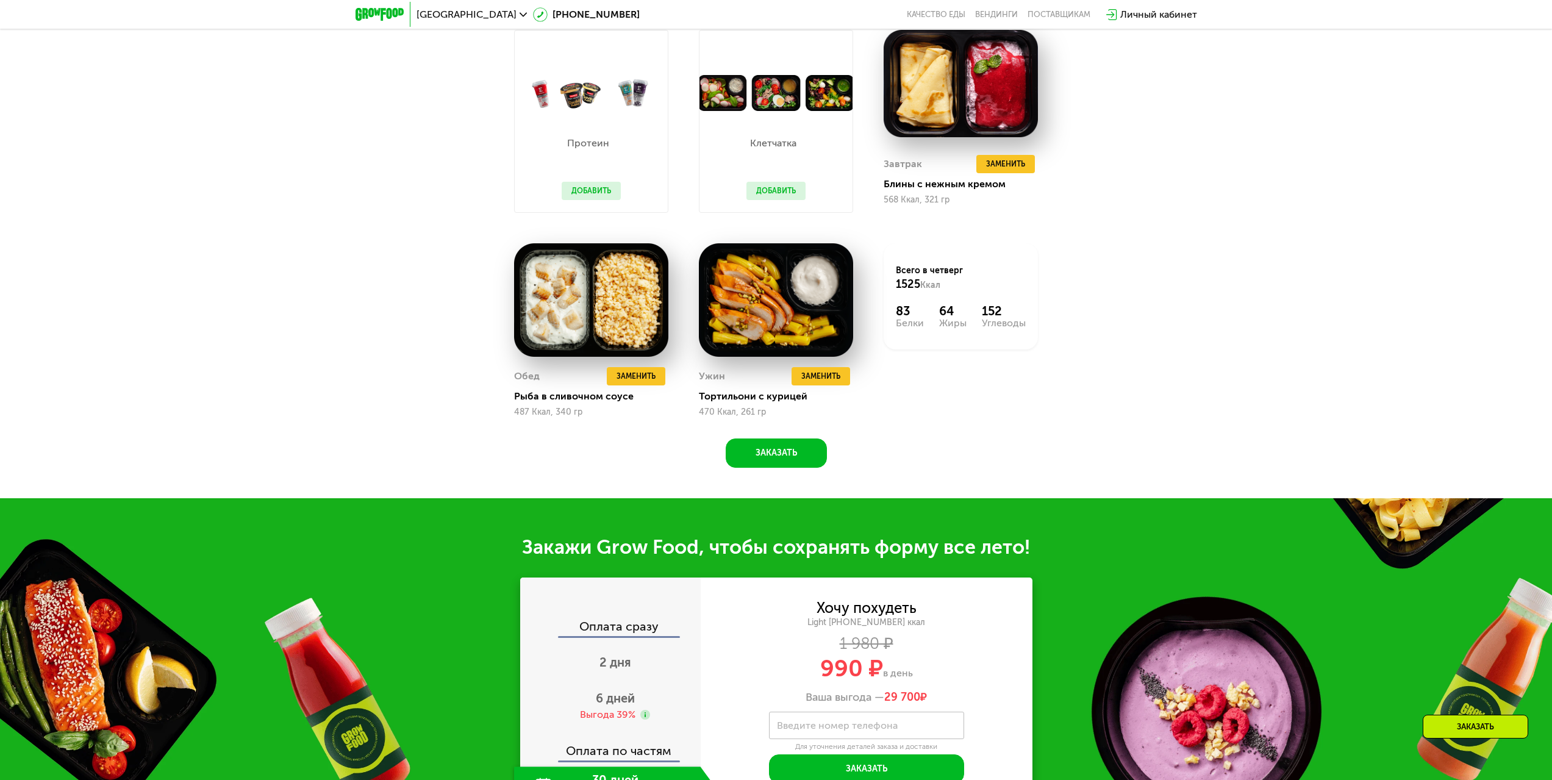
scroll to position [1097, 0]
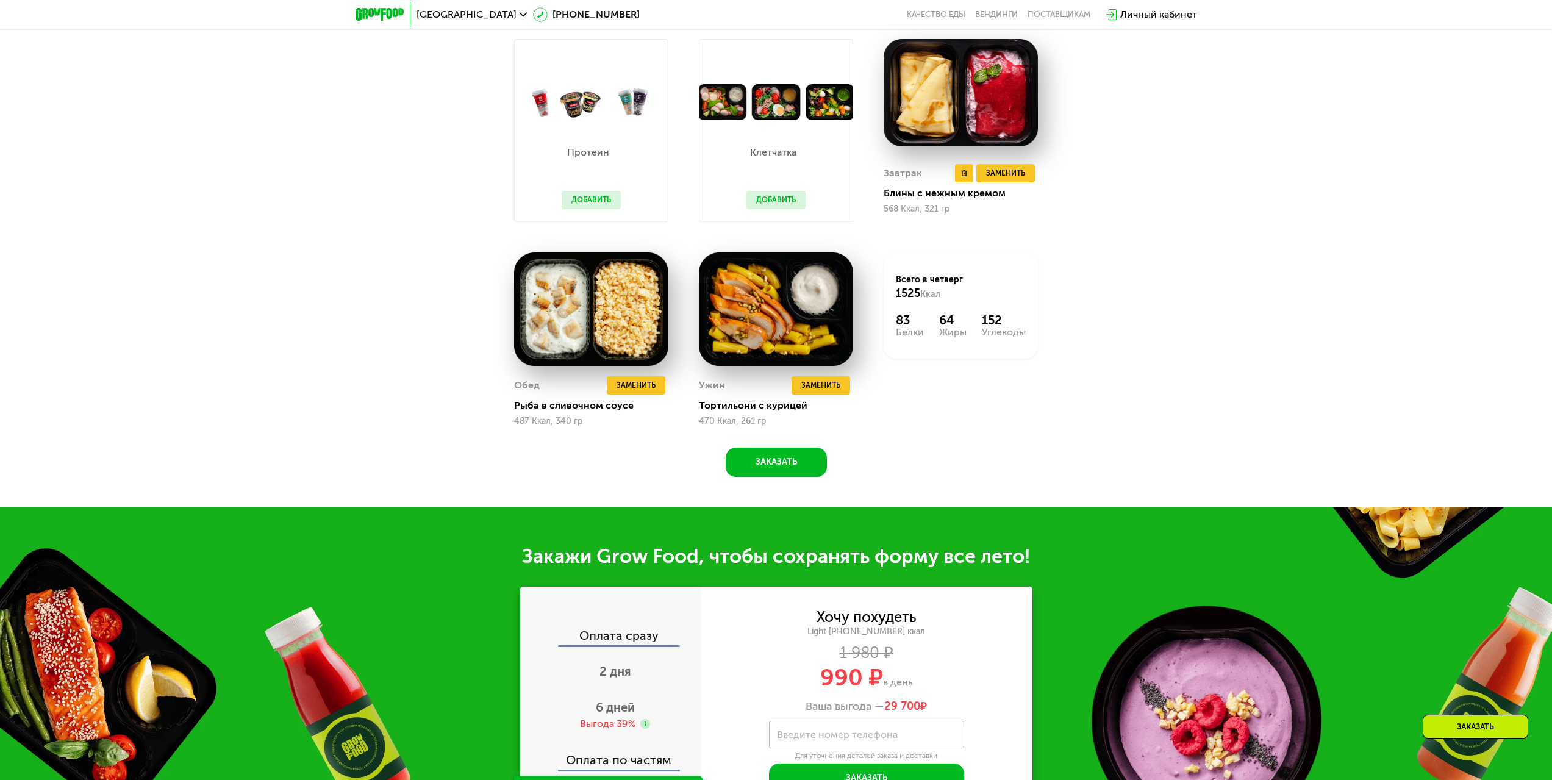
click at [938, 106] on img at bounding box center [960, 92] width 154 height 107
drag, startPoint x: 881, startPoint y: 216, endPoint x: 904, endPoint y: 210, distance: 23.4
click at [904, 210] on div "Завтрак Удалить Завтрак Заменить Заменить Завтрак Блины с нежным кремом 568 Кка…" at bounding box center [960, 130] width 185 height 213
click at [1174, 250] on div "Похудение и поддержание формы Доставка: [DATE] Настроить меню вт 26.08 ср 27.08…" at bounding box center [776, 196] width 1552 height 624
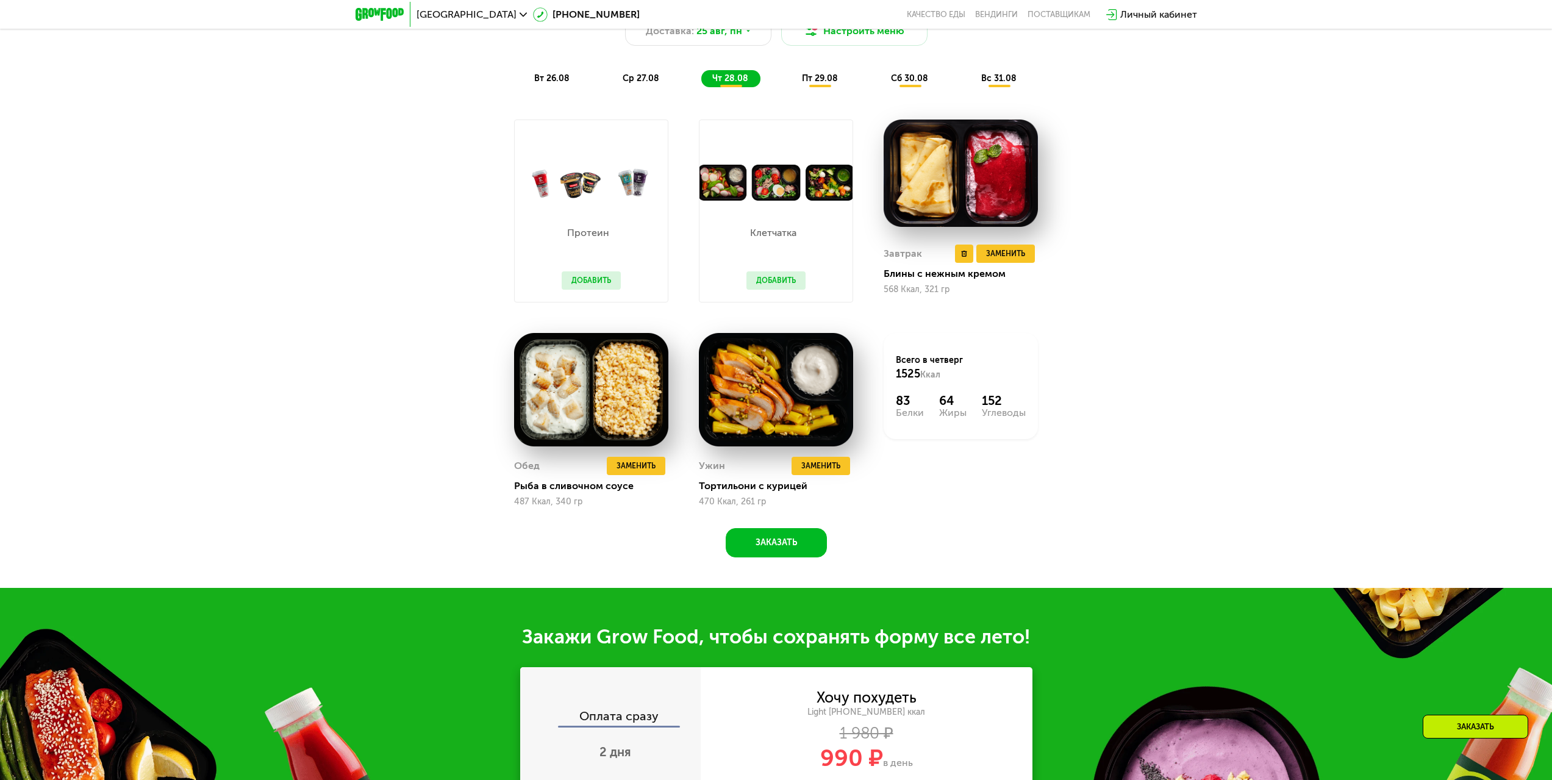
scroll to position [976, 0]
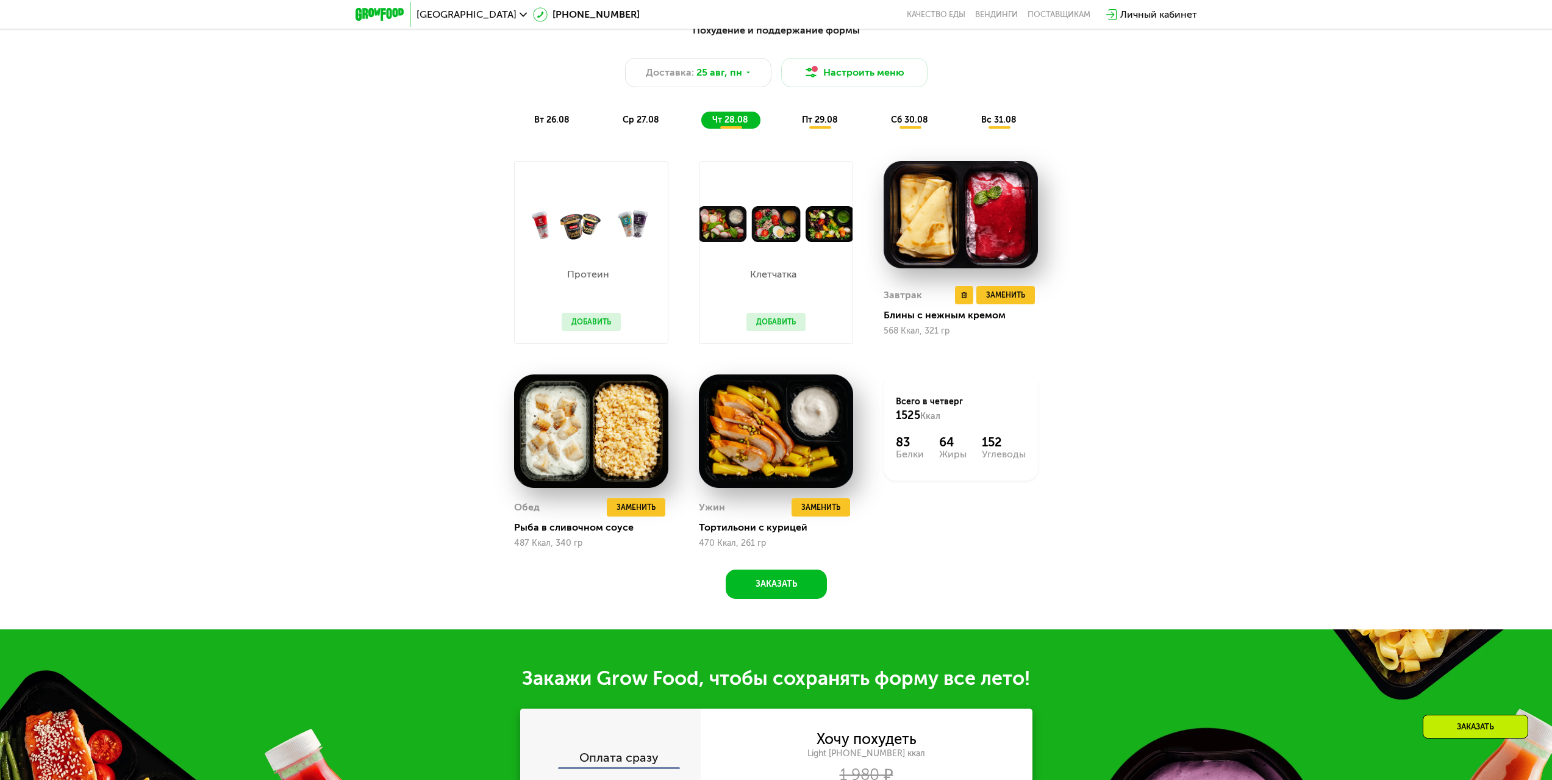
click at [981, 223] on img at bounding box center [960, 214] width 154 height 107
click at [999, 301] on span "Заменить" at bounding box center [1005, 295] width 39 height 12
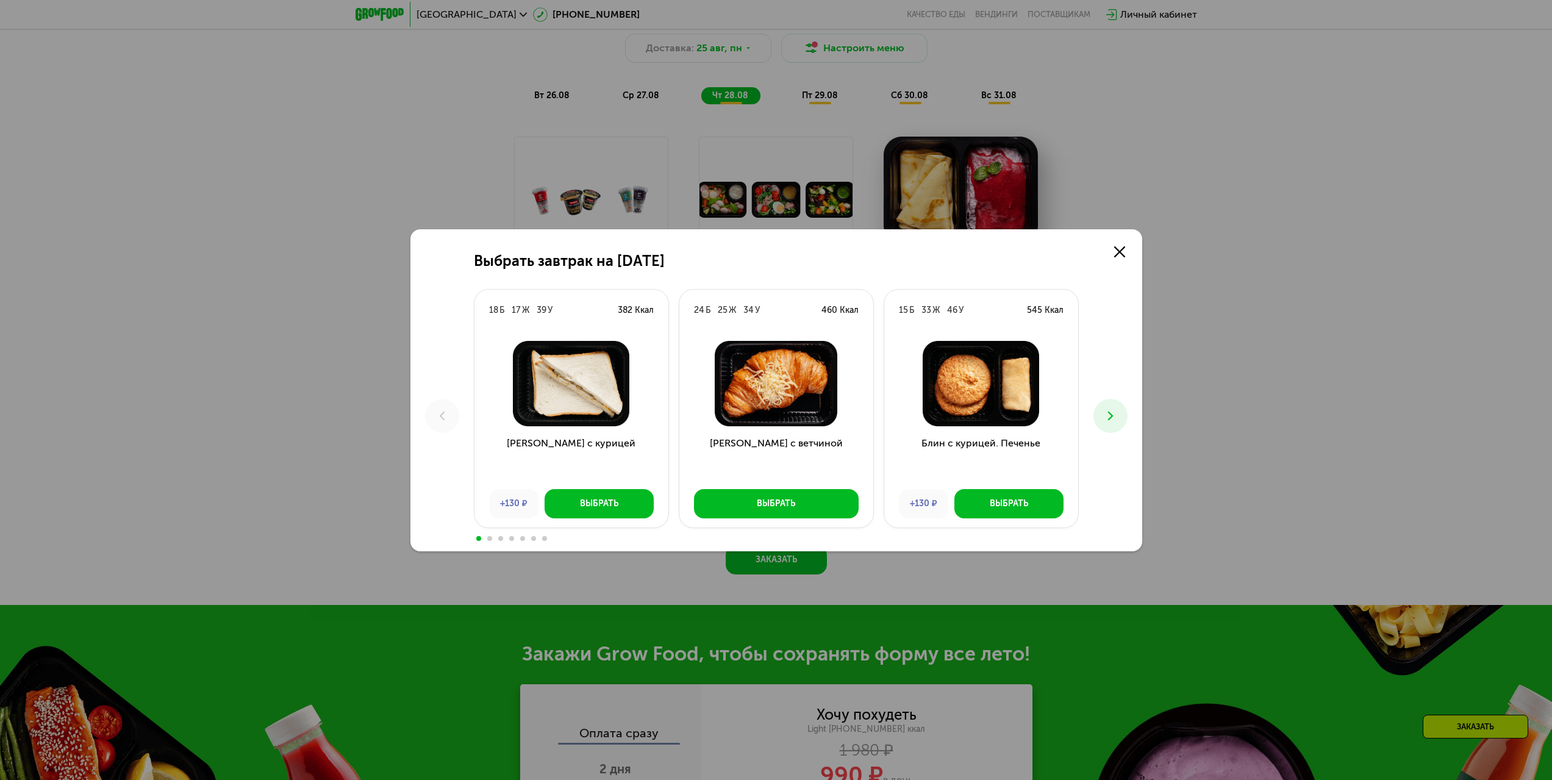
scroll to position [915, 0]
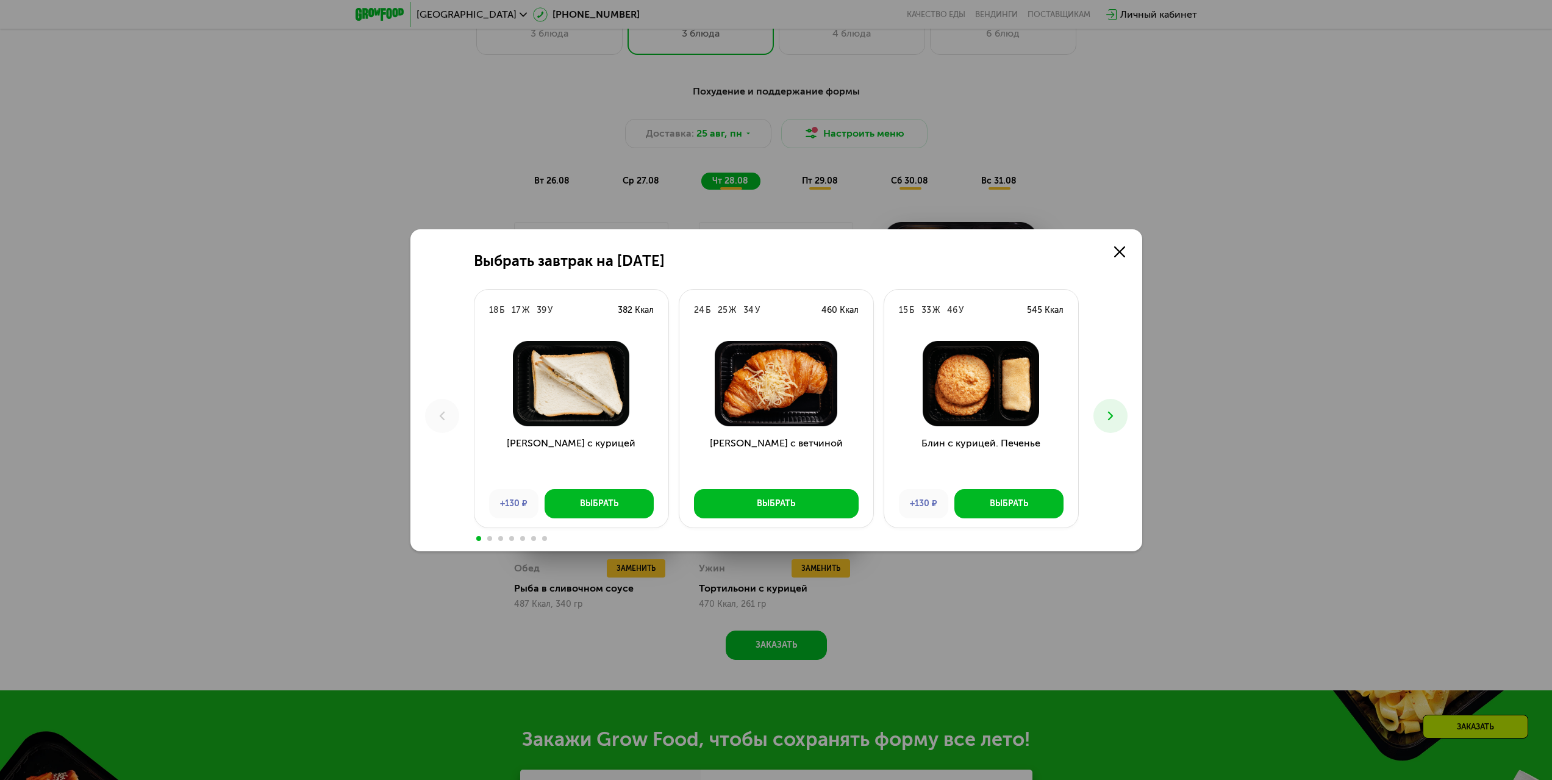
click at [1099, 426] on button at bounding box center [1110, 416] width 34 height 34
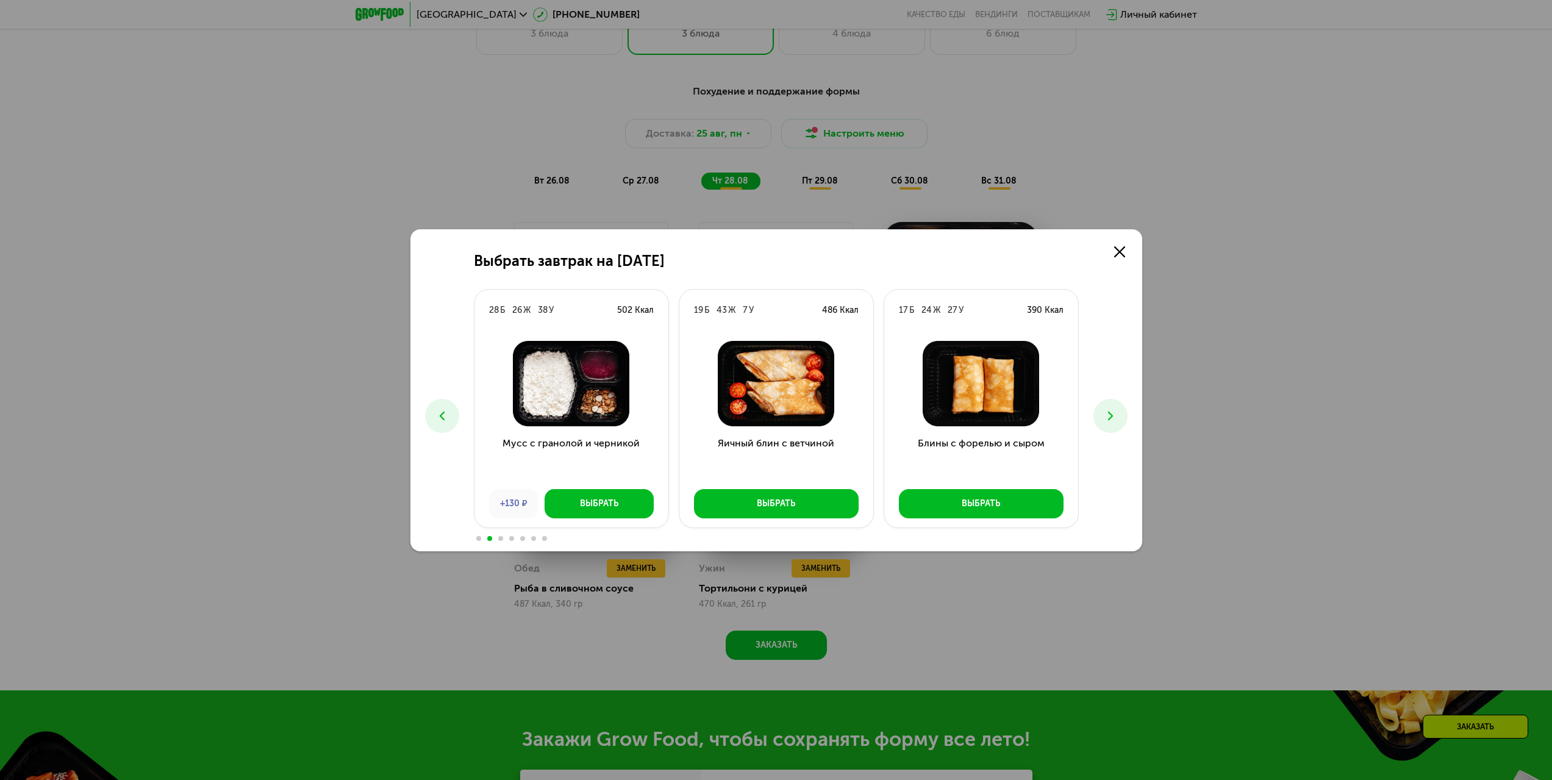
click at [1104, 423] on button at bounding box center [1110, 416] width 34 height 34
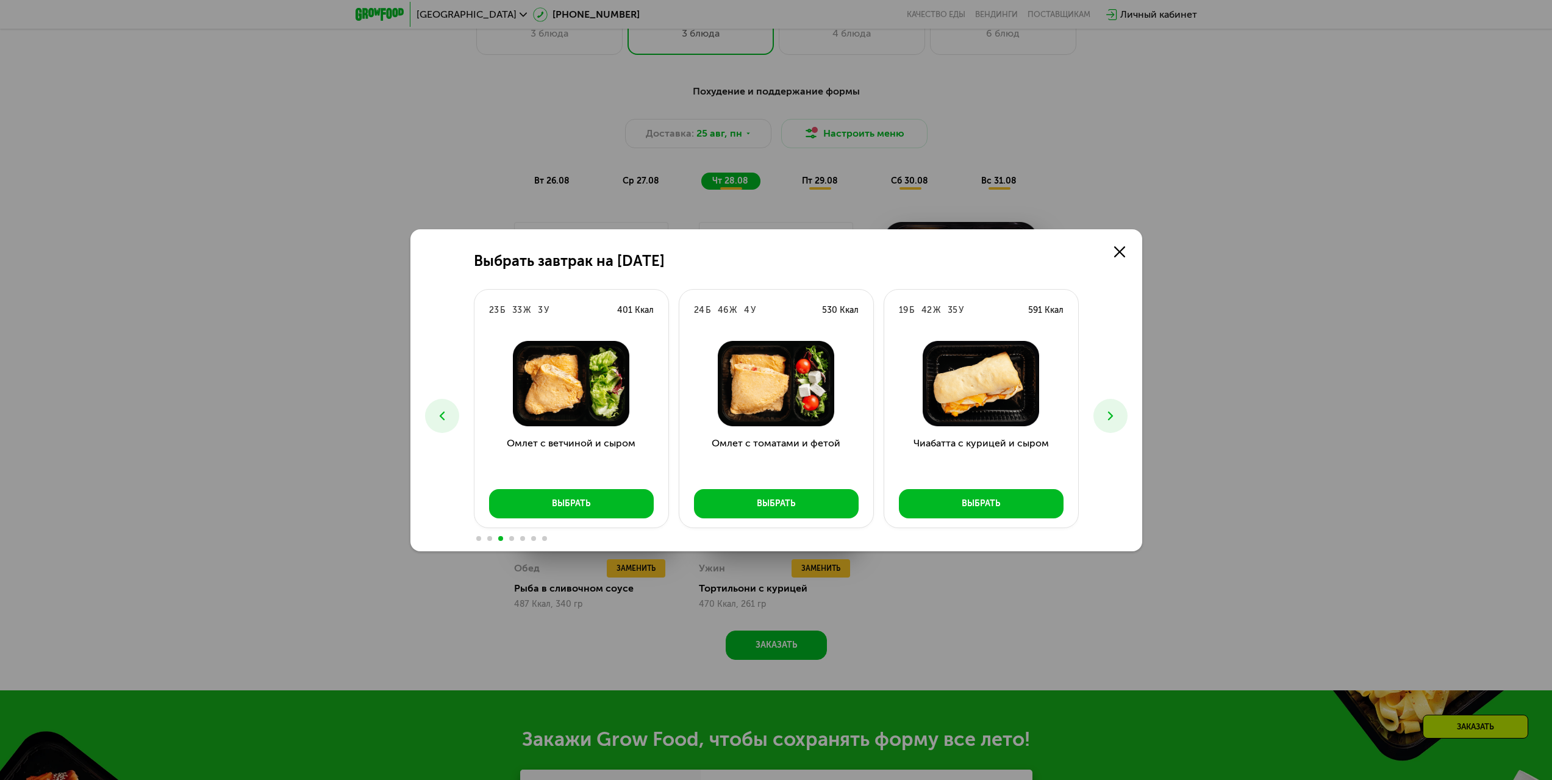
click at [1104, 423] on button at bounding box center [1110, 416] width 34 height 34
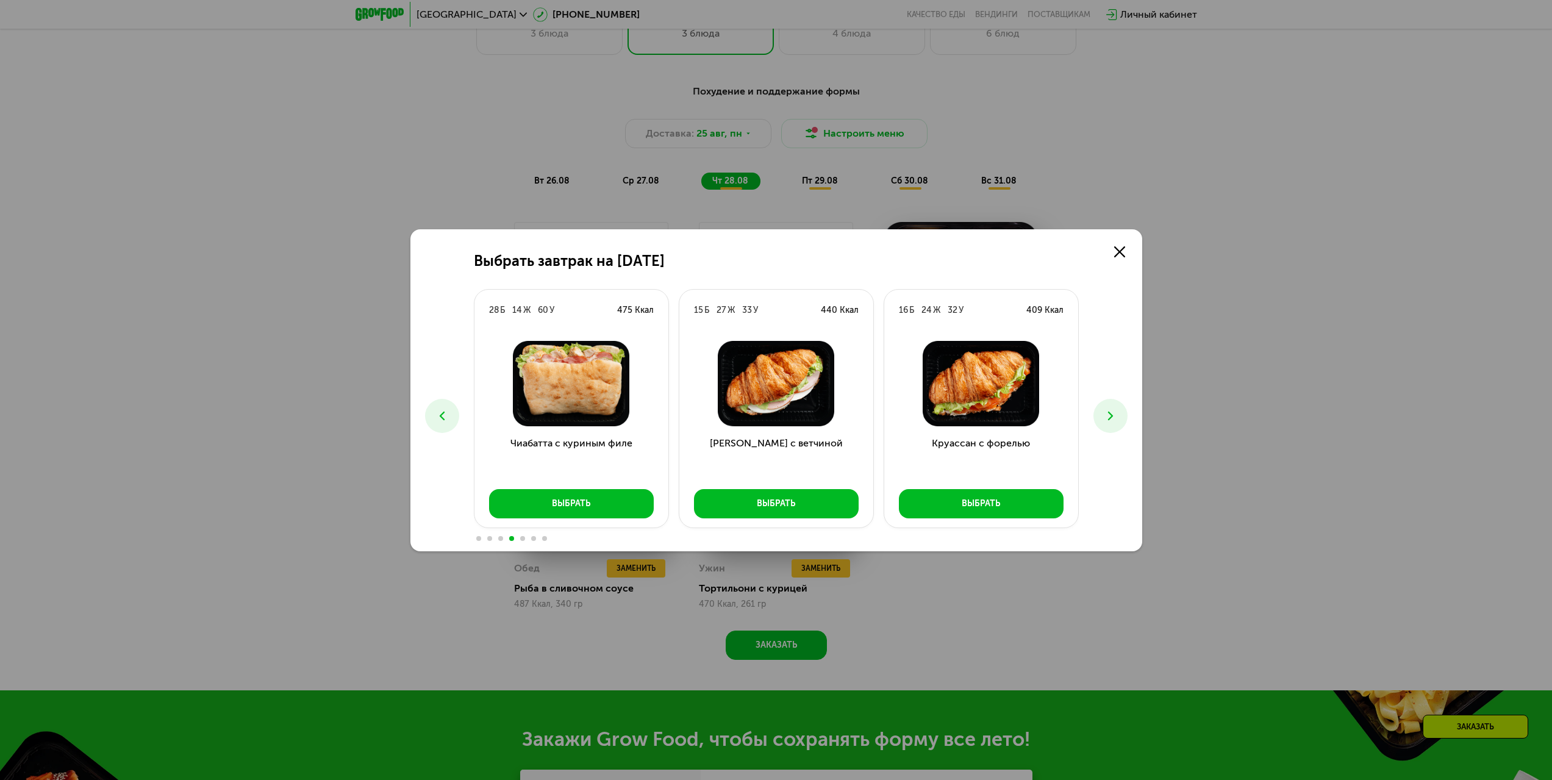
click at [1104, 423] on button at bounding box center [1110, 416] width 34 height 34
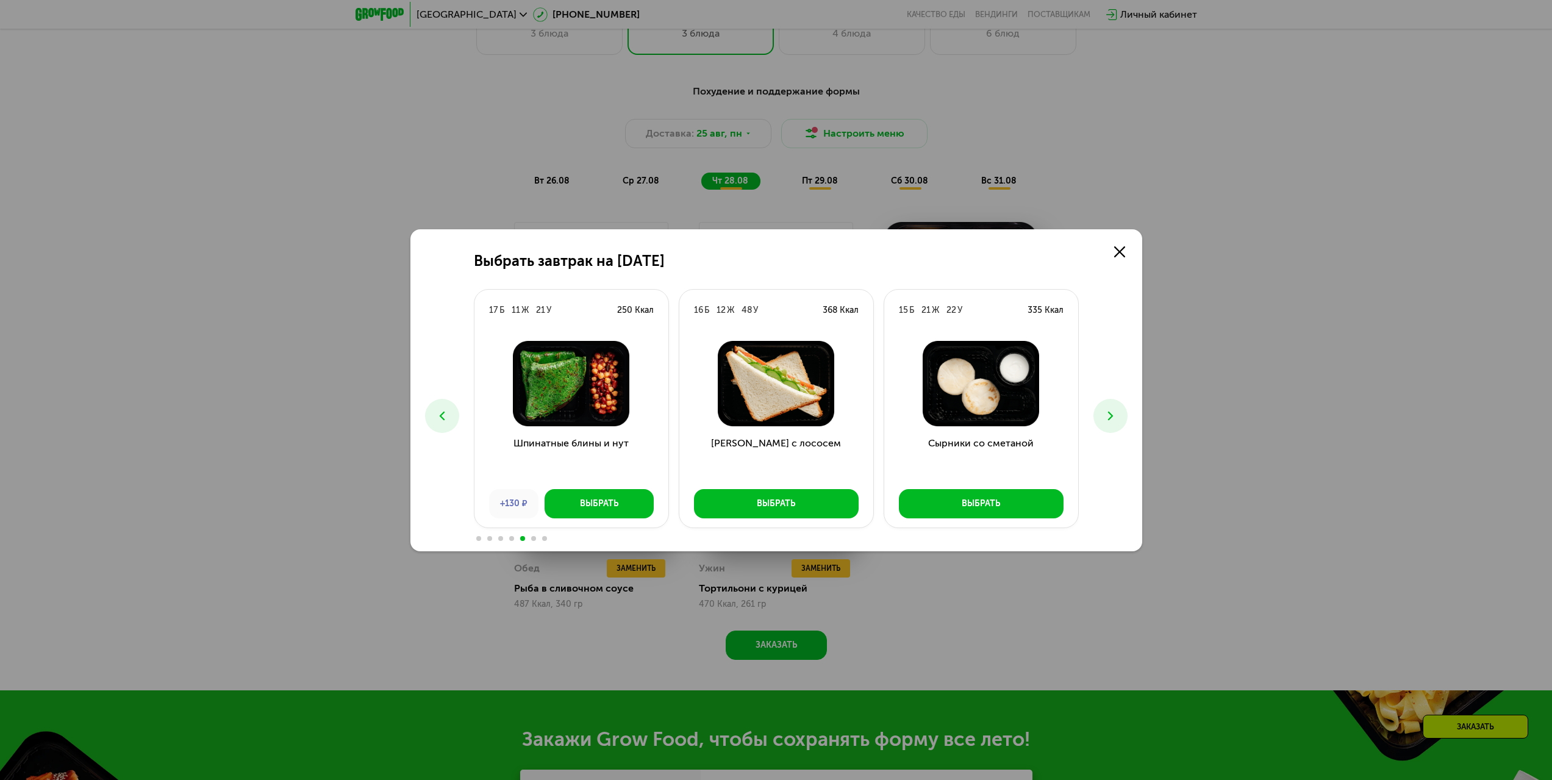
click at [1103, 410] on icon at bounding box center [1110, 415] width 15 height 15
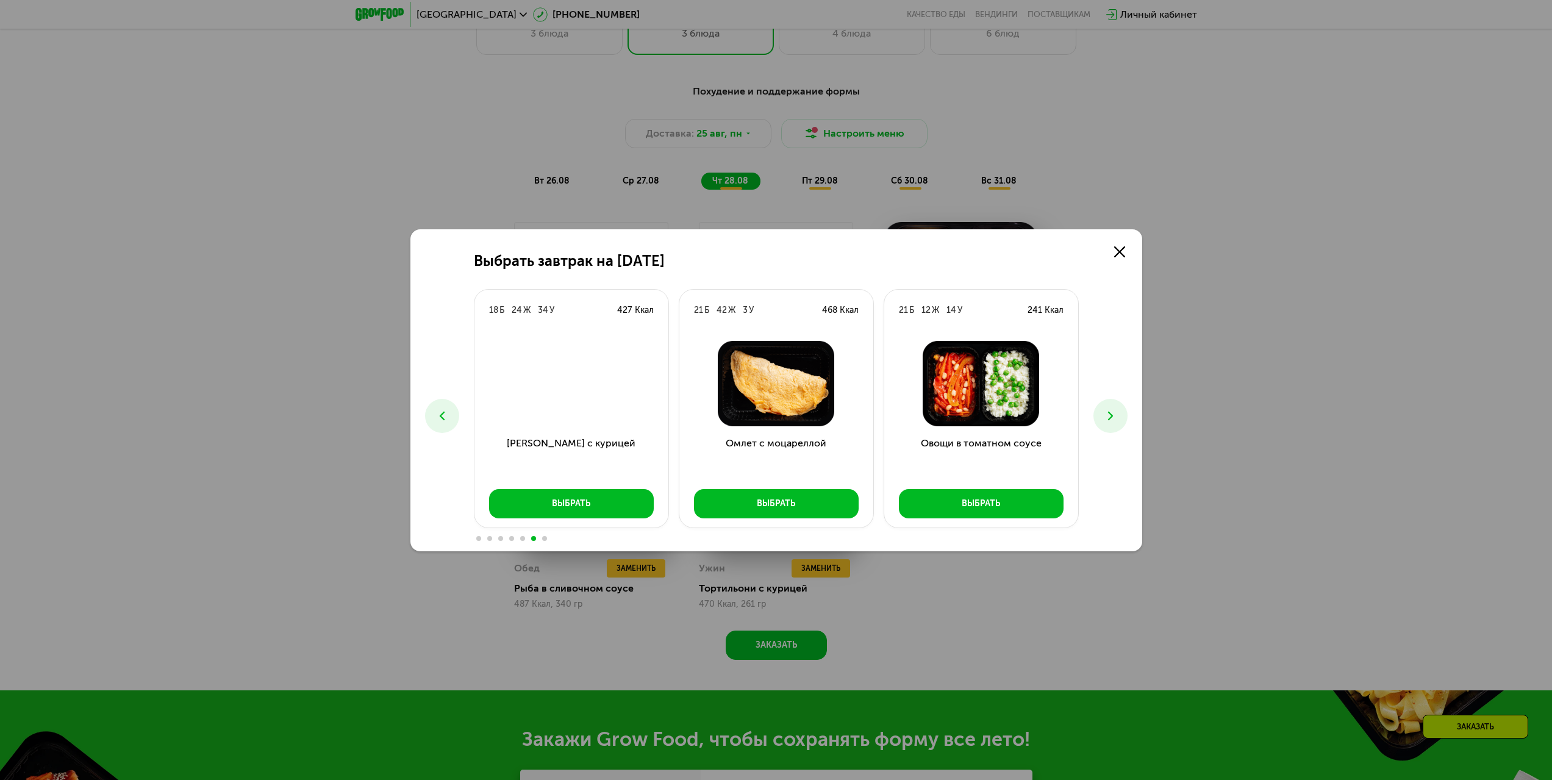
click at [1103, 410] on icon at bounding box center [1110, 415] width 15 height 15
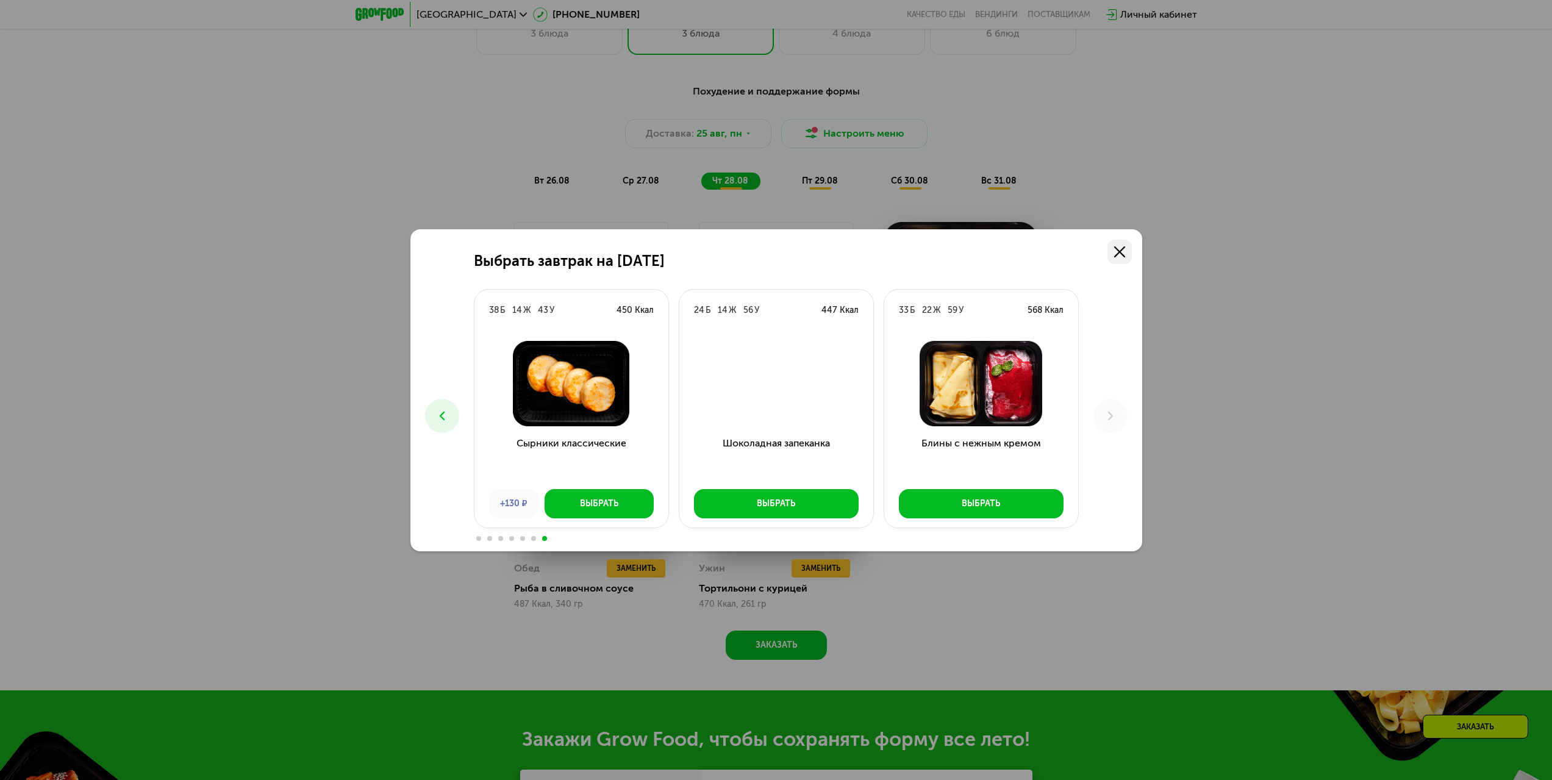
click at [1116, 263] on div "Выбрать завтрак на [DATE] Б 17 Ж 39 У 382 [PERSON_NAME] с курицей +130 ₽ Выбрат…" at bounding box center [776, 390] width 732 height 322
click at [1119, 259] on link at bounding box center [1119, 252] width 24 height 24
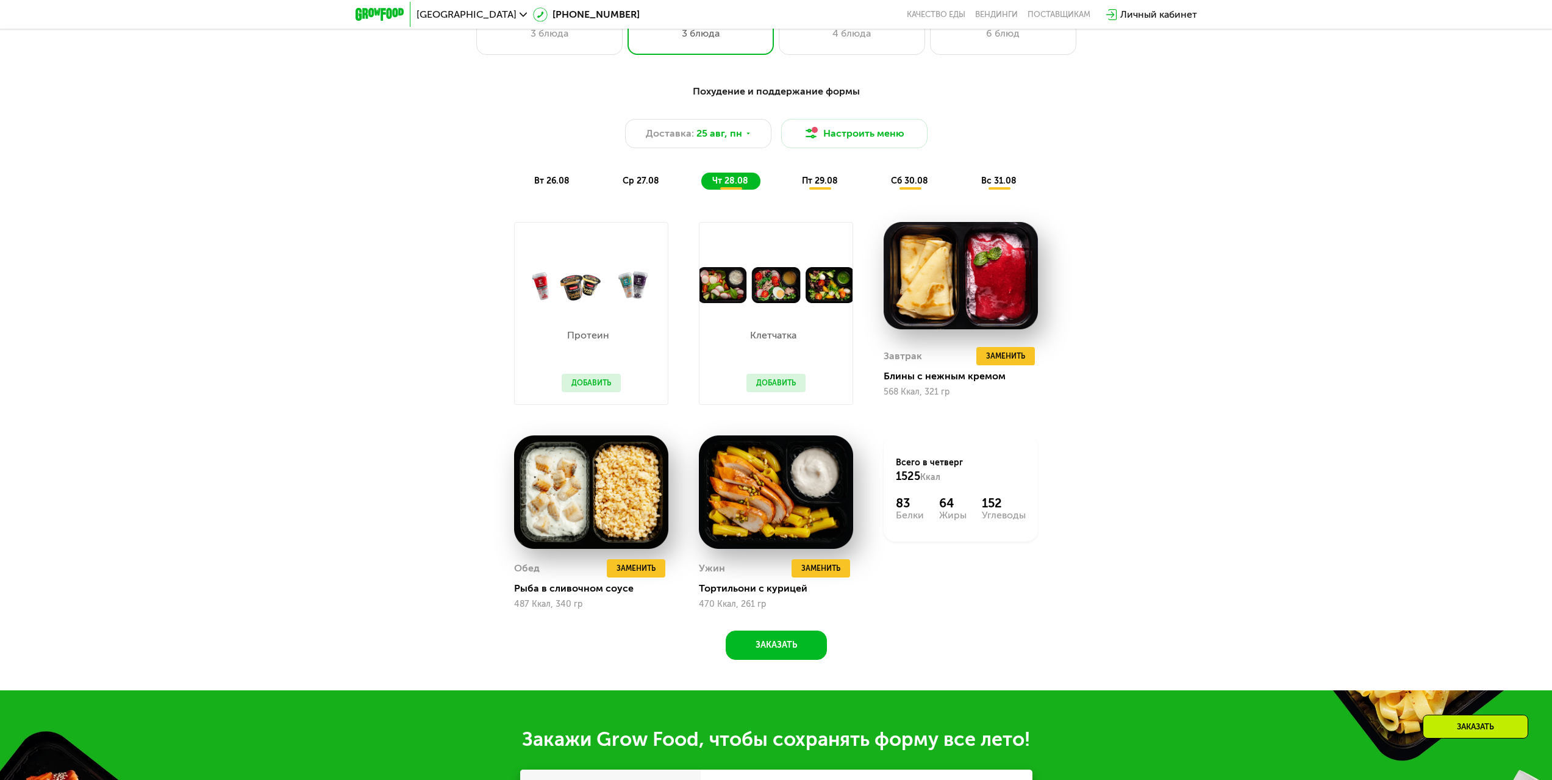
click at [926, 148] on div "Доставка: [DATE] Настроить меню" at bounding box center [776, 133] width 722 height 29
click at [891, 138] on button "Настроить меню" at bounding box center [854, 133] width 146 height 29
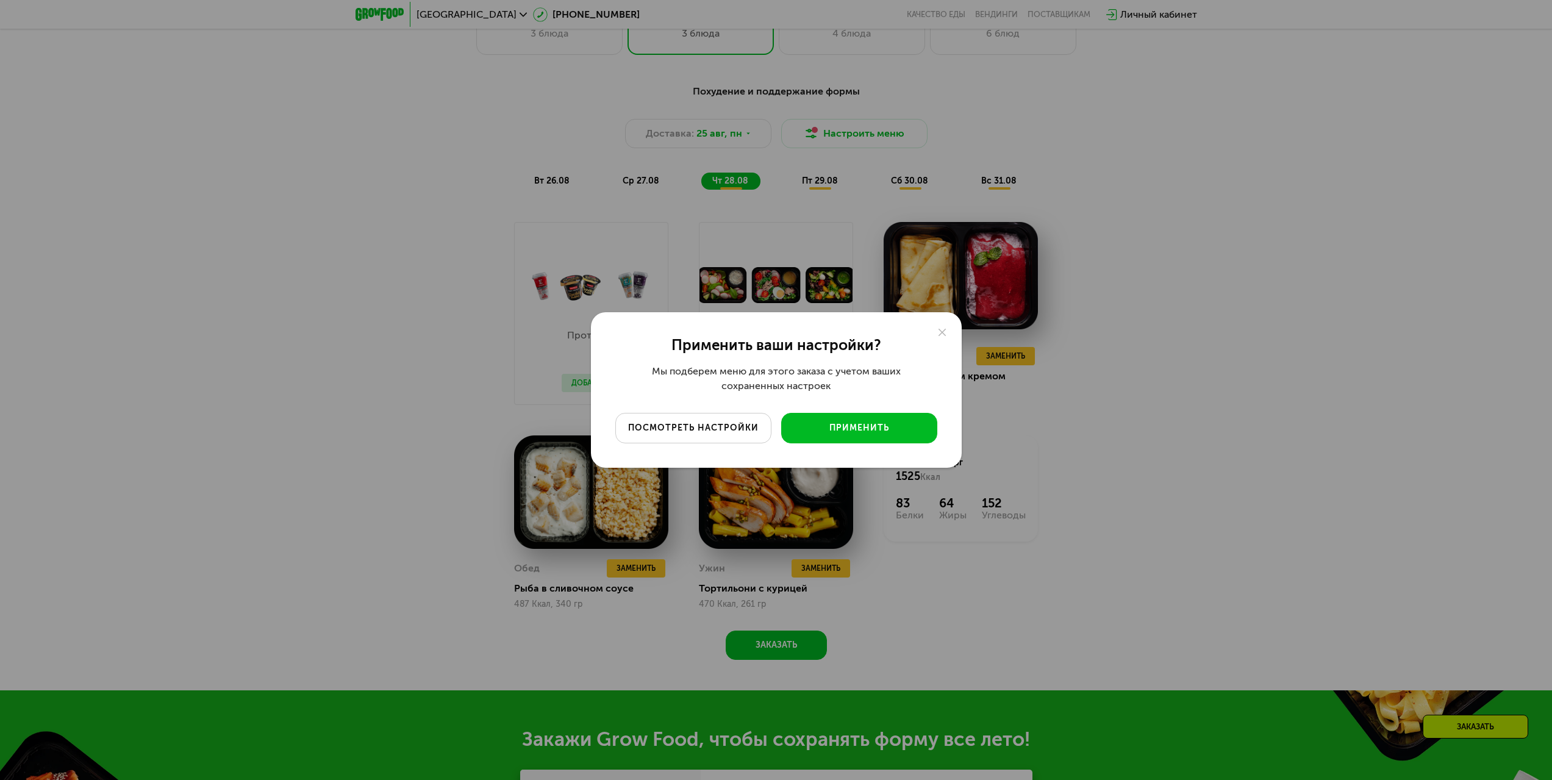
click at [724, 418] on button "посмотреть настройки" at bounding box center [693, 428] width 156 height 30
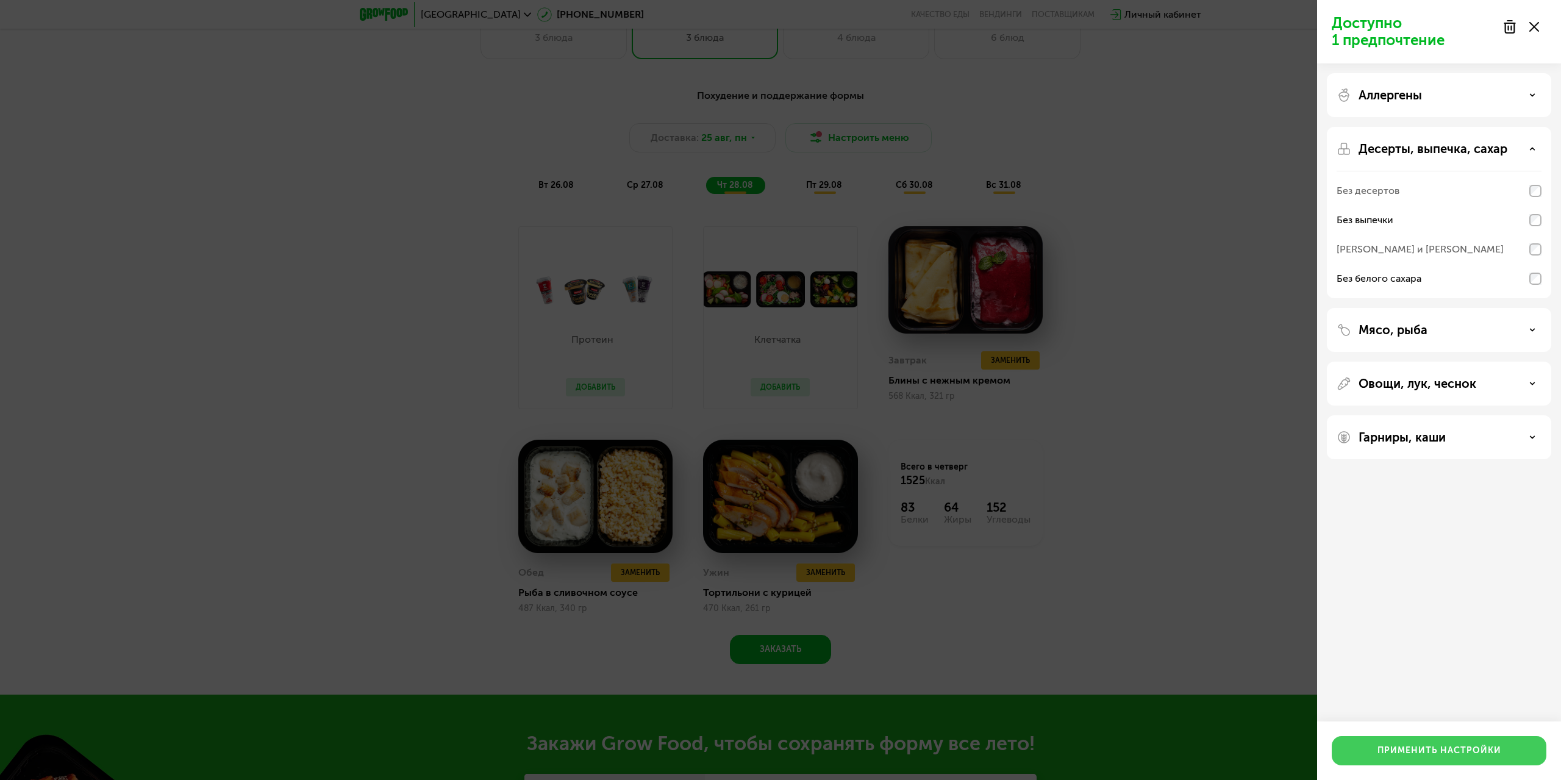
click at [1461, 755] on div "Применить настройки" at bounding box center [1439, 750] width 124 height 12
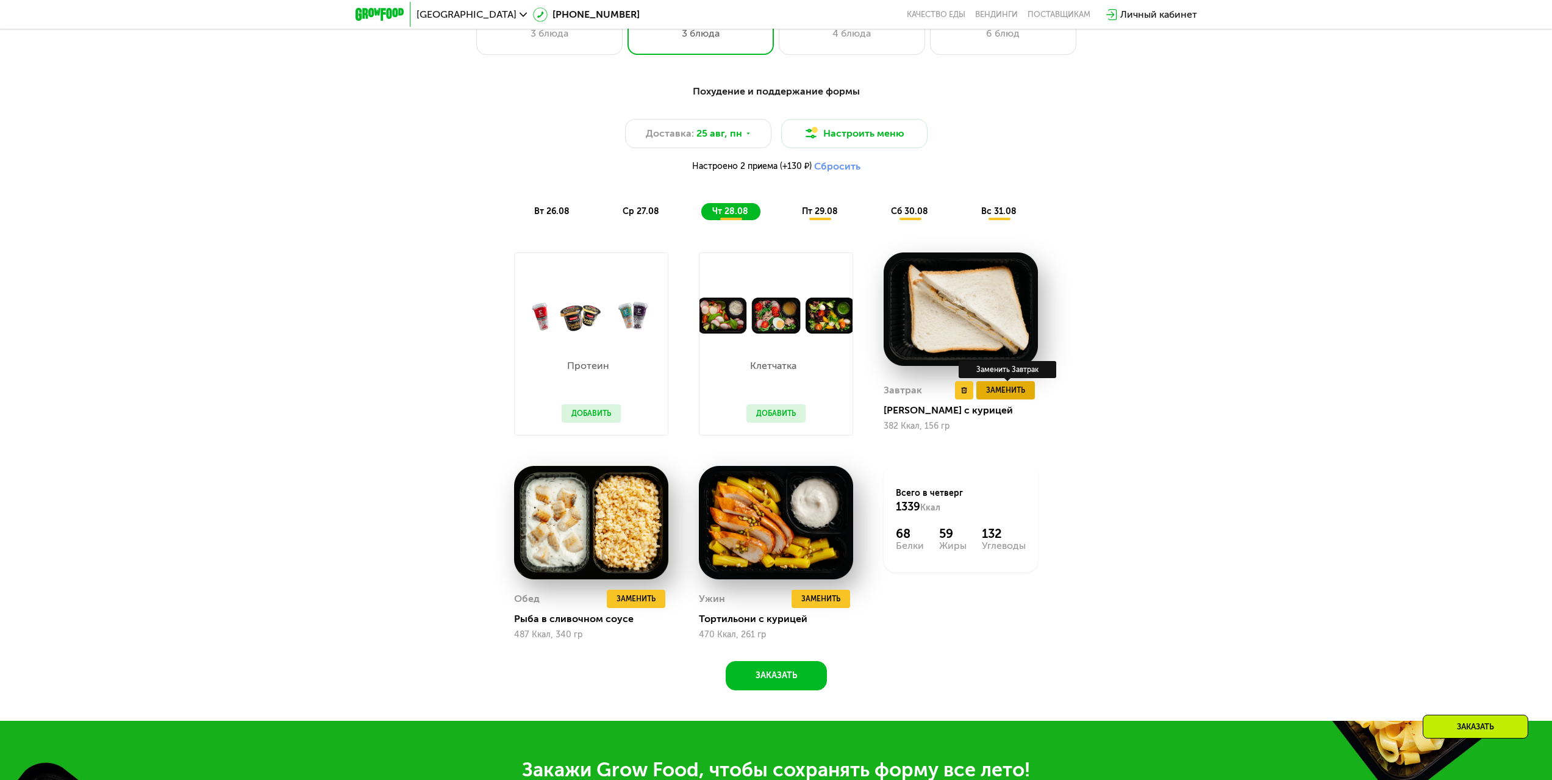
click at [1014, 393] on span "Заменить" at bounding box center [1005, 390] width 39 height 12
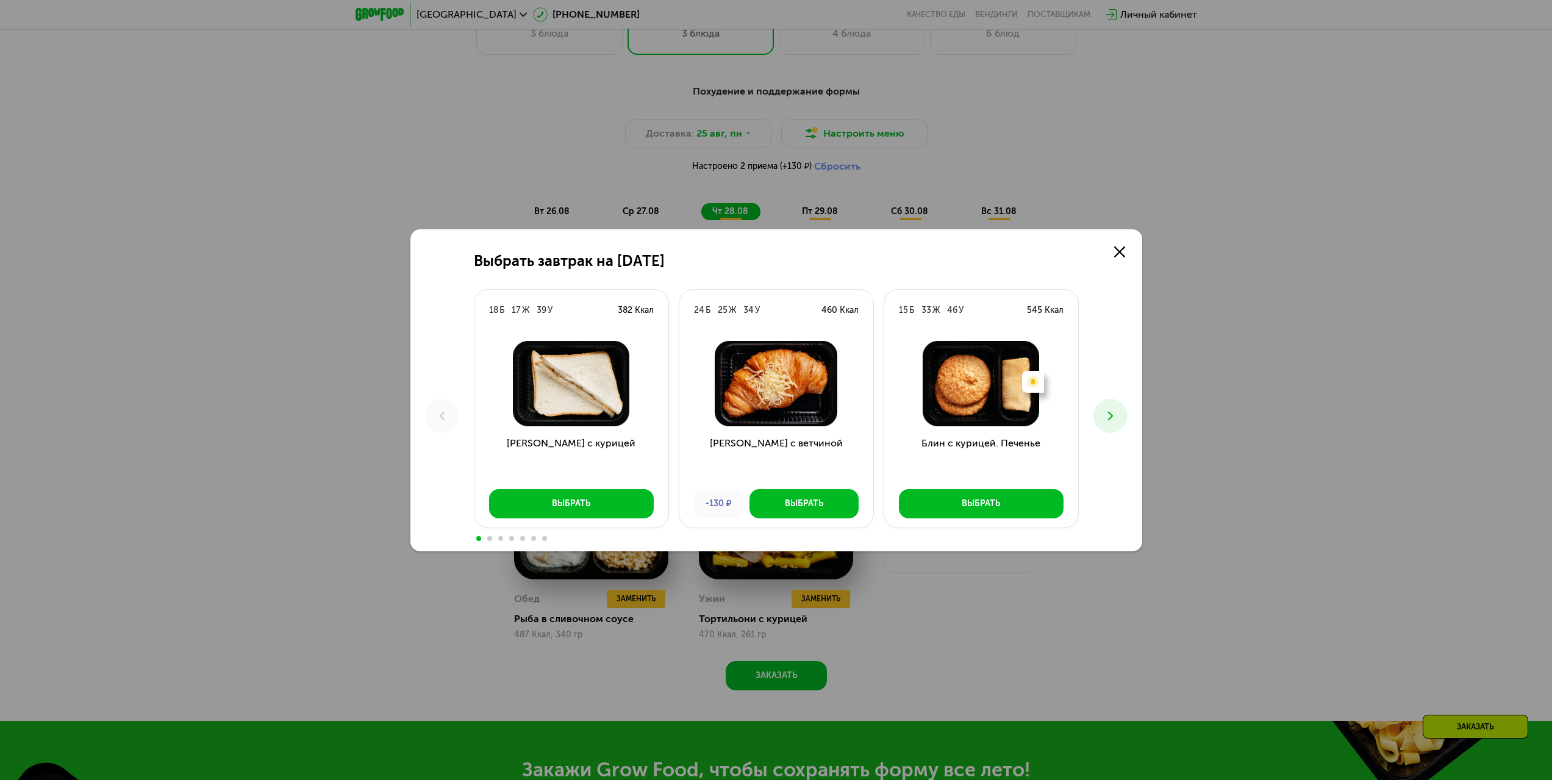
click at [1108, 407] on button at bounding box center [1110, 416] width 34 height 34
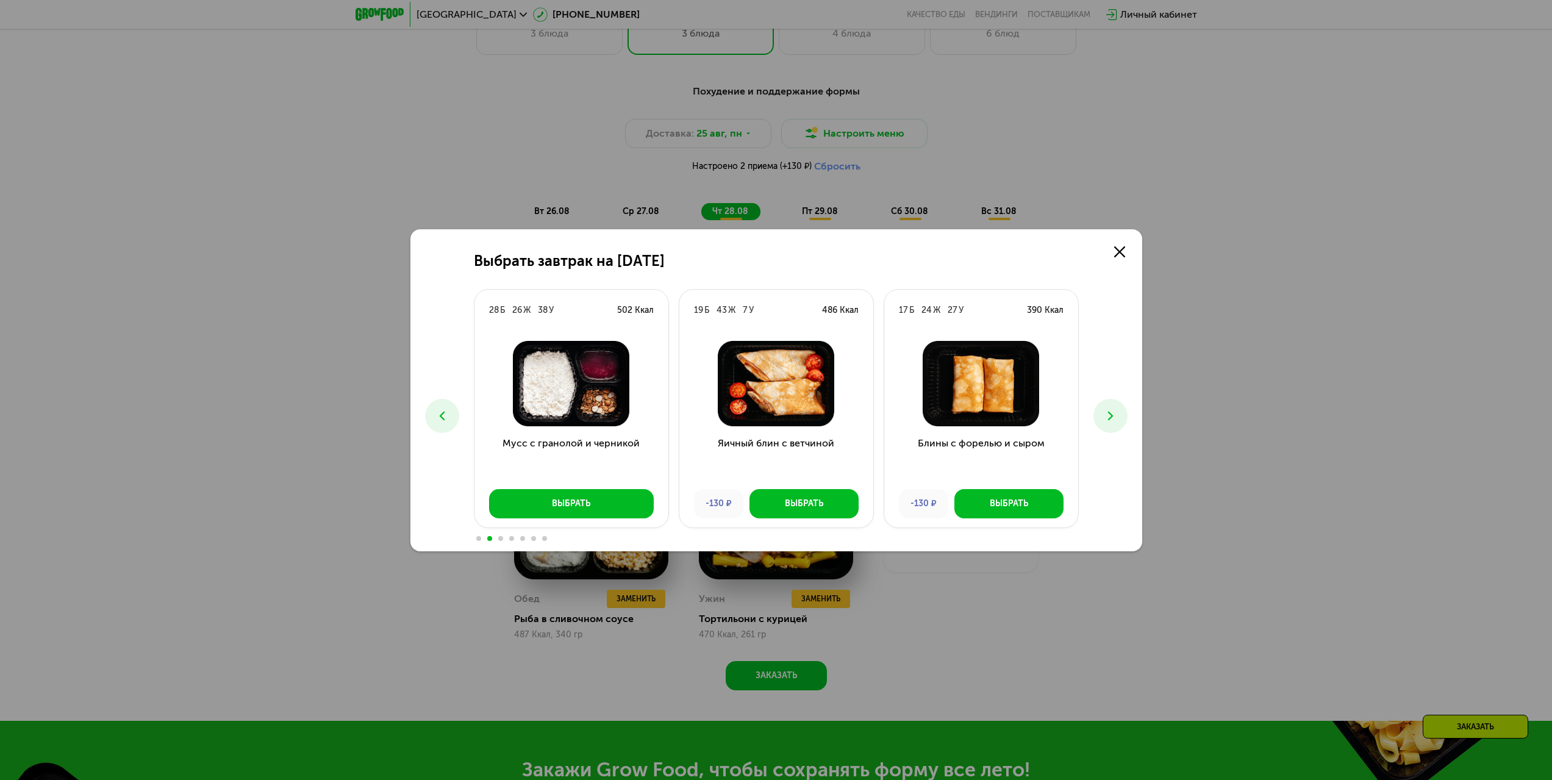
click at [1108, 407] on button at bounding box center [1110, 416] width 34 height 34
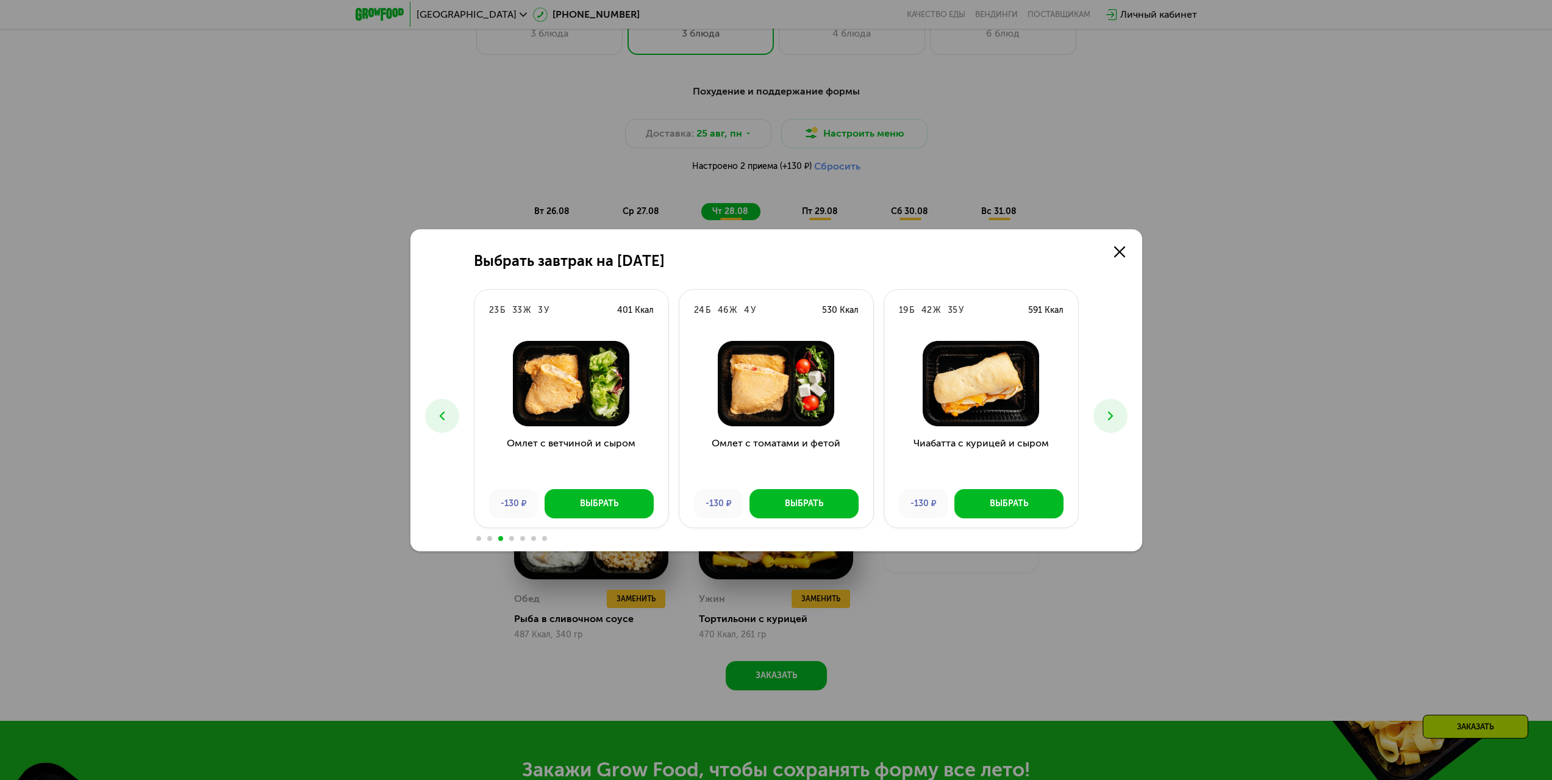
click at [1108, 407] on button at bounding box center [1110, 416] width 34 height 34
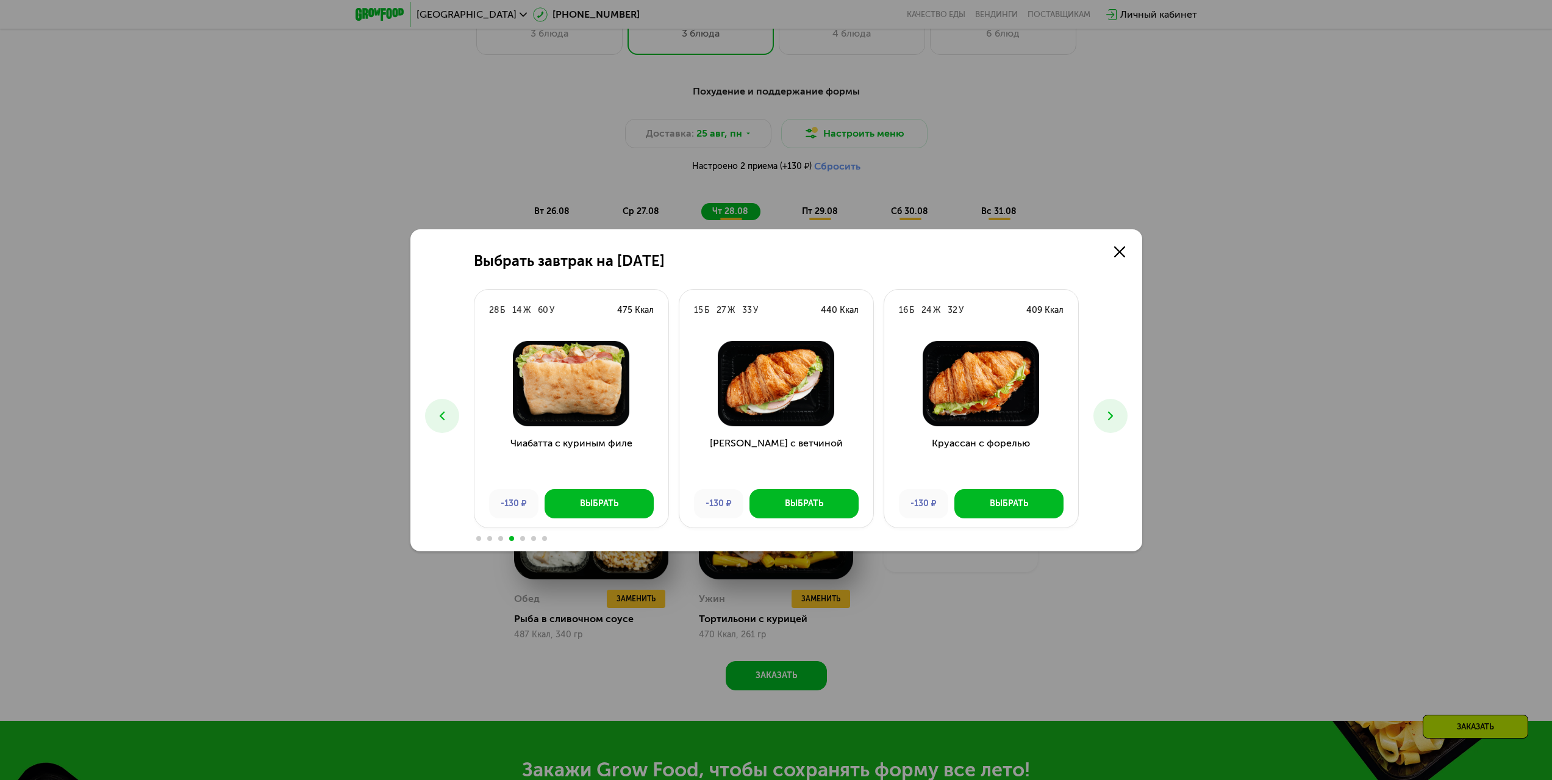
click at [1108, 407] on button at bounding box center [1110, 416] width 34 height 34
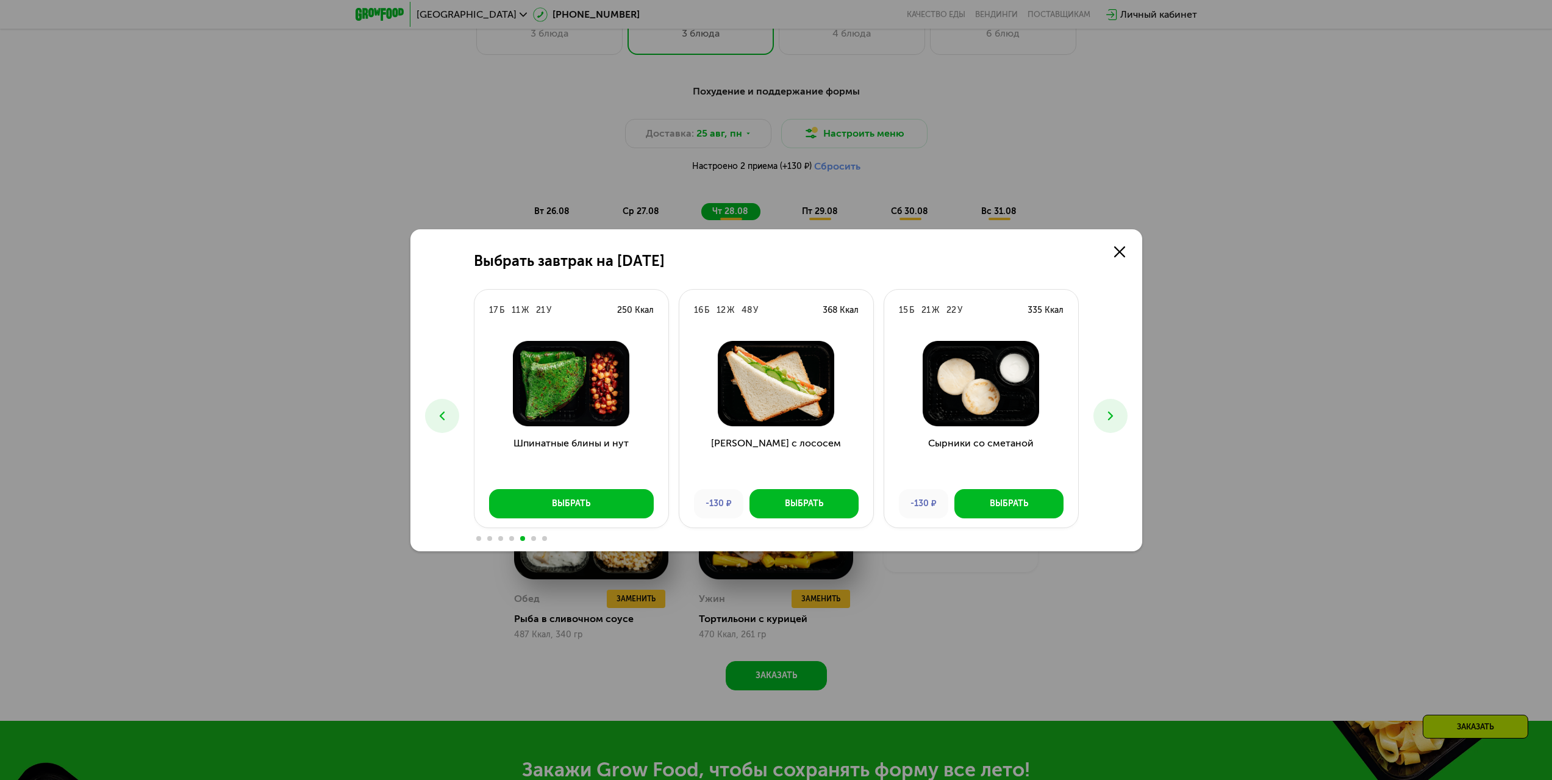
click at [1108, 407] on button at bounding box center [1110, 416] width 34 height 34
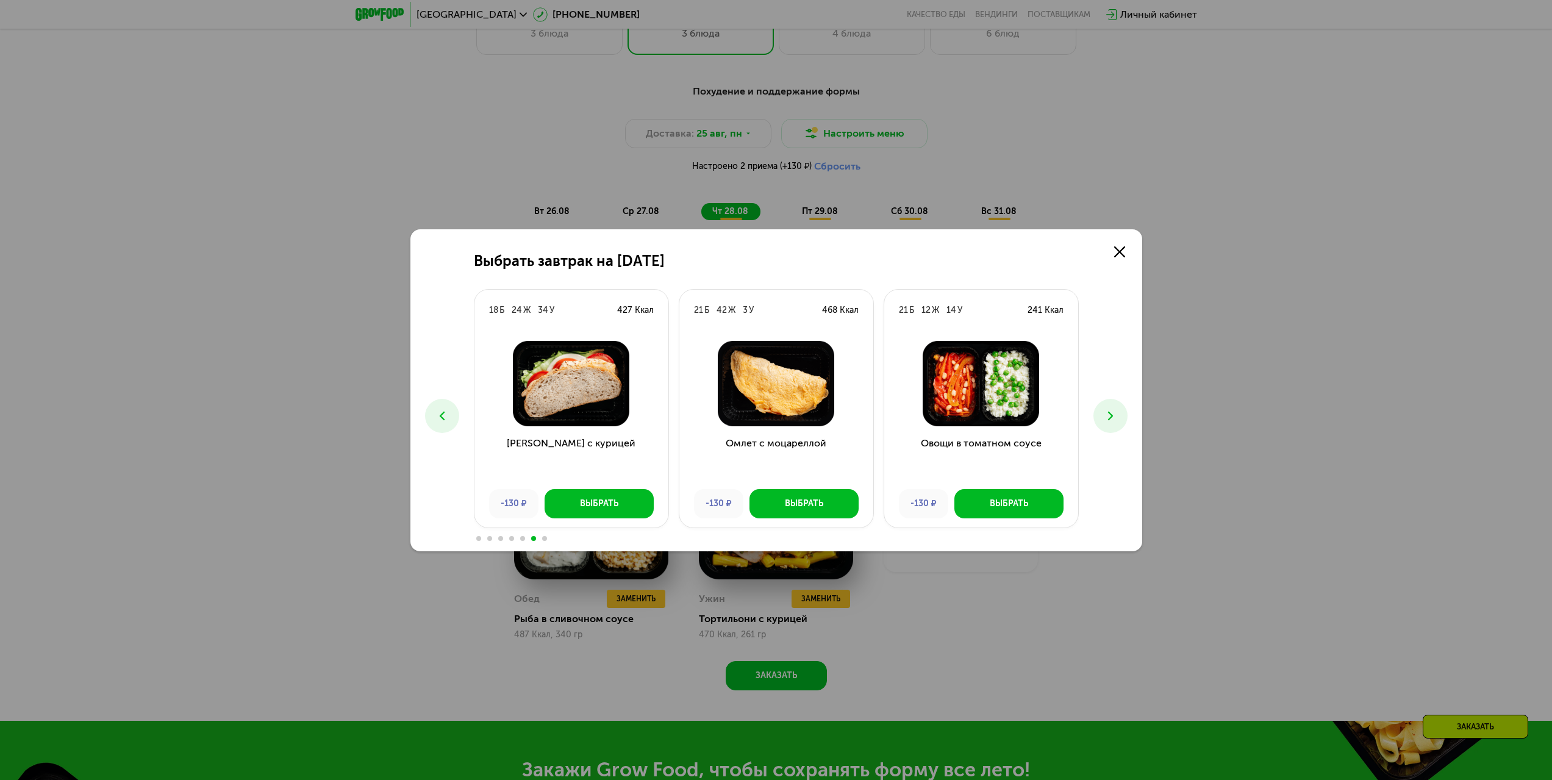
click at [444, 405] on button at bounding box center [442, 416] width 34 height 34
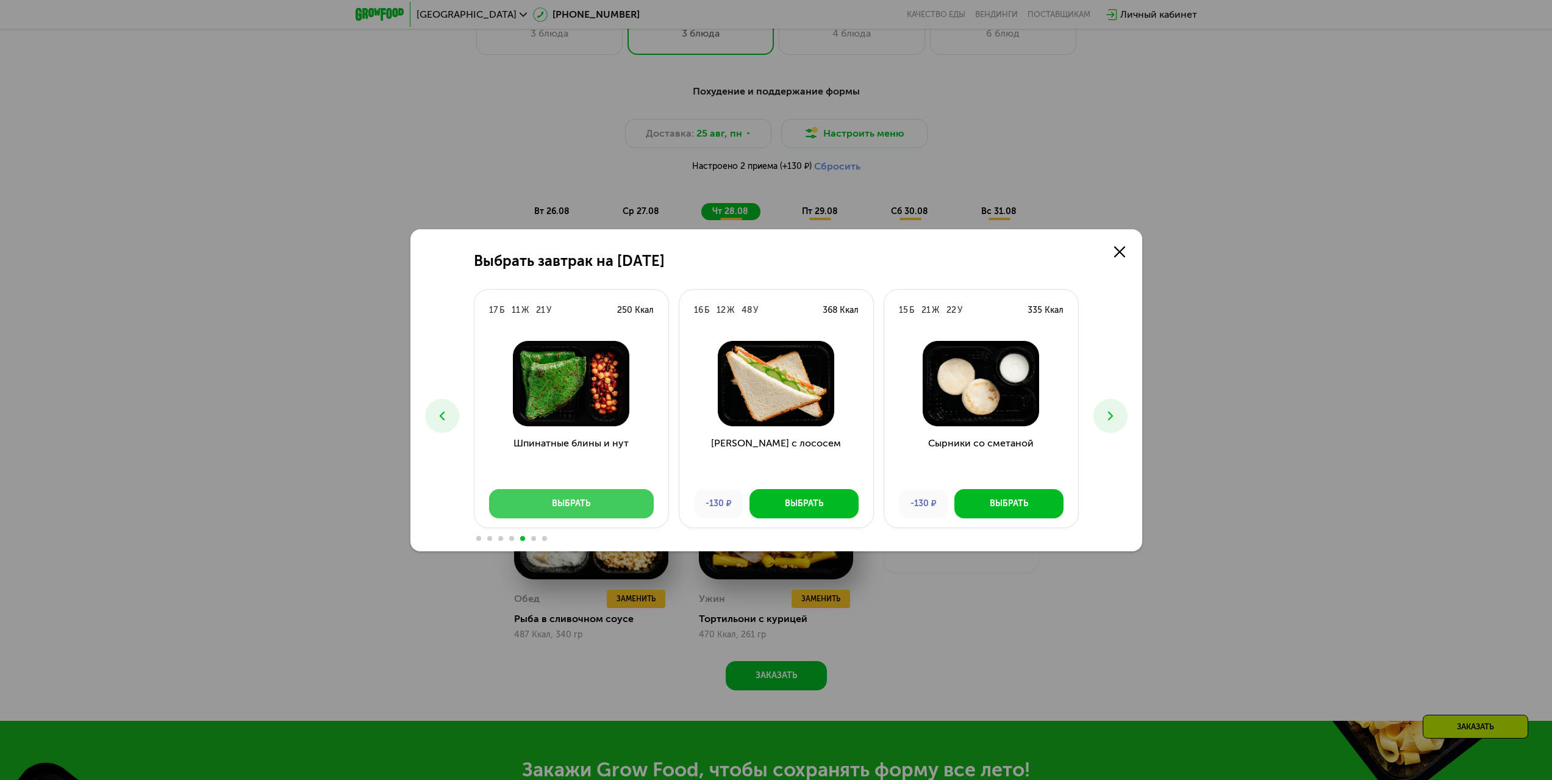
click at [576, 499] on div "Выбрать" at bounding box center [571, 504] width 38 height 12
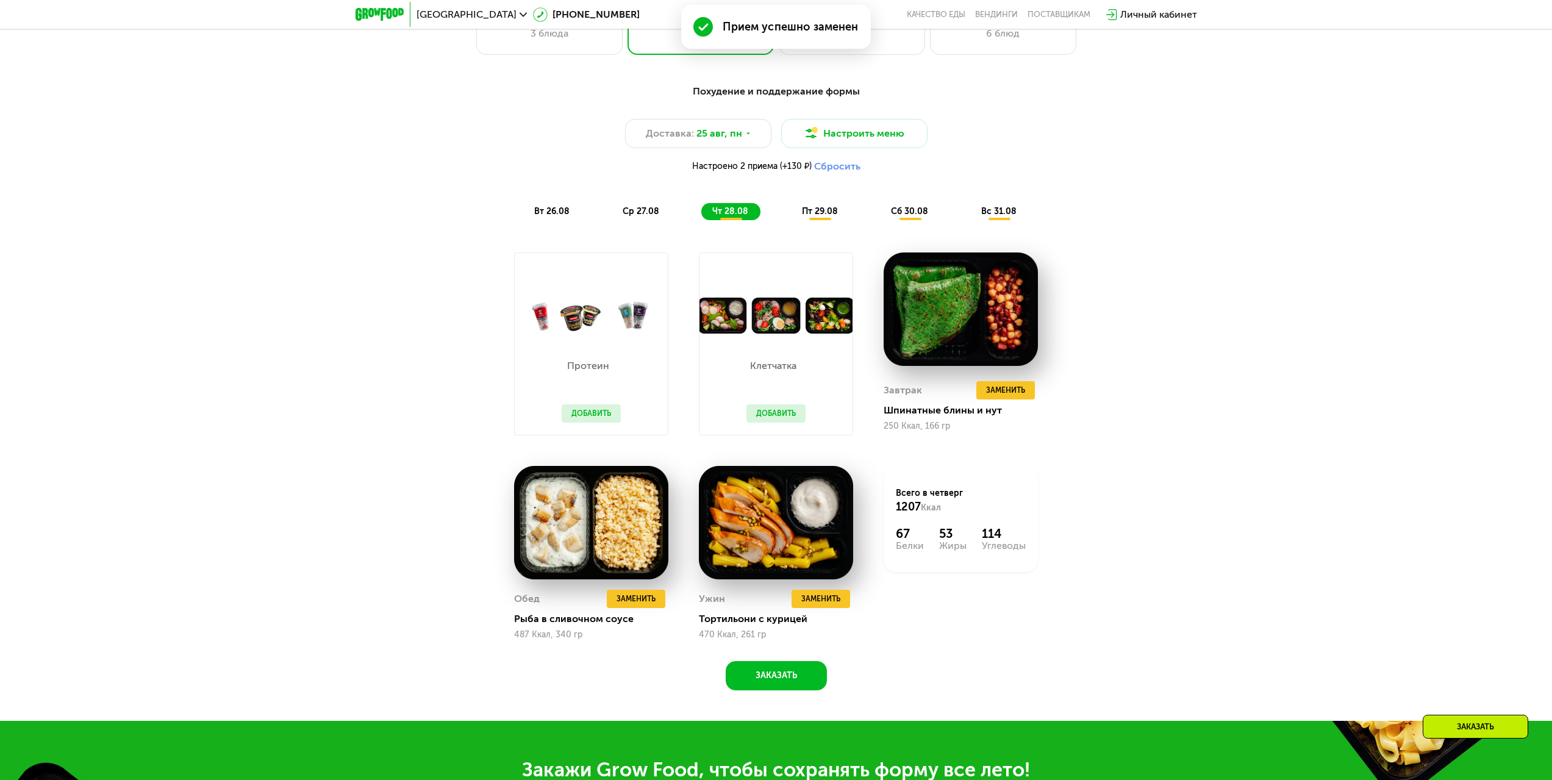
click at [563, 224] on div "Похудение и поддержание формы Доставка: [DATE] Настроить меню Настроено 2 прием…" at bounding box center [776, 152] width 737 height 151
click at [612, 220] on div "вт 26.08" at bounding box center [642, 211] width 60 height 17
click at [567, 216] on span "вт 26.08" at bounding box center [551, 211] width 35 height 10
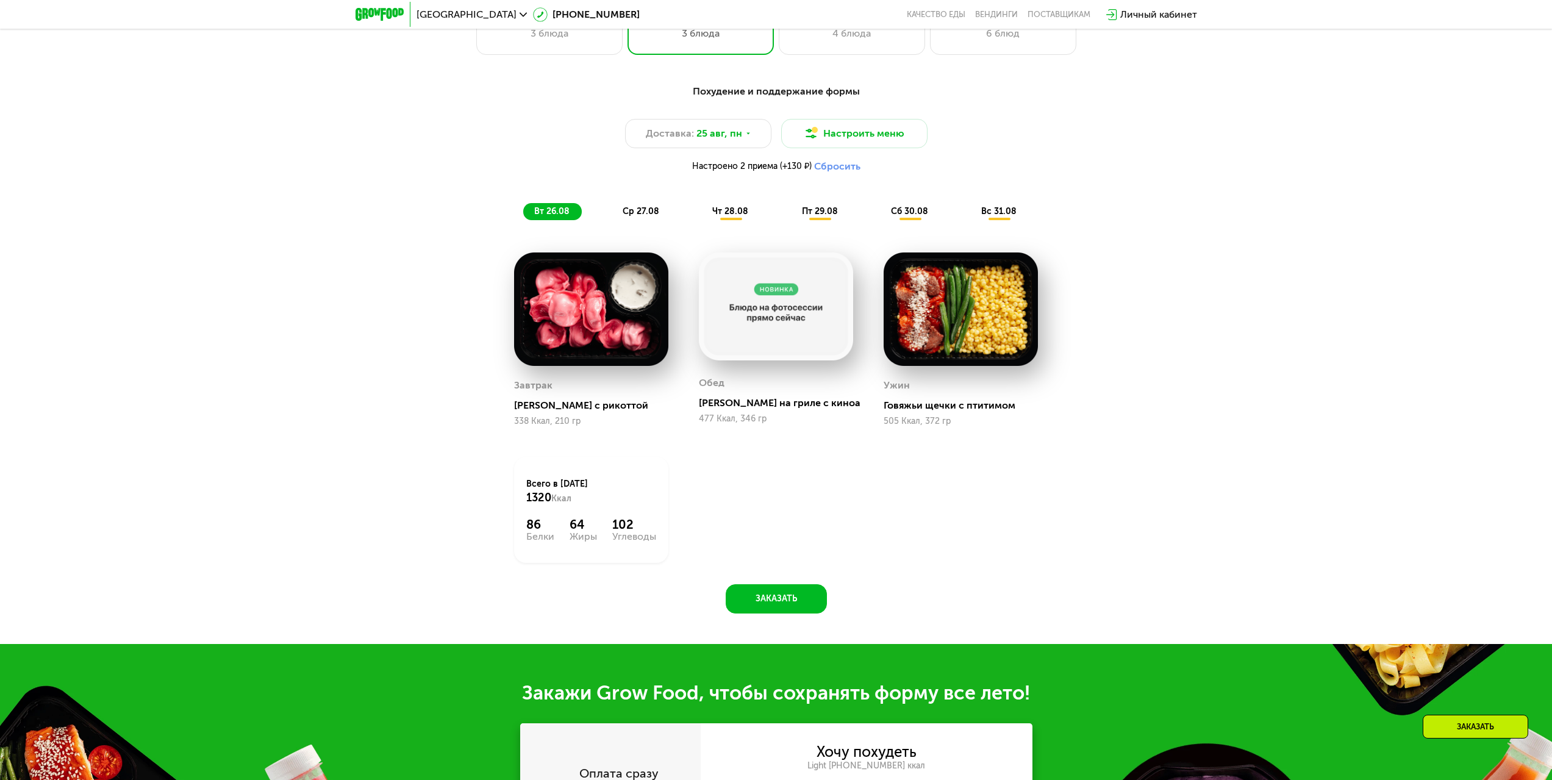
click at [1036, 354] on img at bounding box center [960, 309] width 154 height 114
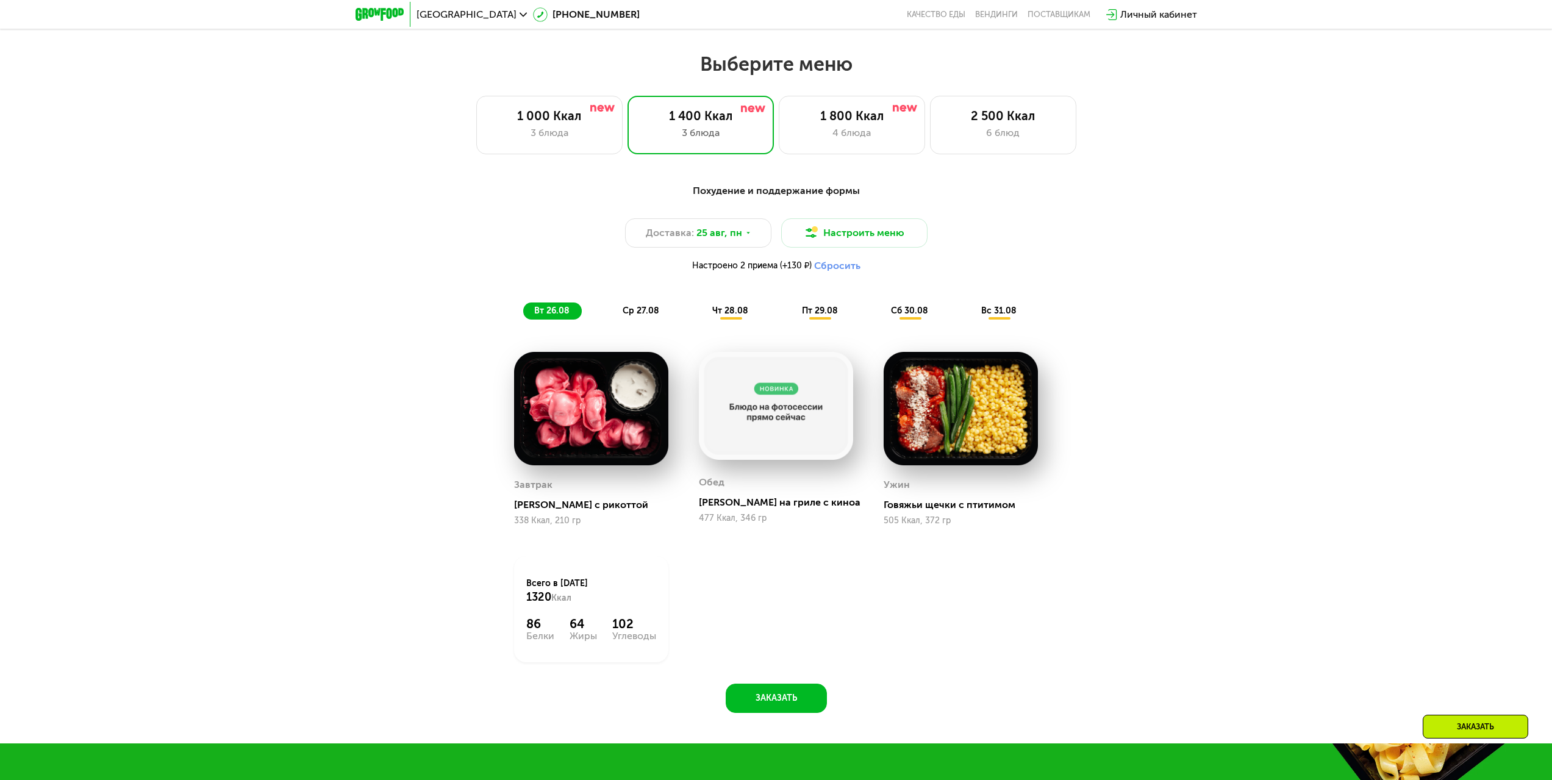
scroll to position [854, 0]
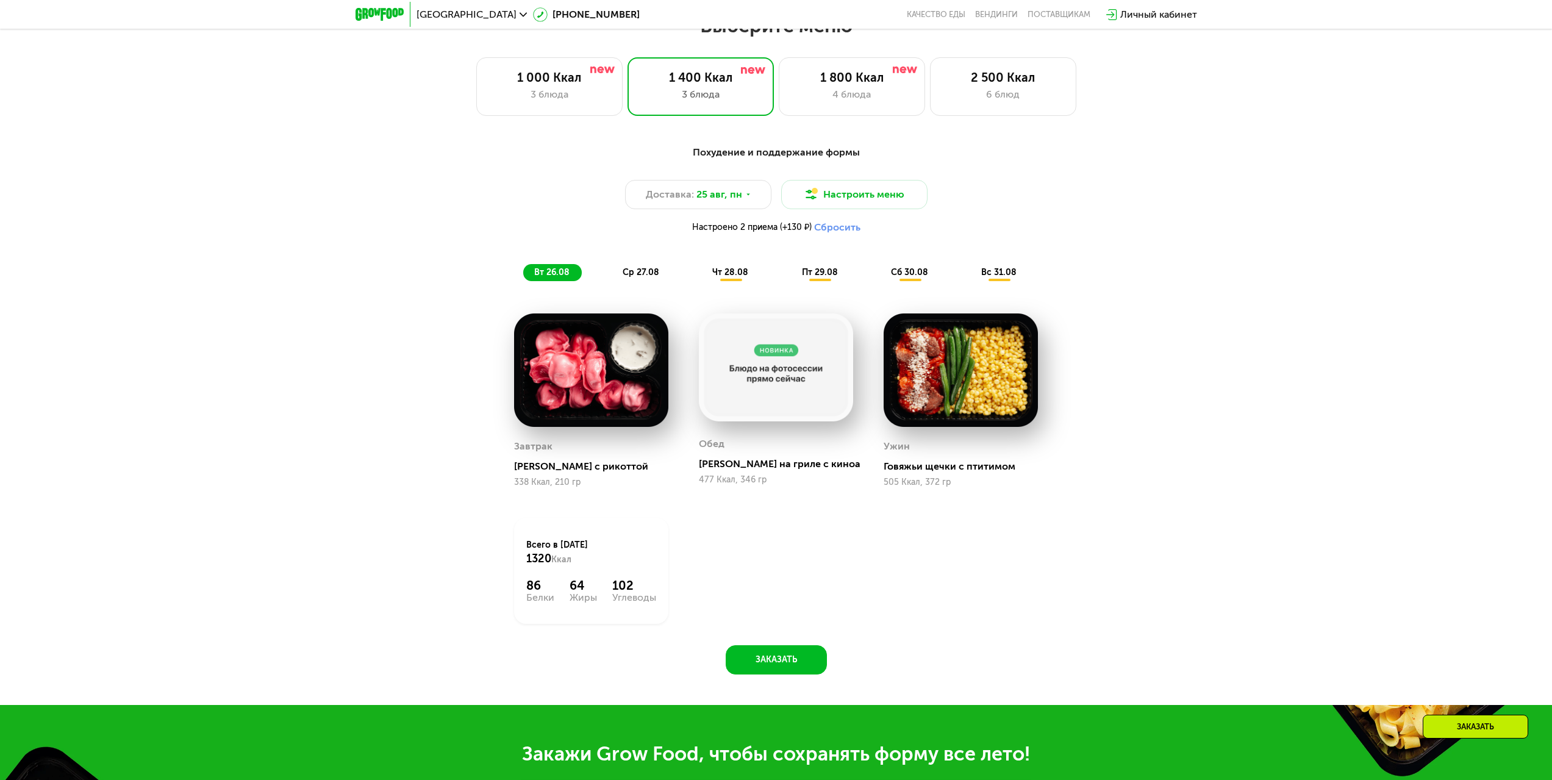
click at [637, 275] on span "ср 27.08" at bounding box center [640, 272] width 37 height 10
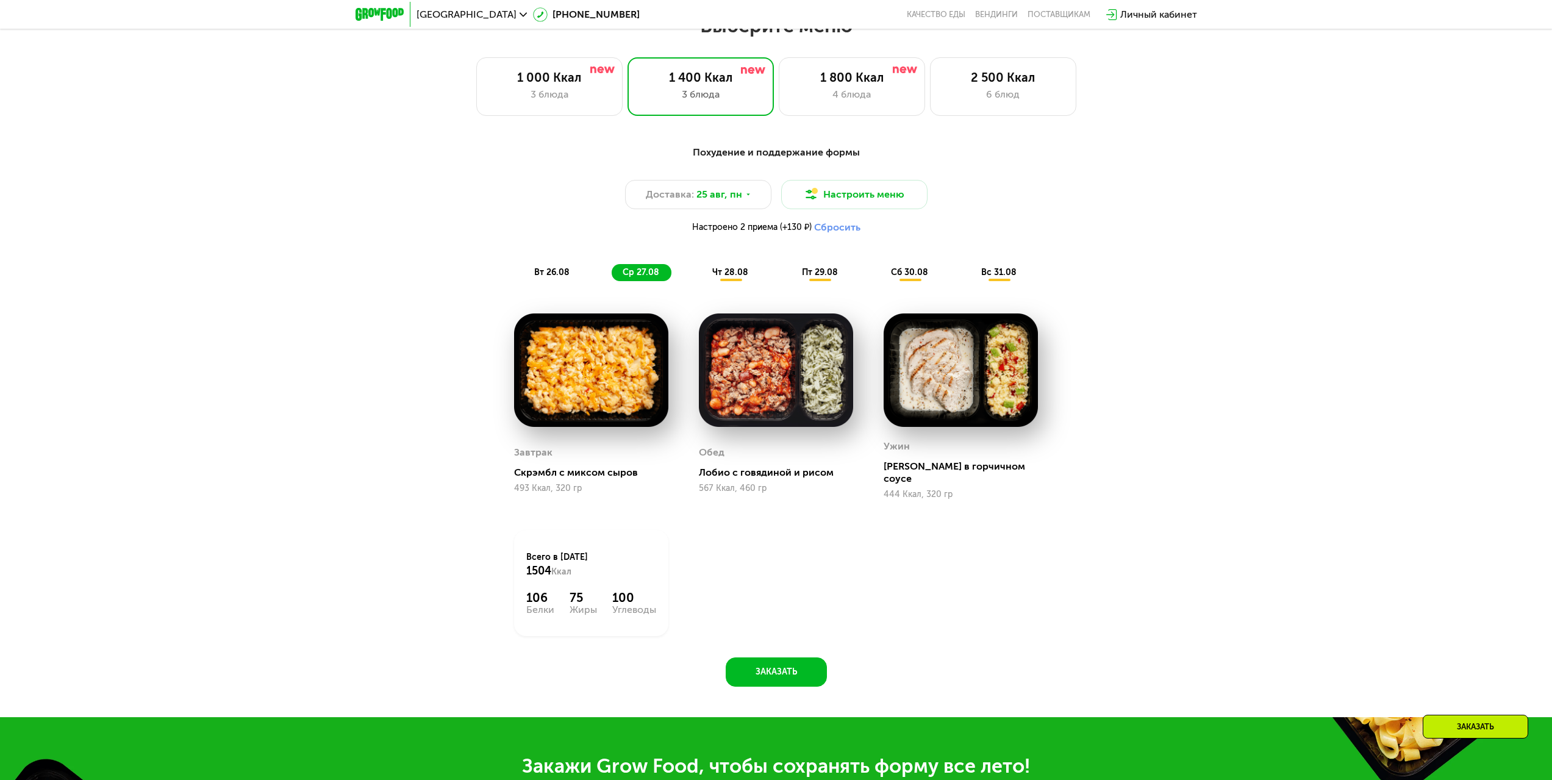
click at [791, 270] on div "чт 28.08" at bounding box center [820, 272] width 59 height 17
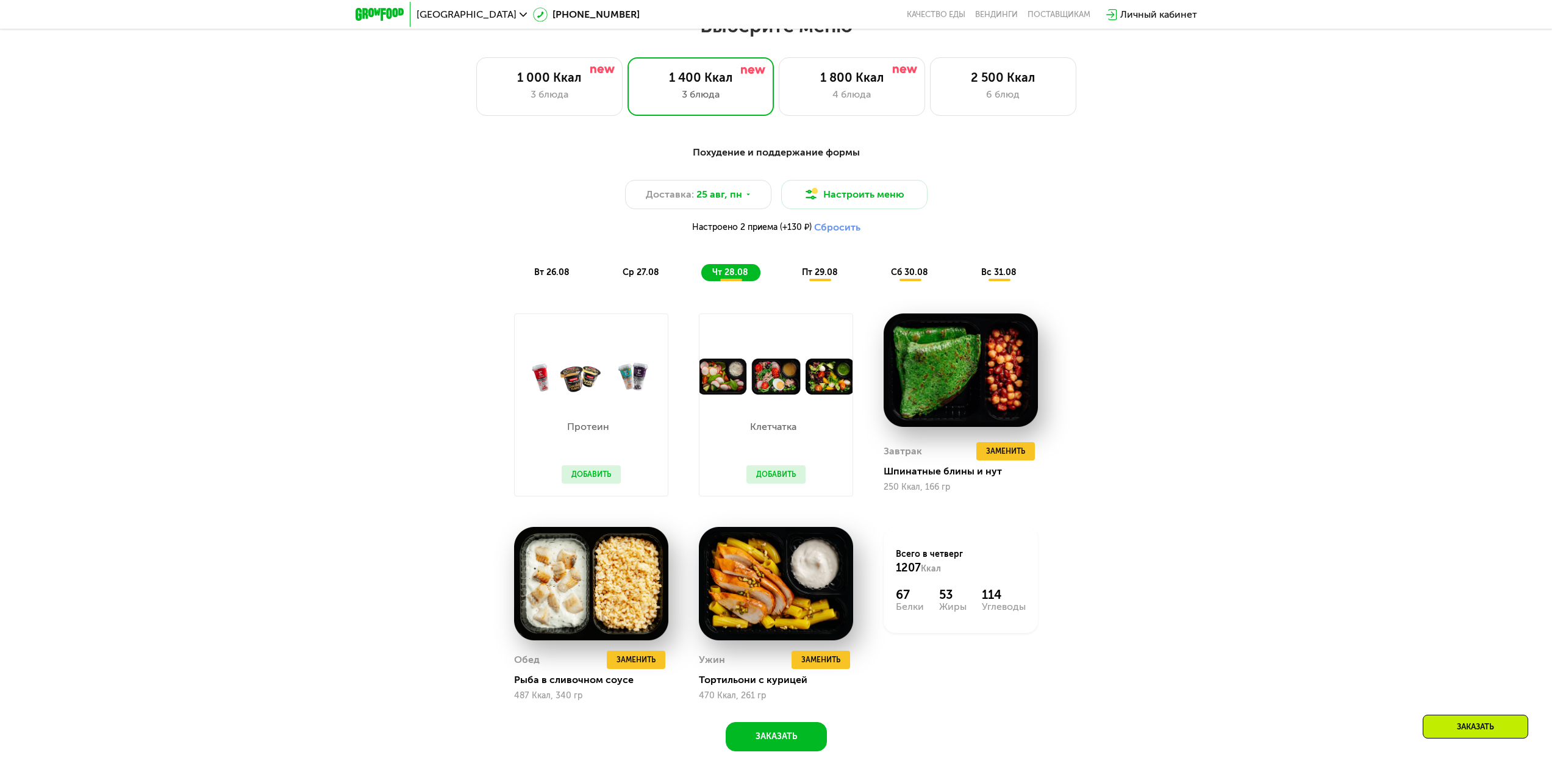
click at [817, 272] on span "пт 29.08" at bounding box center [820, 272] width 36 height 10
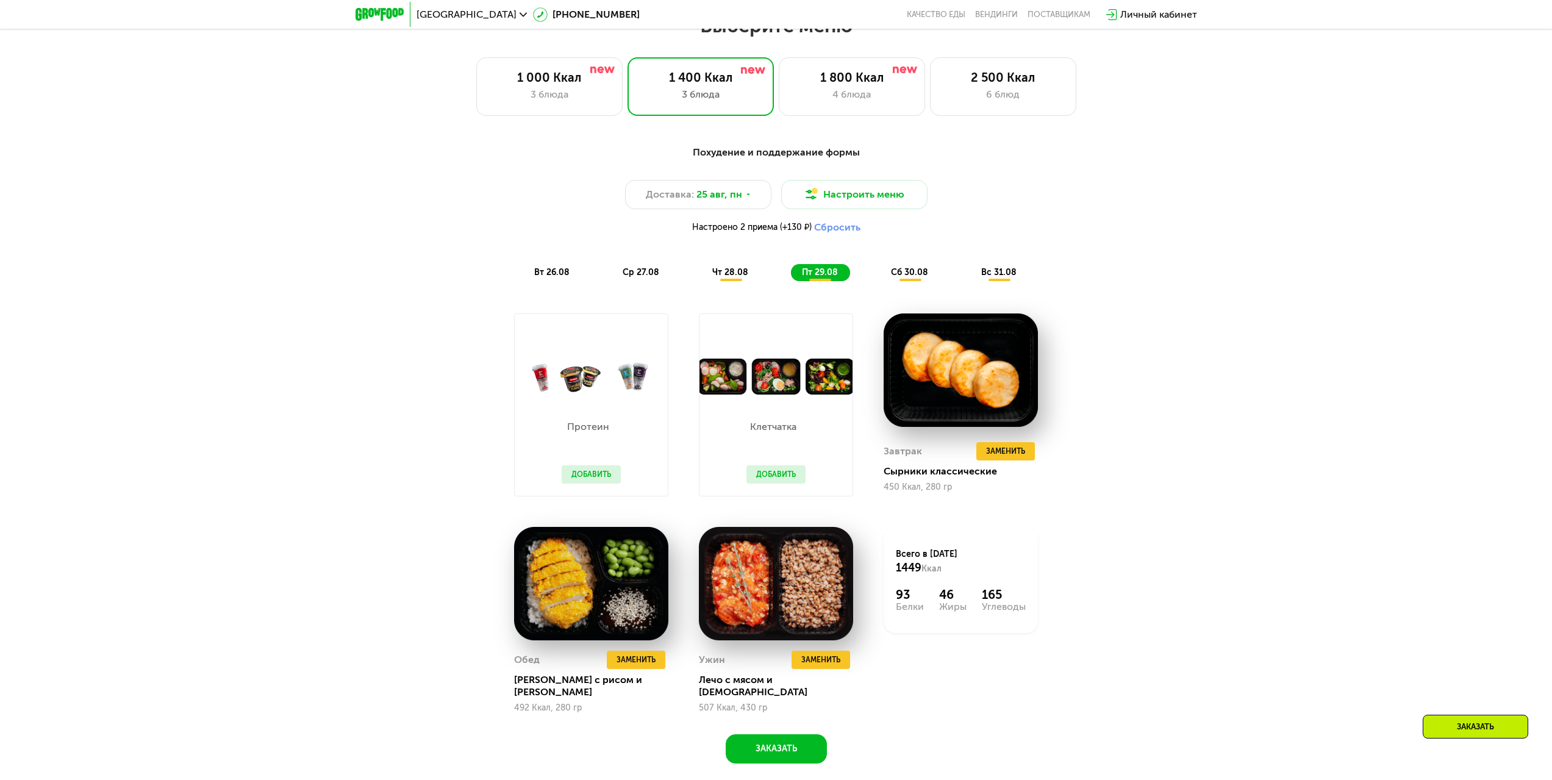
click at [917, 266] on div "Похудение и поддержание формы Доставка: [DATE] Настроить меню Настроено 2 прием…" at bounding box center [776, 213] width 722 height 136
click at [911, 275] on span "сб 30.08" at bounding box center [909, 272] width 37 height 10
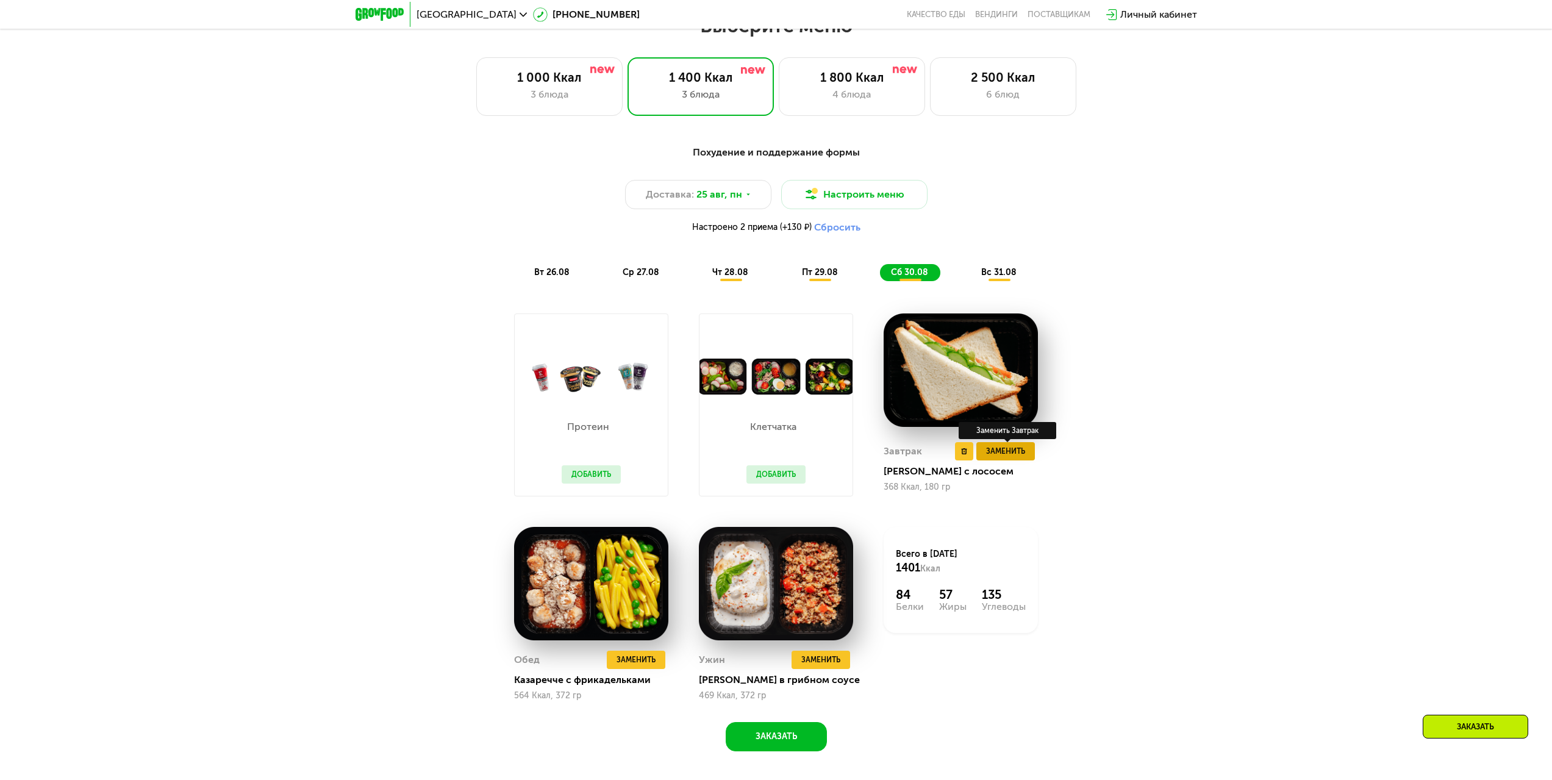
click at [1005, 454] on span "Заменить" at bounding box center [1005, 451] width 39 height 12
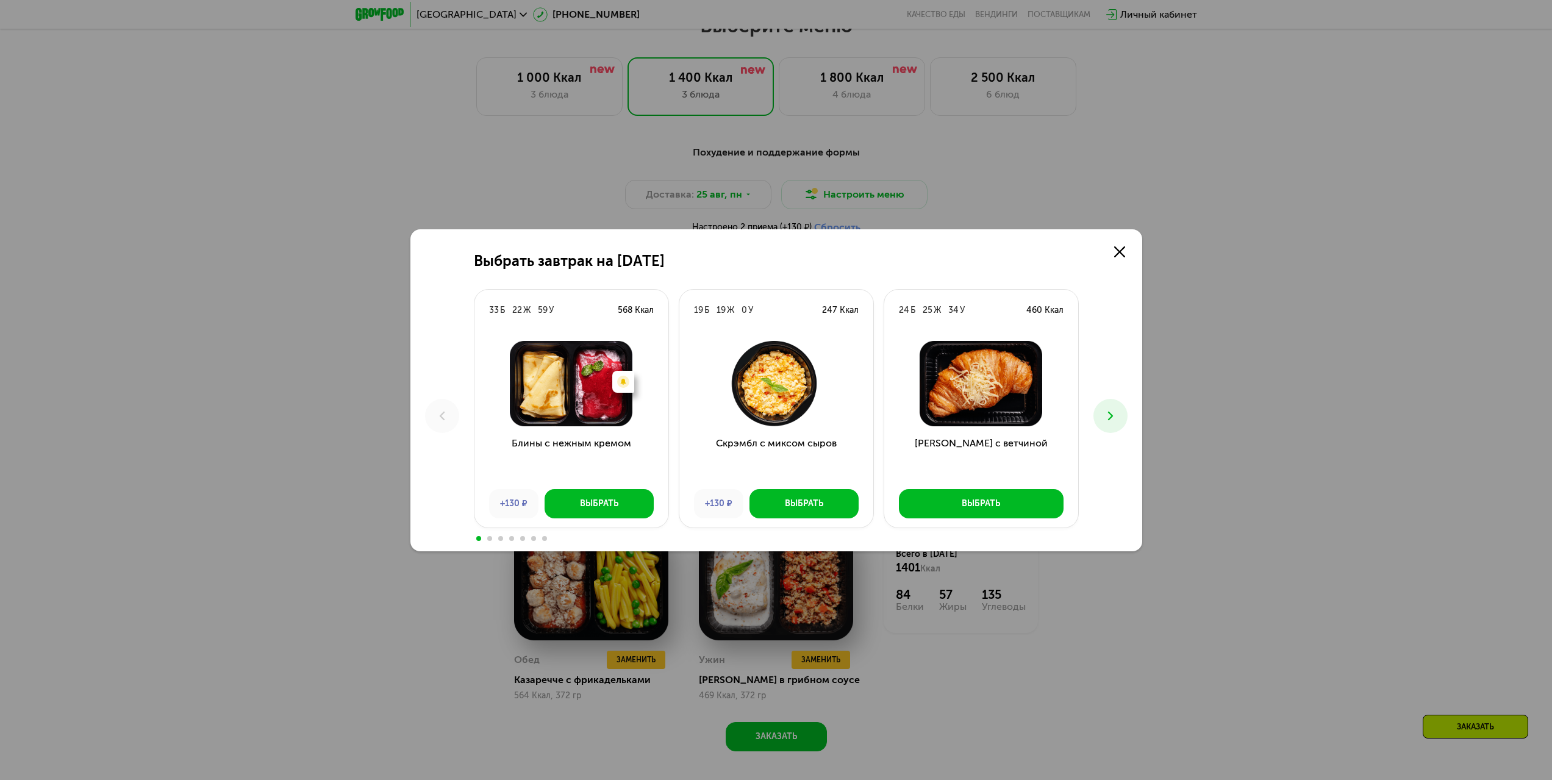
click at [1114, 415] on icon at bounding box center [1110, 415] width 15 height 15
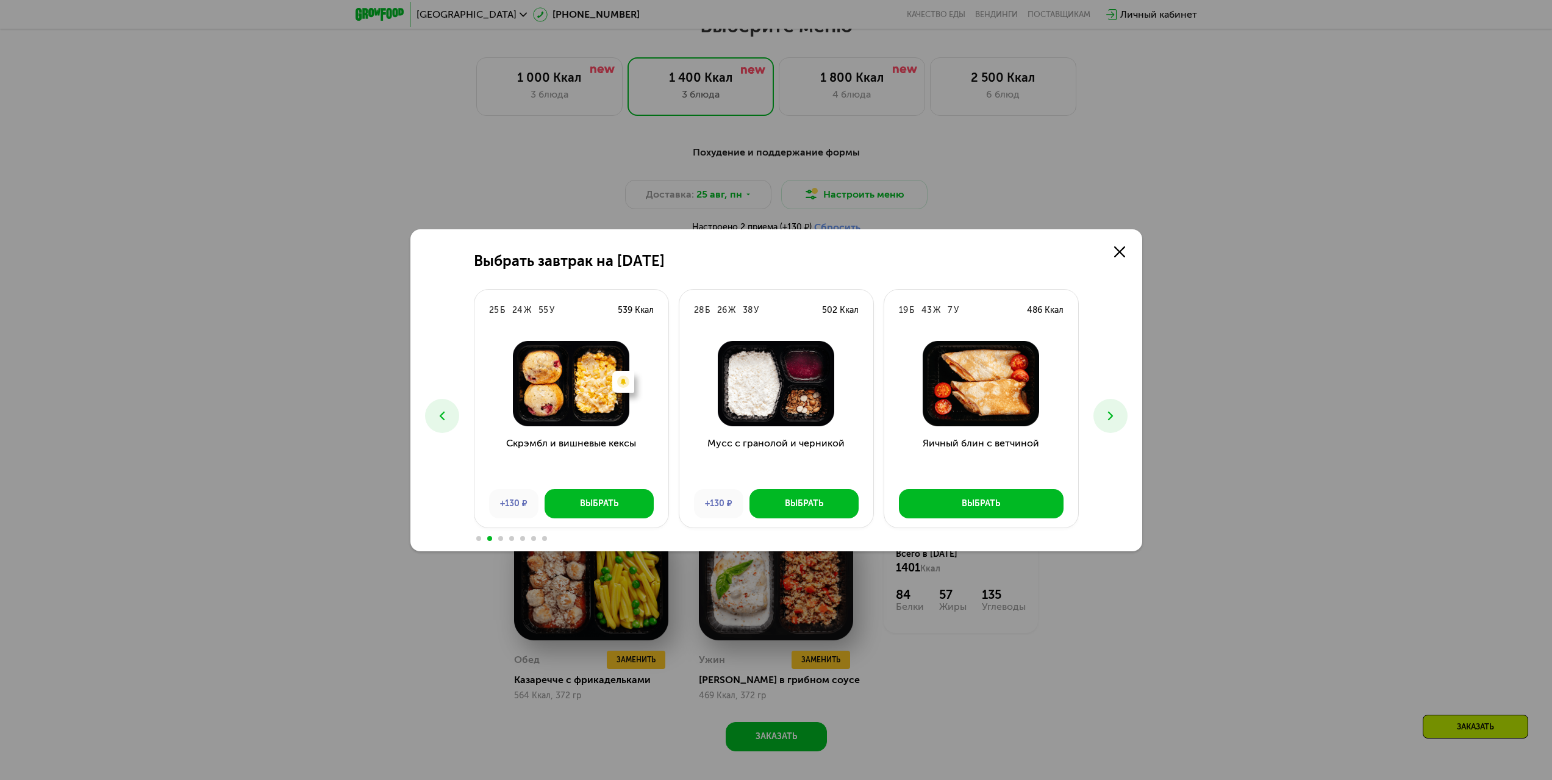
click at [1114, 415] on icon at bounding box center [1110, 415] width 15 height 15
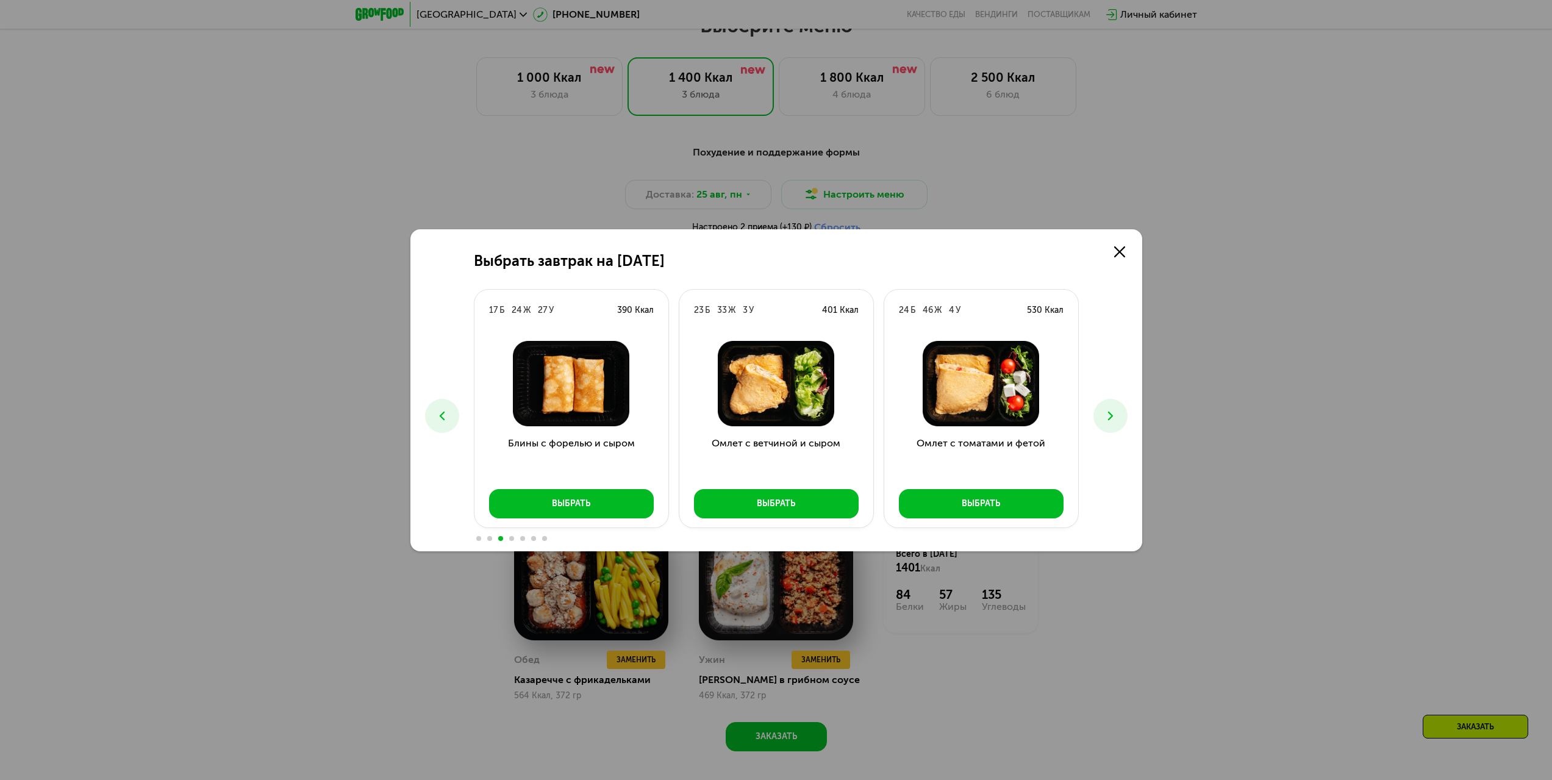
click at [1114, 415] on icon at bounding box center [1110, 415] width 15 height 15
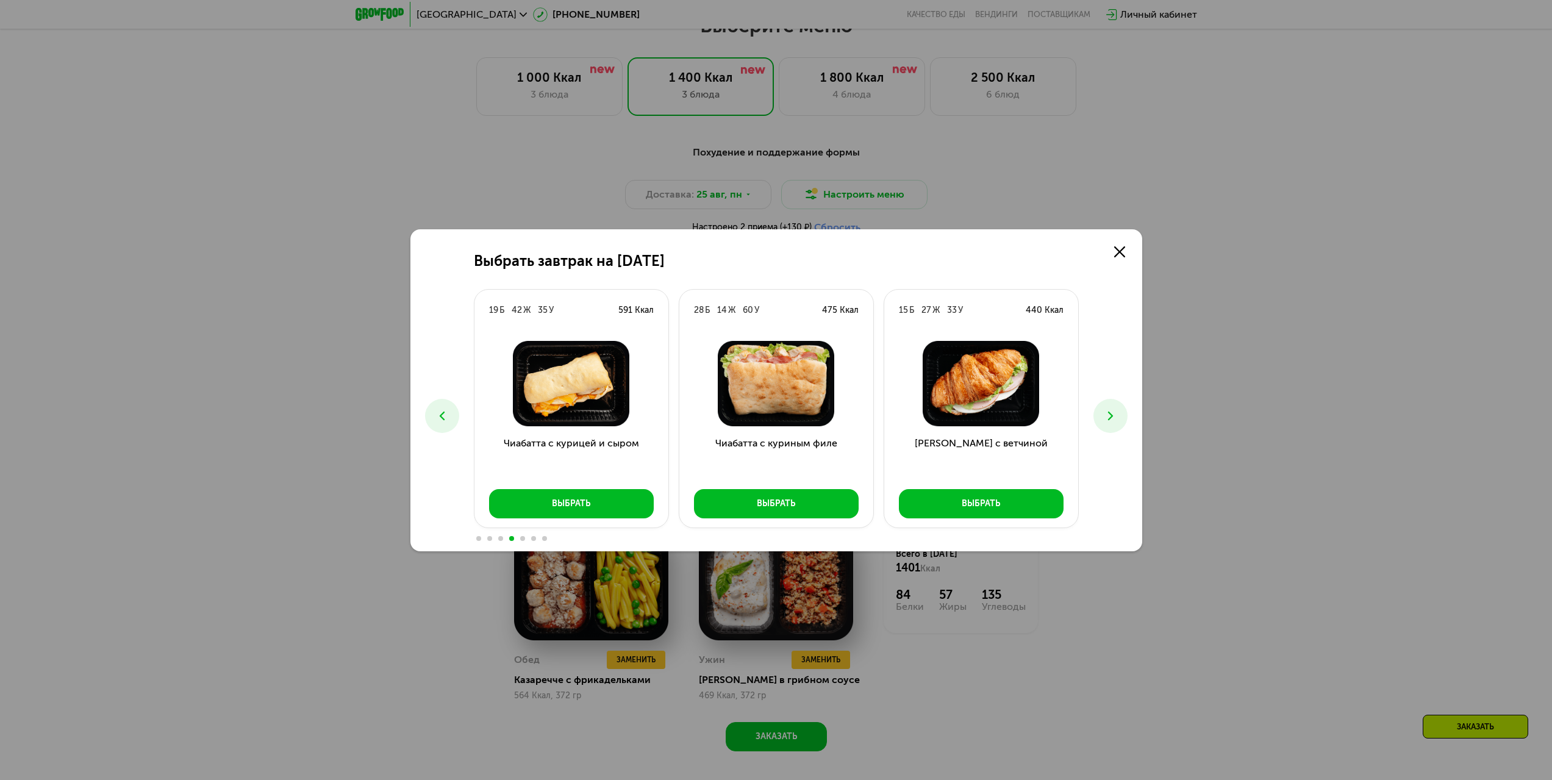
click at [1114, 415] on icon at bounding box center [1110, 415] width 15 height 15
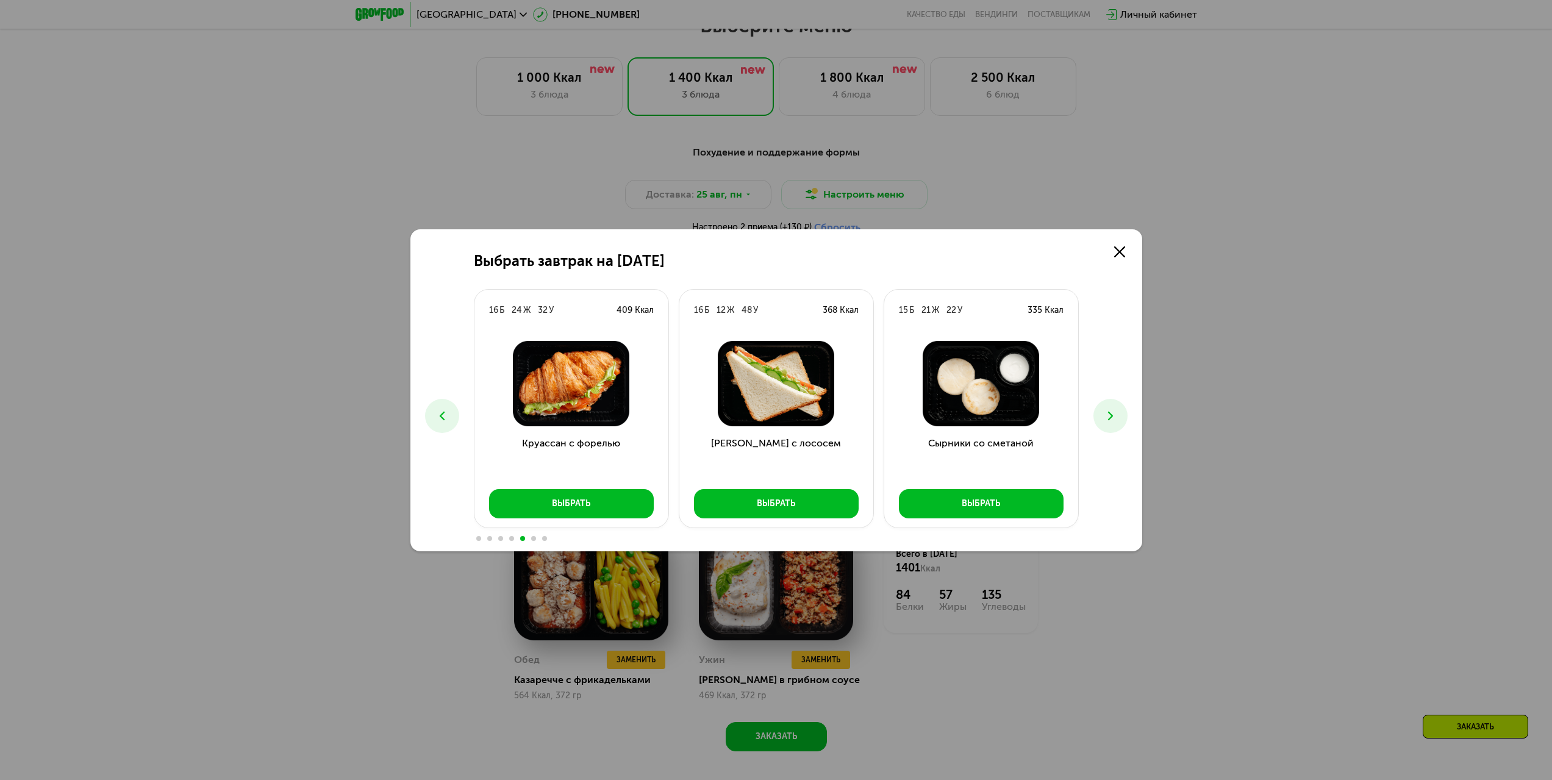
click at [1114, 415] on icon at bounding box center [1110, 415] width 15 height 15
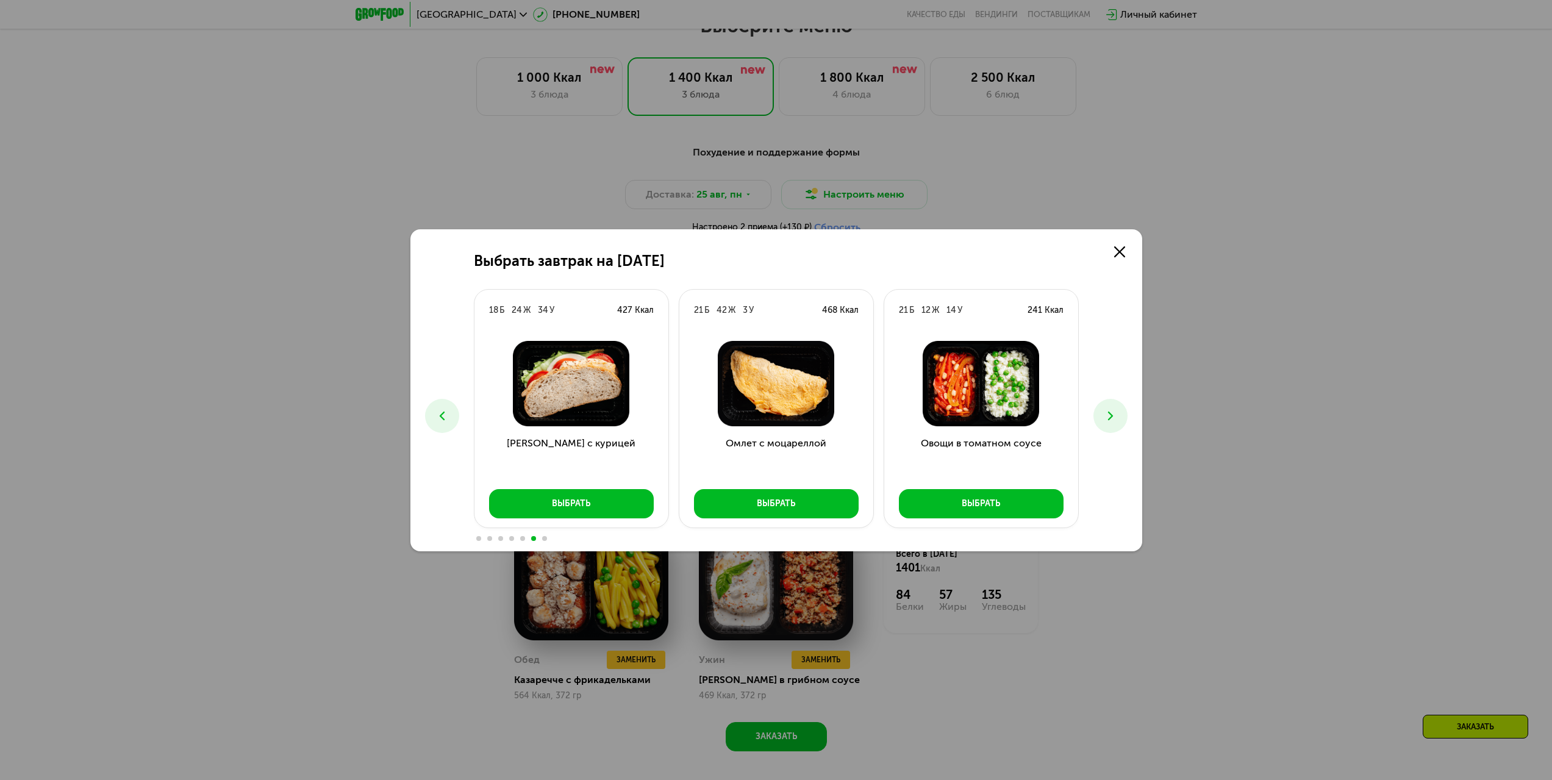
click at [1113, 414] on icon at bounding box center [1110, 415] width 15 height 15
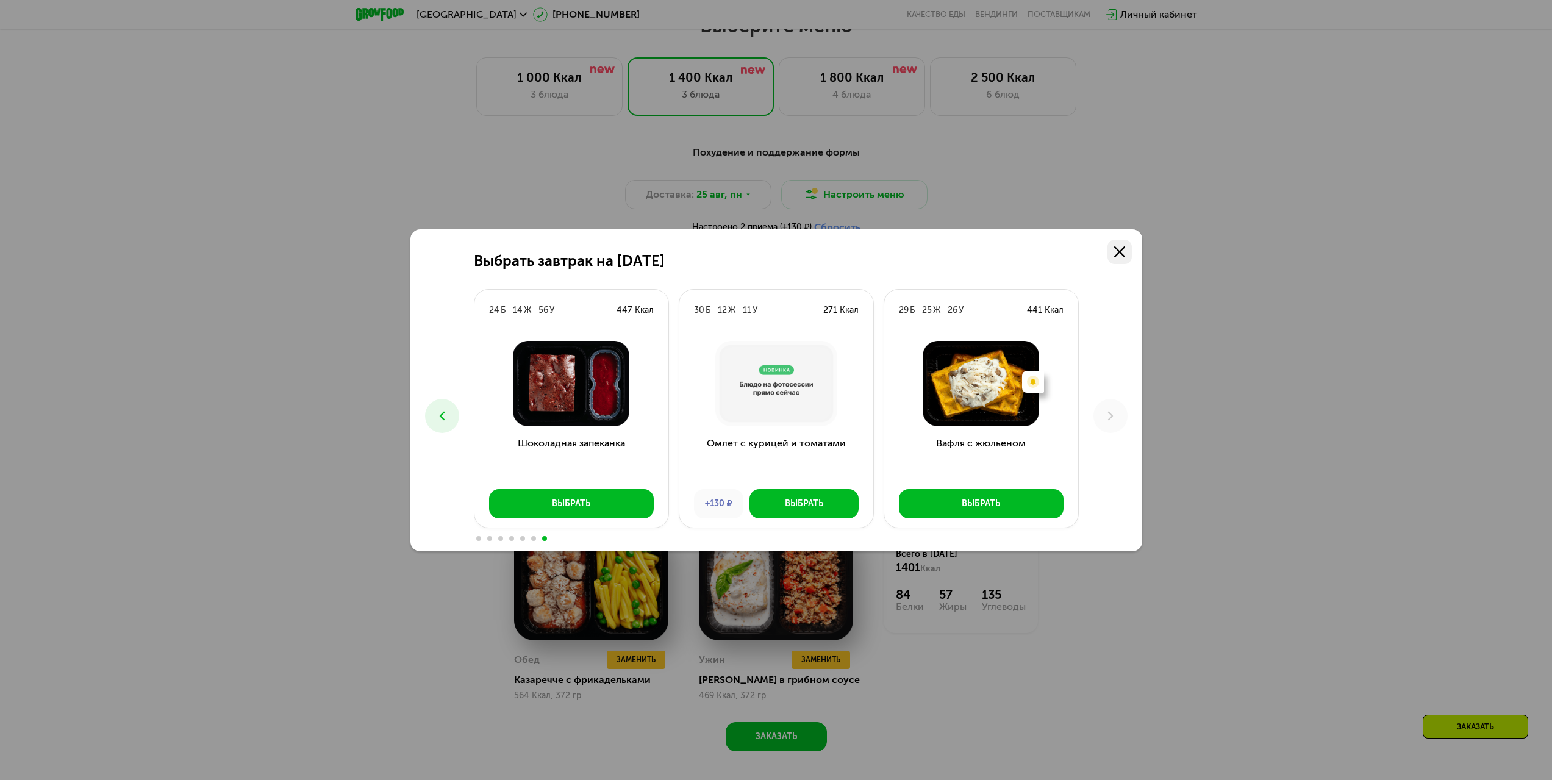
click at [1122, 260] on link at bounding box center [1119, 252] width 24 height 24
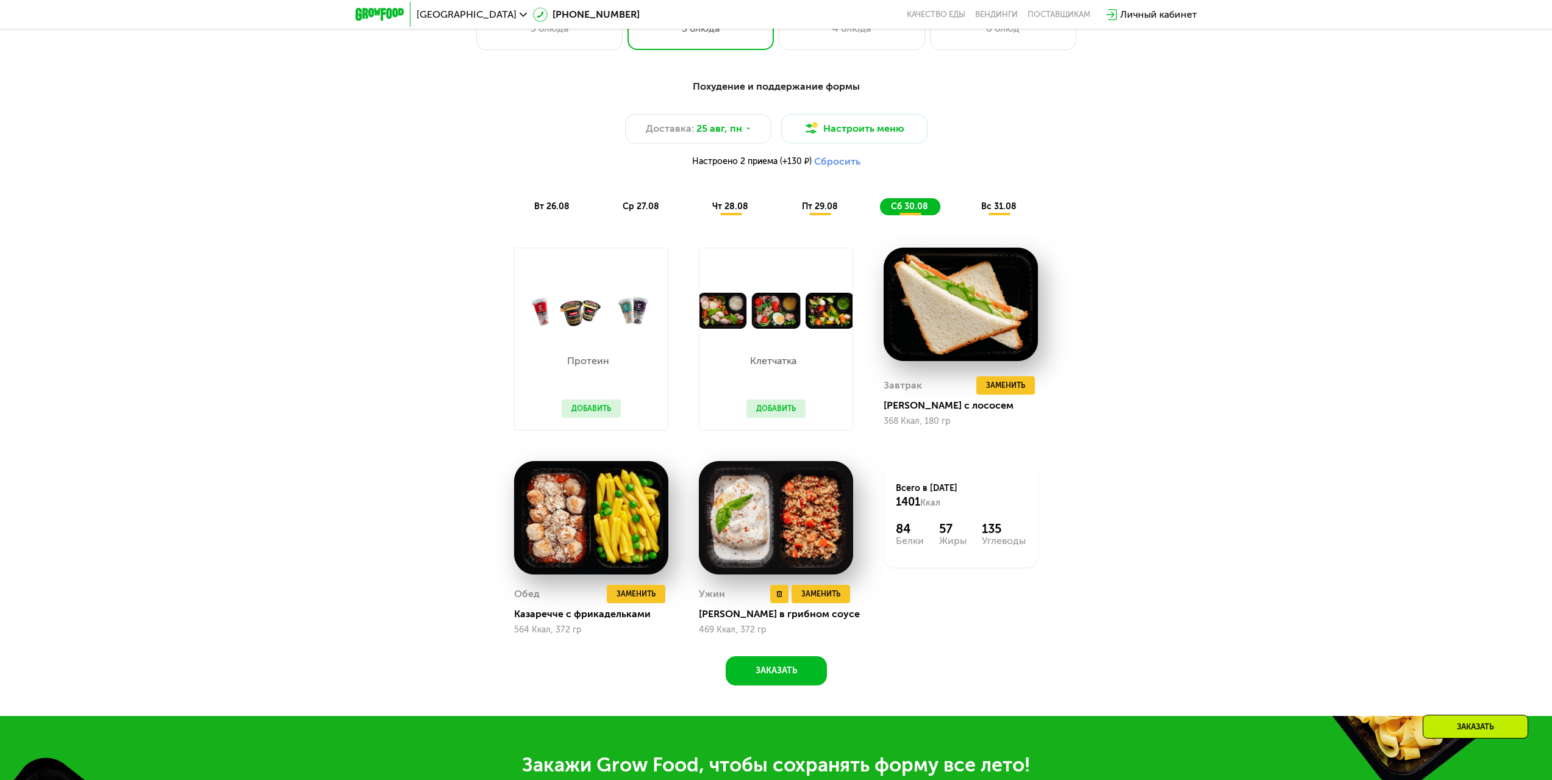
scroll to position [915, 0]
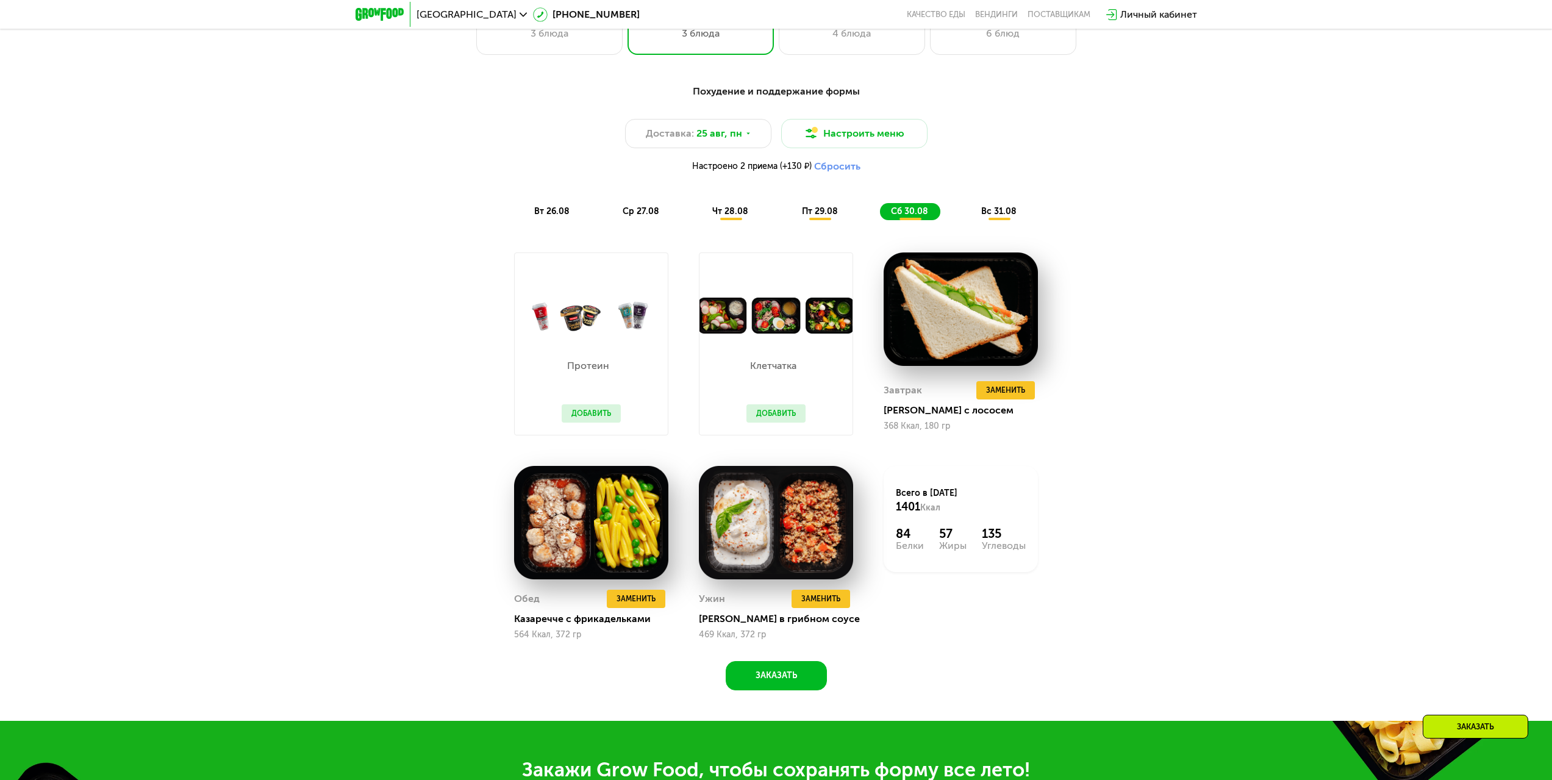
click at [1013, 196] on div "Похудение и поддержание формы Доставка: [DATE] Настроить меню Настроено 2 прием…" at bounding box center [776, 152] width 722 height 136
click at [1005, 215] on span "вс 31.08" at bounding box center [998, 211] width 35 height 10
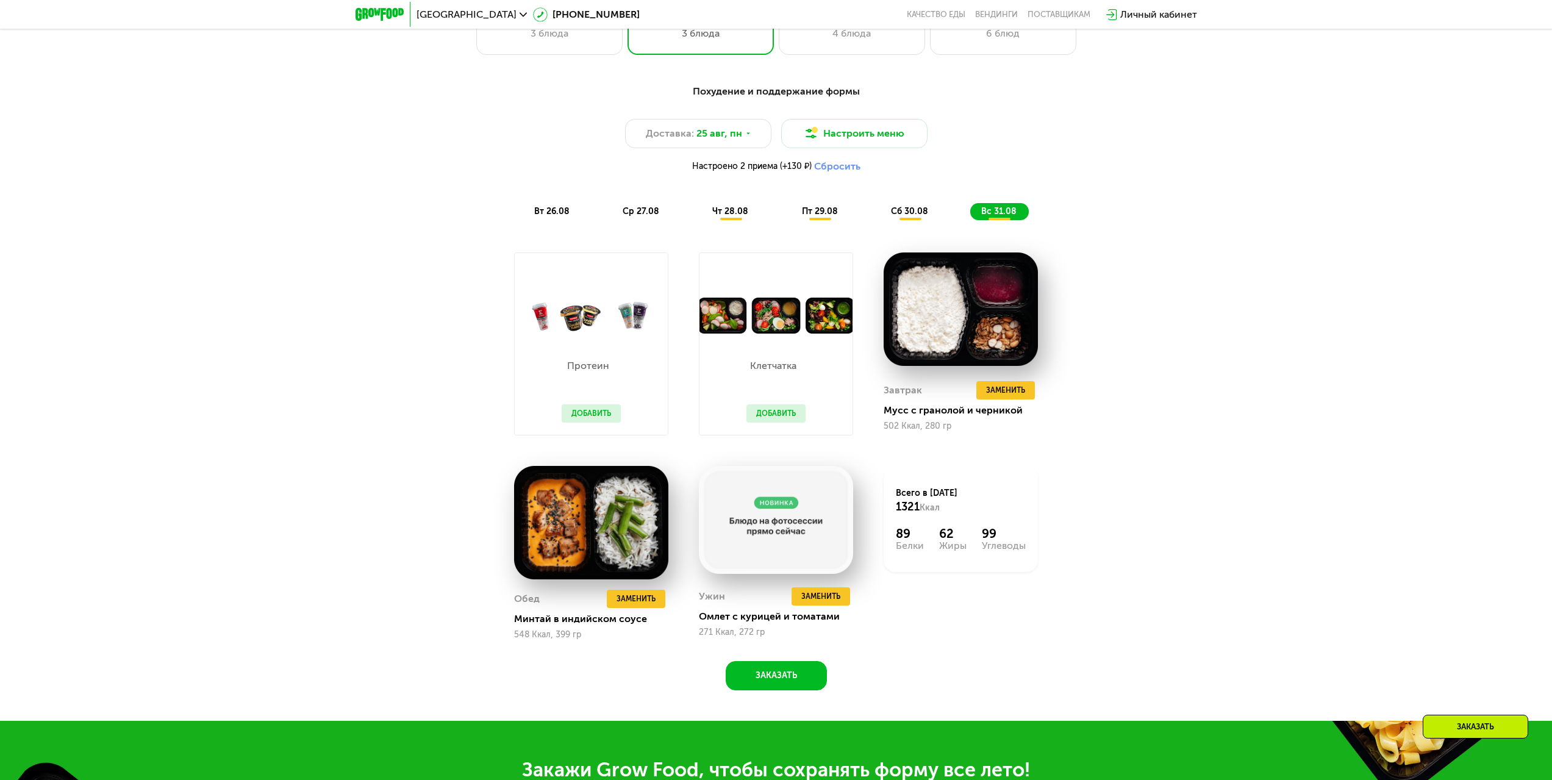
click at [776, 448] on div "Клетчатка Добавить" at bounding box center [775, 343] width 185 height 213
click at [780, 421] on button "Добавить" at bounding box center [775, 413] width 59 height 18
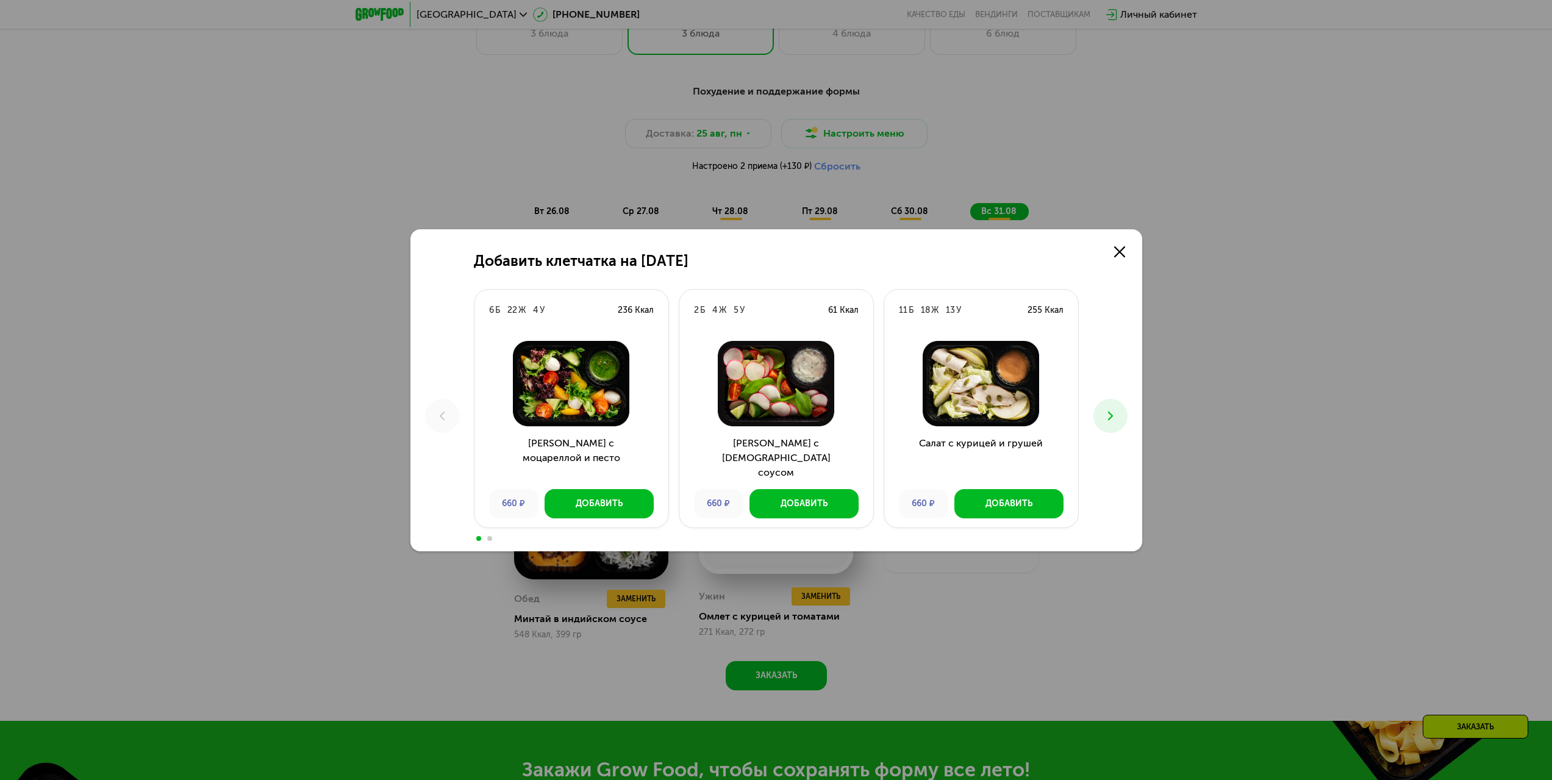
click at [1102, 410] on button at bounding box center [1110, 416] width 34 height 34
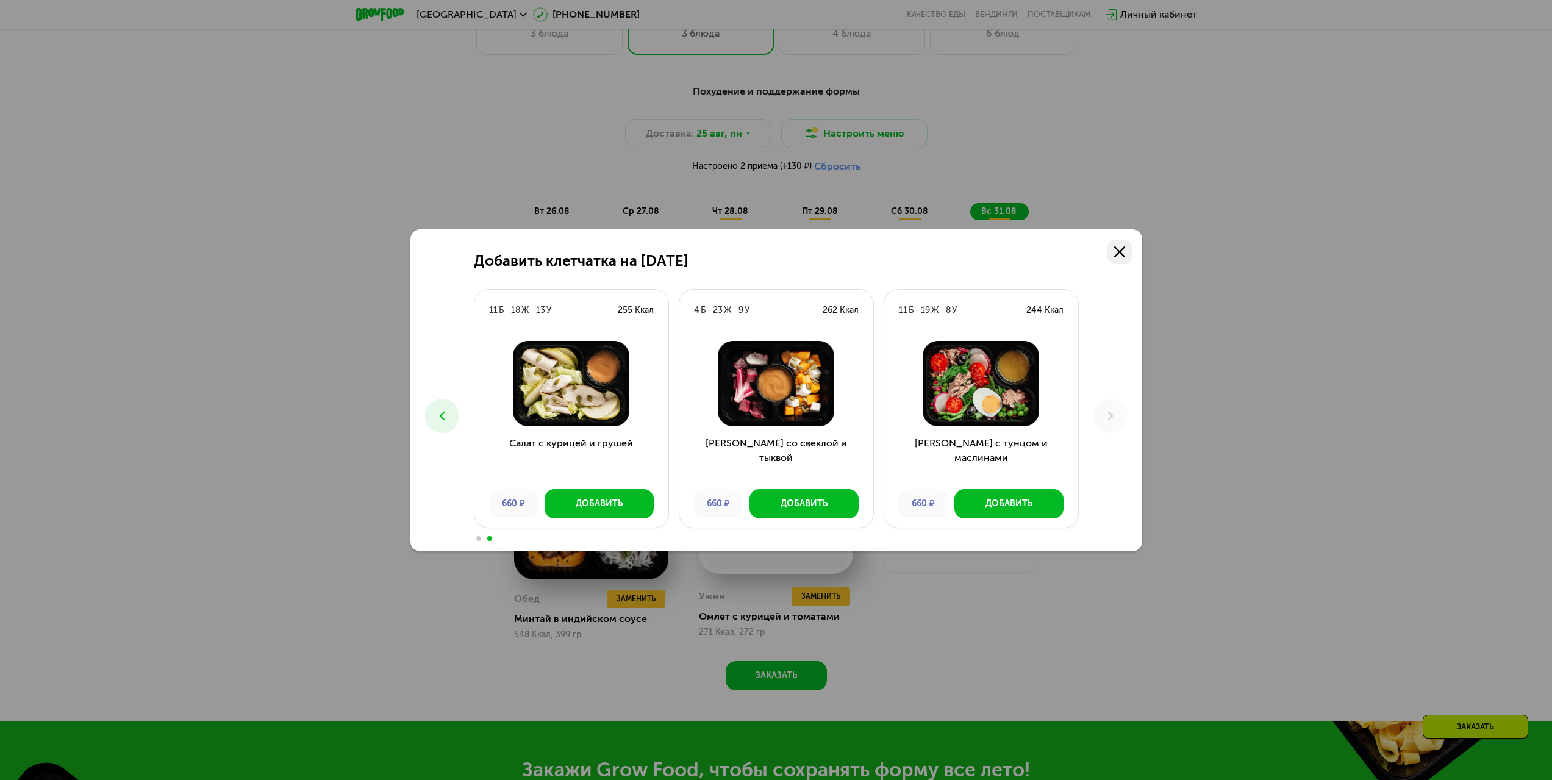
drag, startPoint x: 1119, startPoint y: 251, endPoint x: 1121, endPoint y: 258, distance: 7.5
click at [1119, 251] on use at bounding box center [1119, 251] width 11 height 11
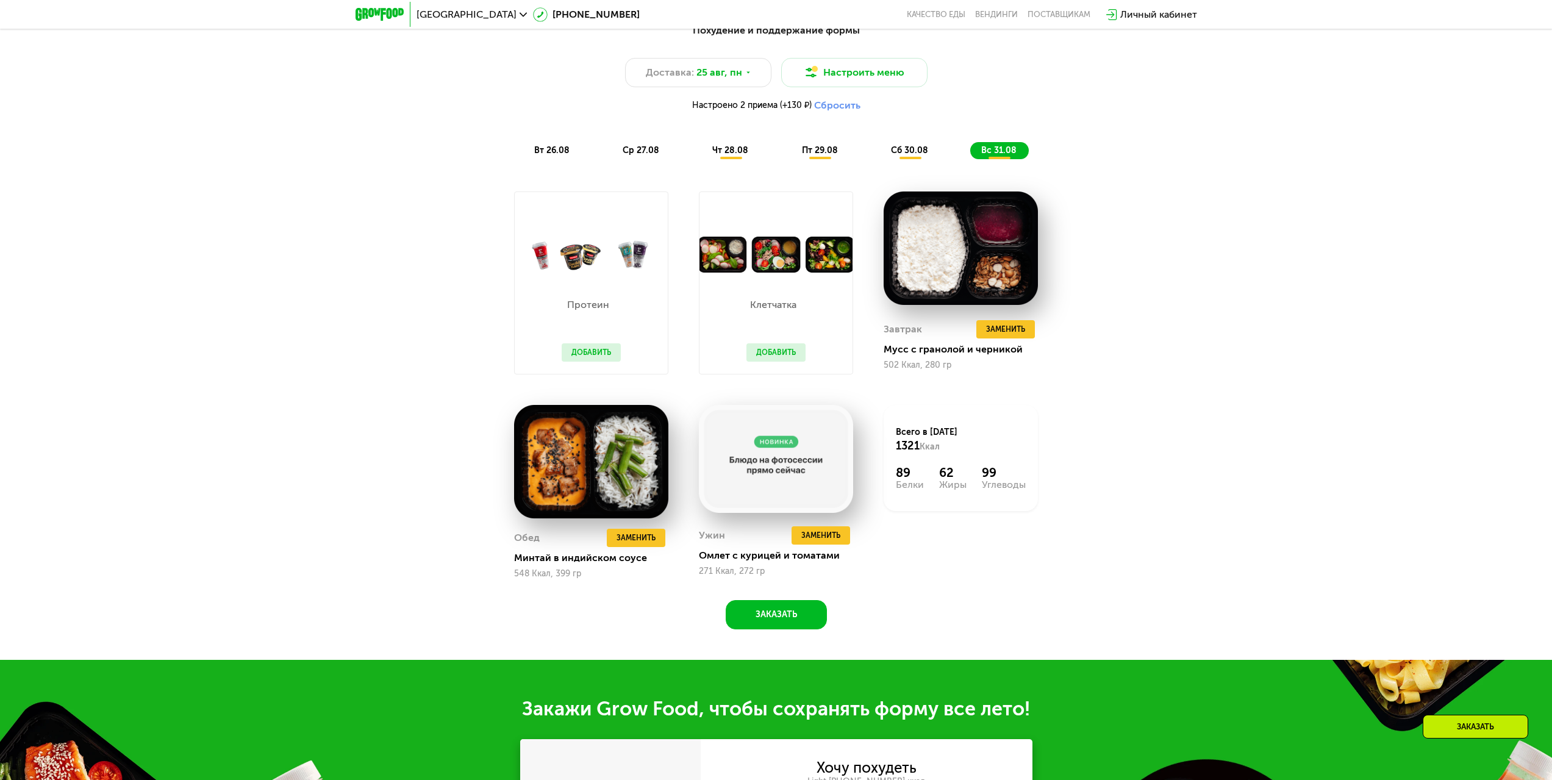
scroll to position [732, 0]
